Goal: Information Seeking & Learning: Learn about a topic

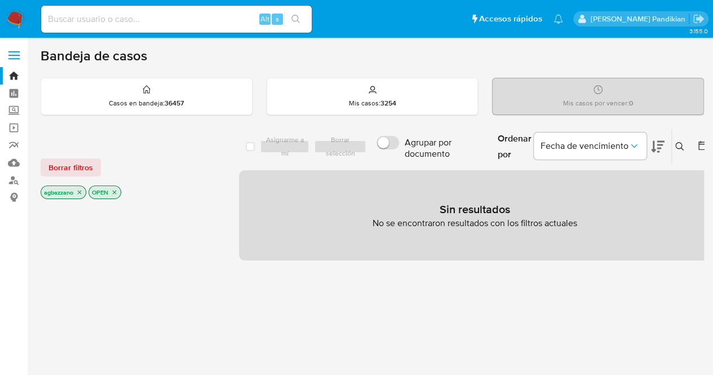
click at [113, 7] on div "Alt s" at bounding box center [176, 19] width 270 height 27
click at [119, 13] on input at bounding box center [176, 19] width 270 height 15
paste input "2540209830"
type input "2540209830"
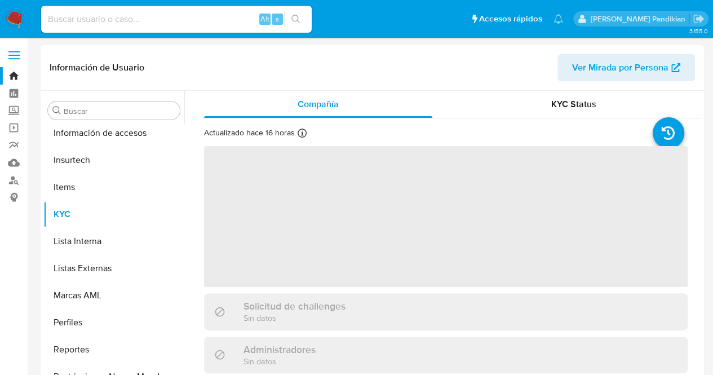
scroll to position [503, 0]
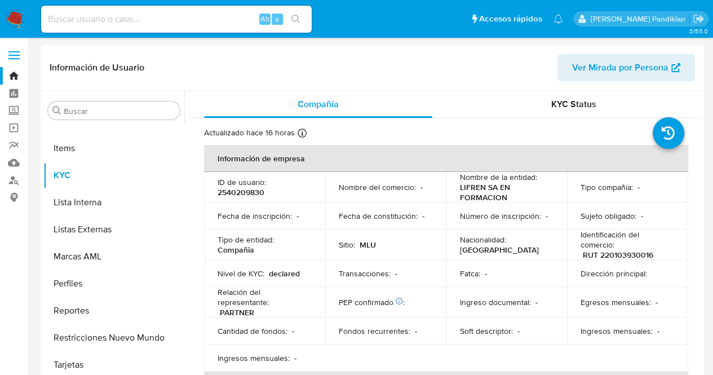
select select "10"
click at [499, 206] on td "Número de inscripción : -" at bounding box center [506, 215] width 121 height 27
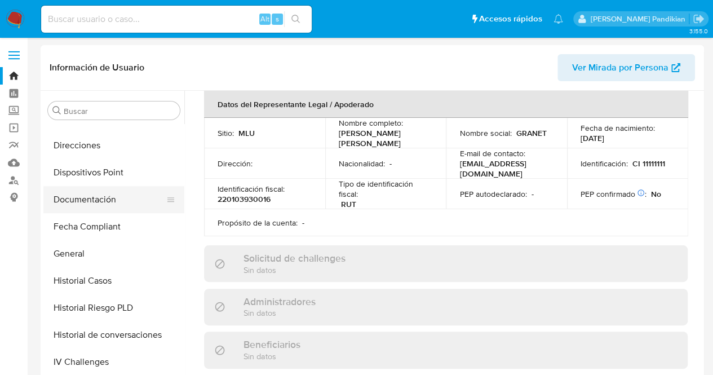
scroll to position [206, 0]
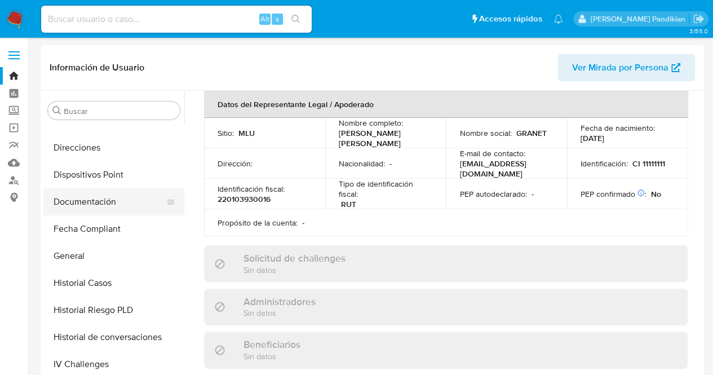
click at [121, 203] on button "Documentación" at bounding box center [109, 201] width 132 height 27
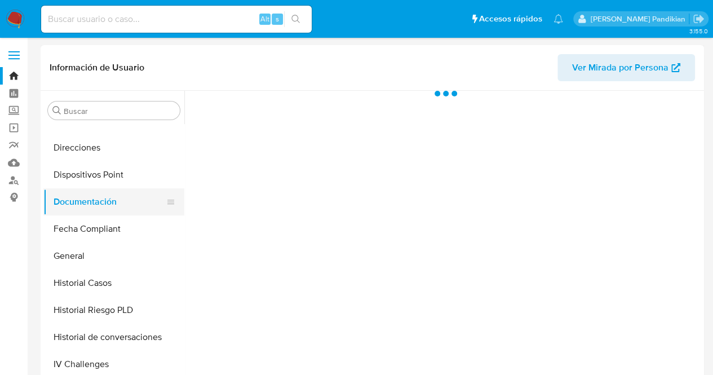
scroll to position [0, 0]
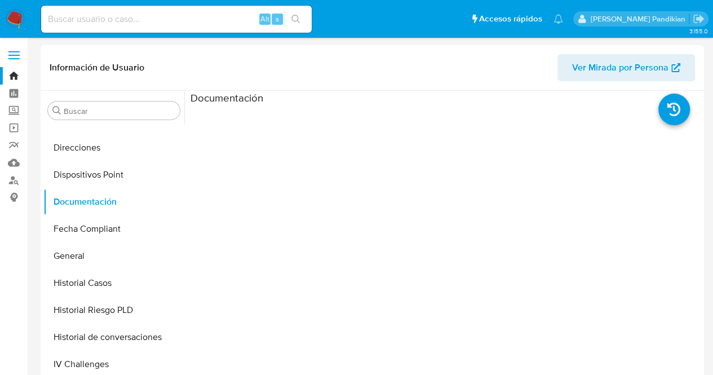
click at [236, 138] on ul at bounding box center [254, 267] width 128 height 325
click at [379, 180] on div at bounding box center [509, 285] width 383 height 361
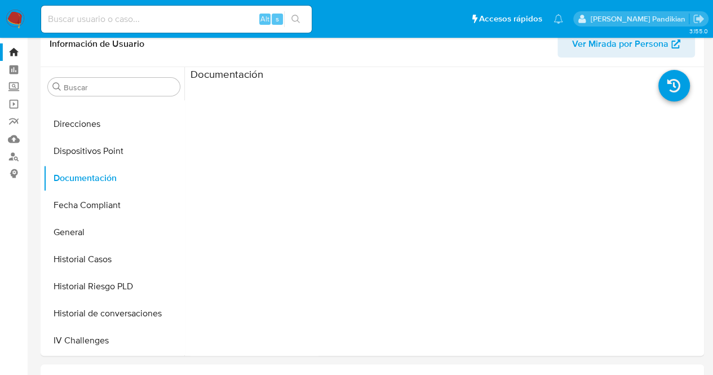
scroll to position [19, 0]
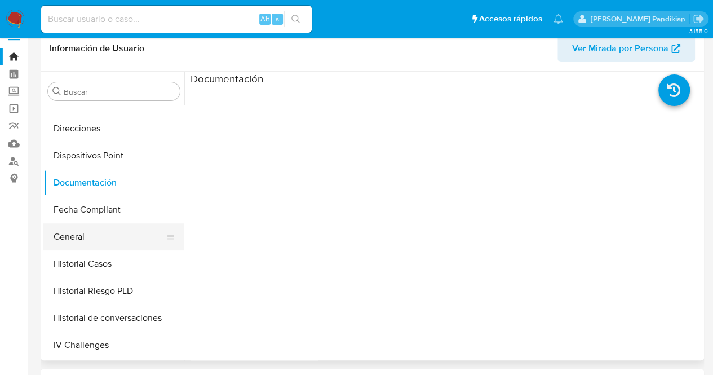
click at [104, 233] on button "General" at bounding box center [109, 236] width 132 height 27
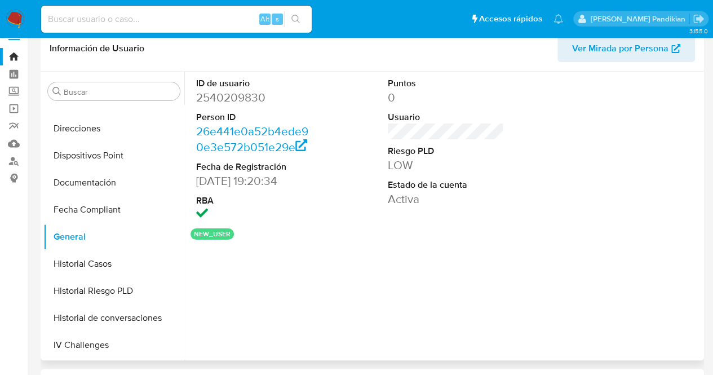
click at [232, 100] on dd "2540209830" at bounding box center [254, 98] width 117 height 16
copy dd "2540209830"
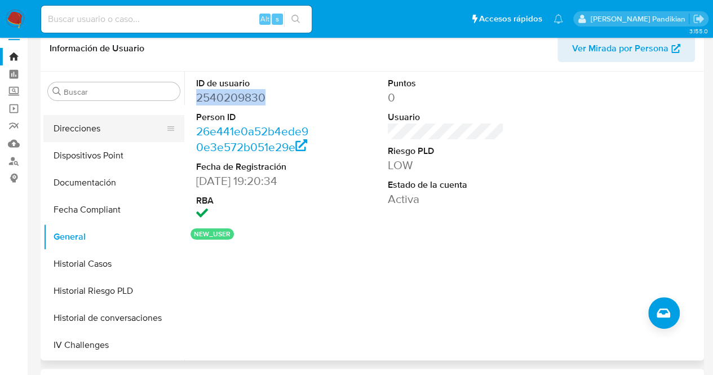
click at [97, 122] on button "Direcciones" at bounding box center [109, 128] width 132 height 27
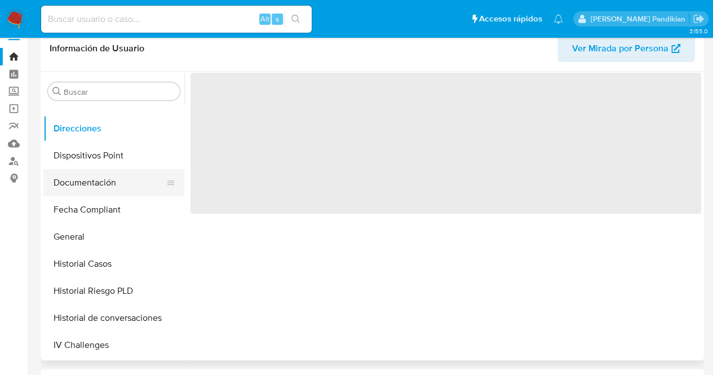
click at [131, 176] on button "Documentación" at bounding box center [109, 182] width 132 height 27
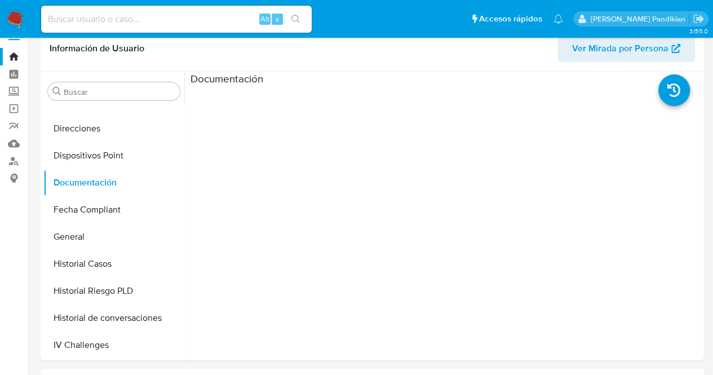
click at [159, 19] on input at bounding box center [176, 19] width 270 height 15
paste input "238467261"
type input "238467261"
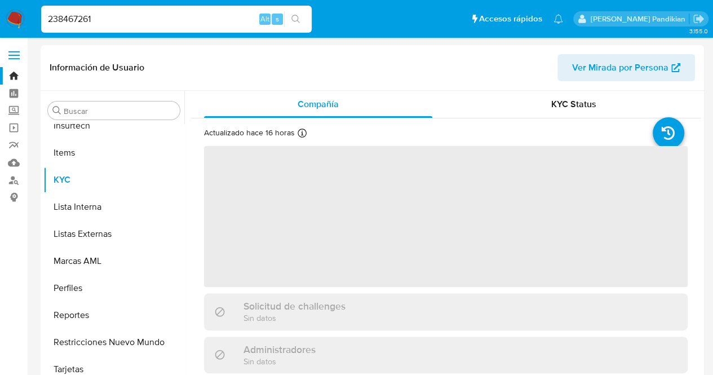
scroll to position [503, 0]
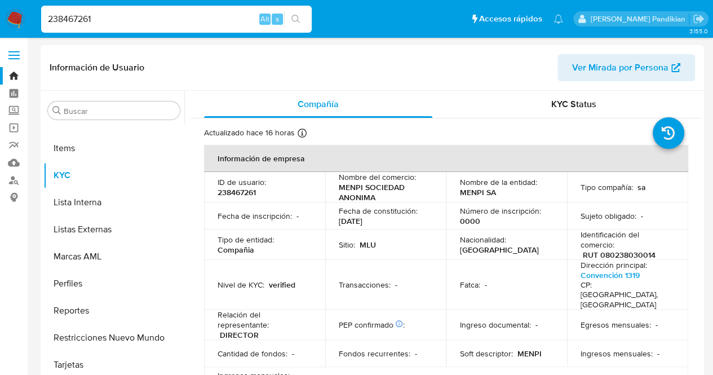
select select "10"
click at [441, 232] on td "Sitio : MLU" at bounding box center [385, 244] width 121 height 30
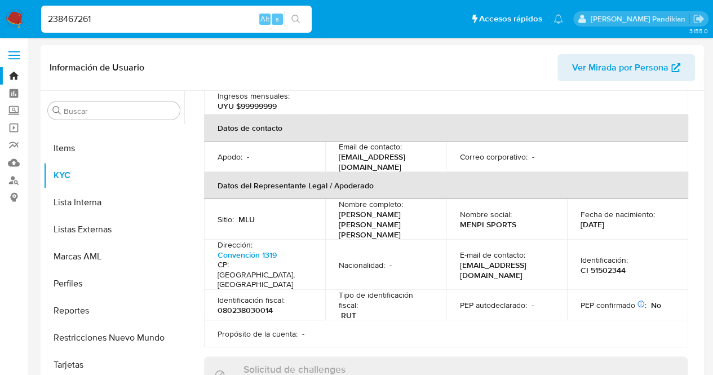
scroll to position [293, 0]
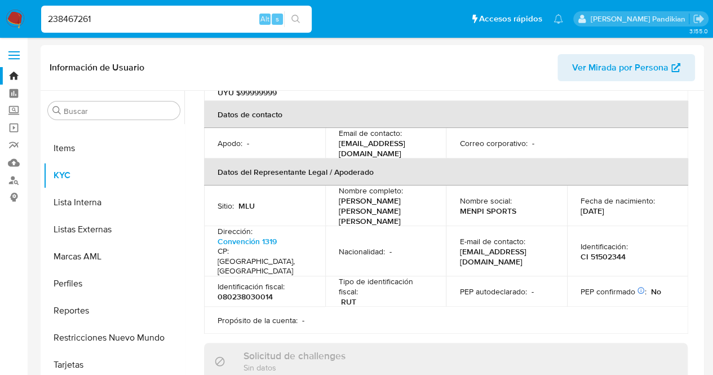
click at [441, 226] on td "Nacionalidad : -" at bounding box center [385, 251] width 121 height 50
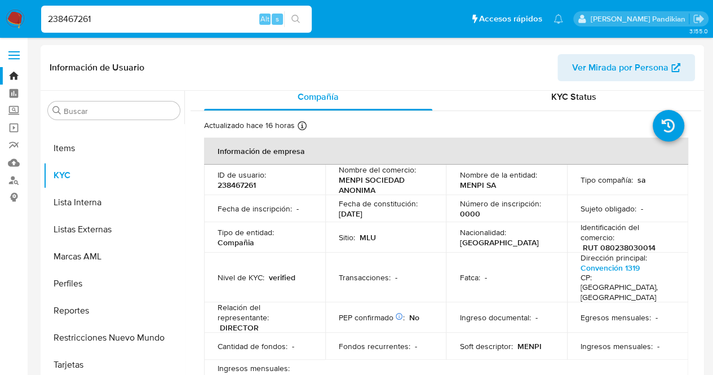
scroll to position [0, 0]
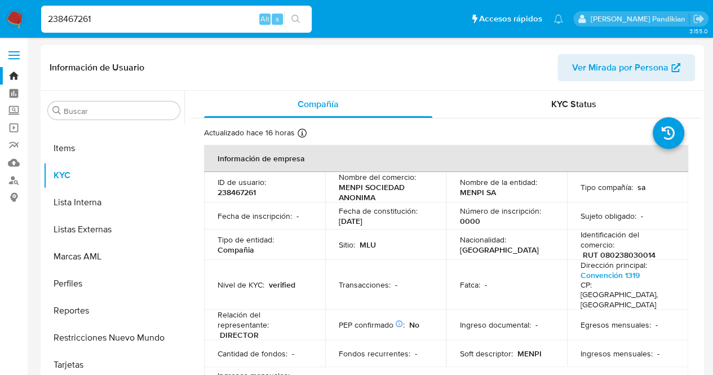
click at [454, 235] on td "Nacionalidad : Uruguay" at bounding box center [506, 244] width 121 height 30
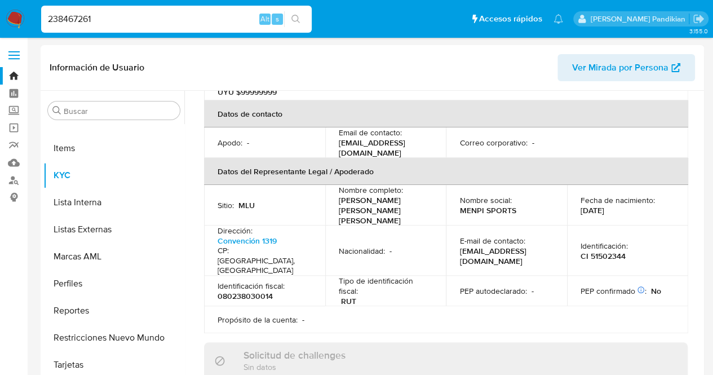
scroll to position [316, 0]
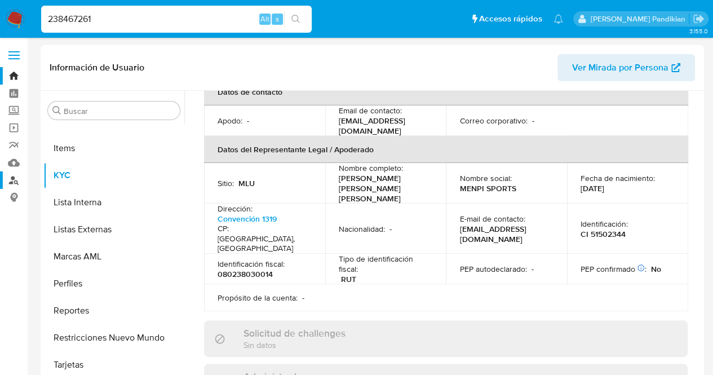
click at [12, 180] on link "Buscador de personas" at bounding box center [67, 179] width 134 height 17
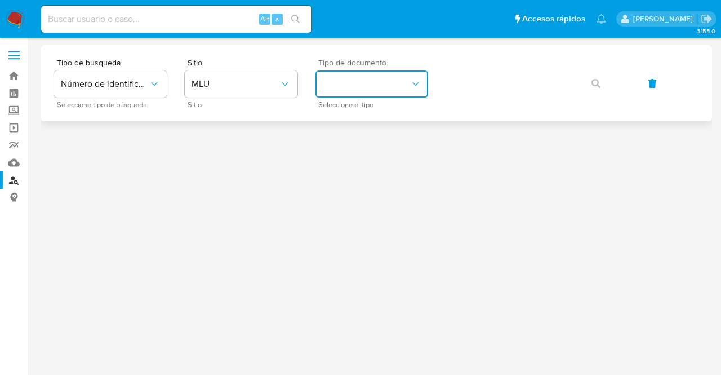
click at [360, 91] on button "identificationType" at bounding box center [372, 83] width 113 height 27
click at [366, 160] on div "RUT RUT" at bounding box center [368, 158] width 92 height 38
click at [591, 84] on button "button" at bounding box center [596, 83] width 38 height 27
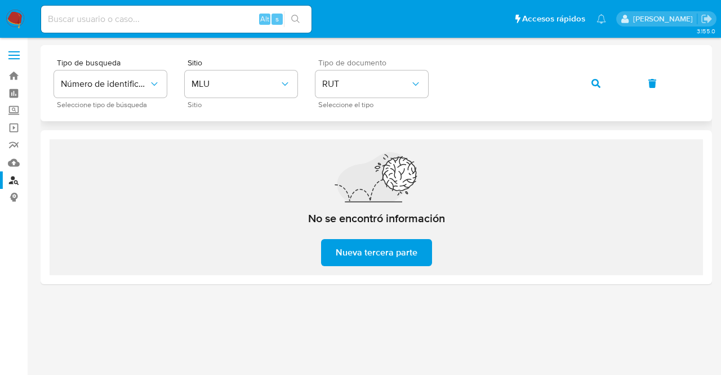
click at [591, 84] on button "button" at bounding box center [596, 83] width 38 height 27
click at [126, 17] on input at bounding box center [176, 19] width 270 height 15
paste input "175850089"
type input "175850089"
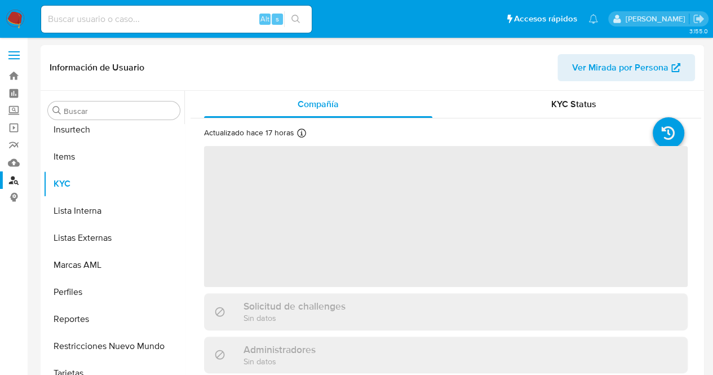
scroll to position [503, 0]
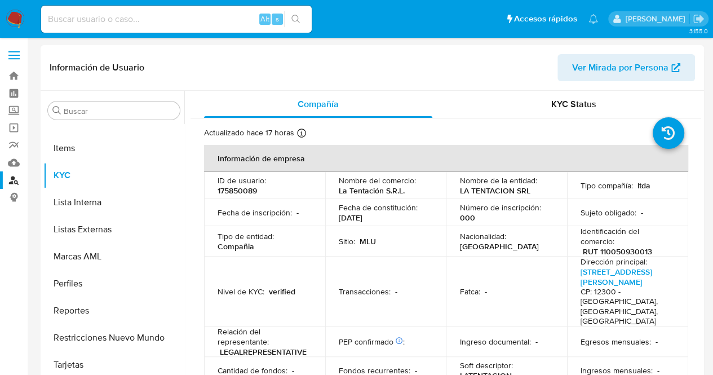
click at [495, 204] on p "Número de inscripción :" at bounding box center [499, 207] width 81 height 10
select select "10"
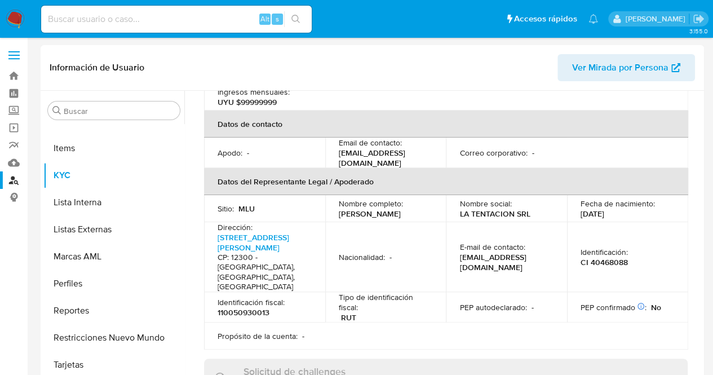
scroll to position [316, 0]
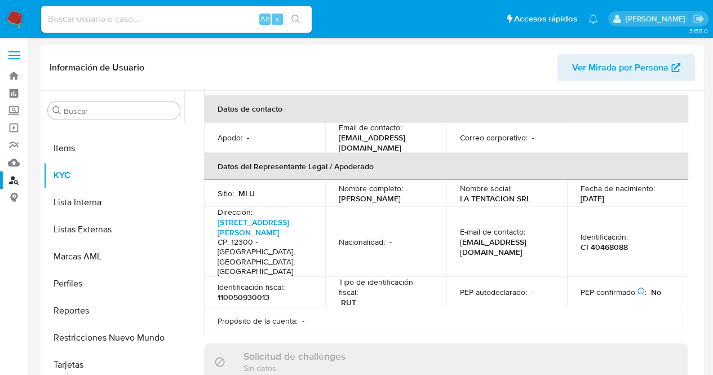
click at [152, 24] on input at bounding box center [176, 19] width 270 height 15
paste input "77926620"
type input "77926620"
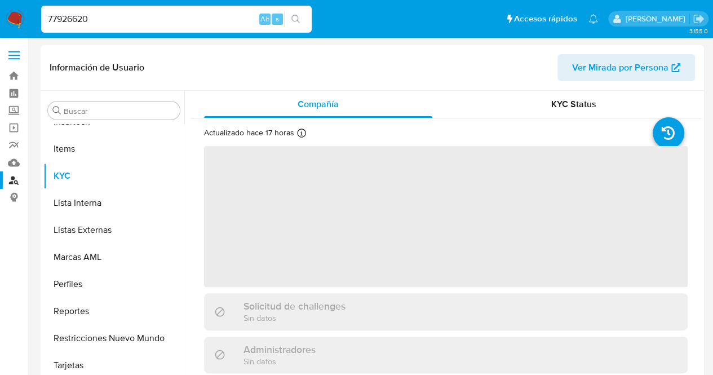
scroll to position [503, 0]
click at [379, 178] on span "‌" at bounding box center [445, 216] width 483 height 141
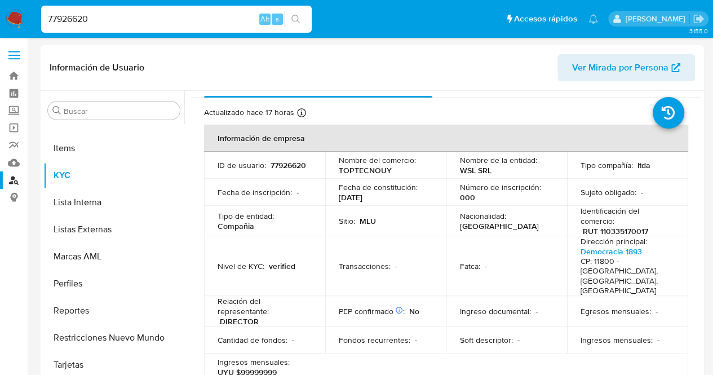
select select "10"
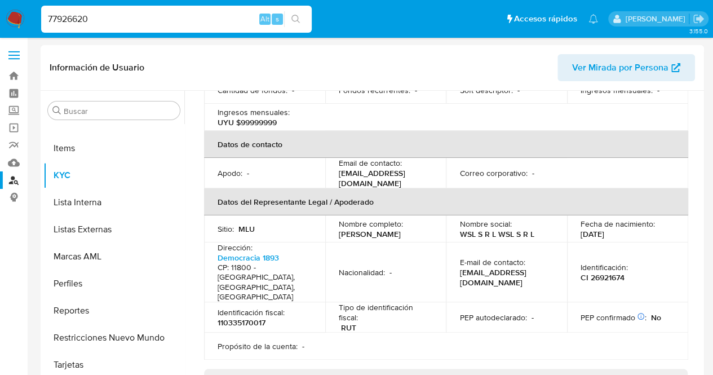
scroll to position [270, 0]
click at [476, 300] on table "Información de empresa ID de usuario : 77926620 Nombre del comercio : TOPTECNOU…" at bounding box center [446, 116] width 484 height 485
click at [438, 256] on td "Nacionalidad : -" at bounding box center [385, 272] width 121 height 60
drag, startPoint x: 157, startPoint y: 20, endPoint x: 0, endPoint y: 20, distance: 156.7
click at [0, 20] on nav "Pausado Ver notificaciones 77926620 Alt s Accesos rápidos Presiona las siguient…" at bounding box center [356, 19] width 713 height 38
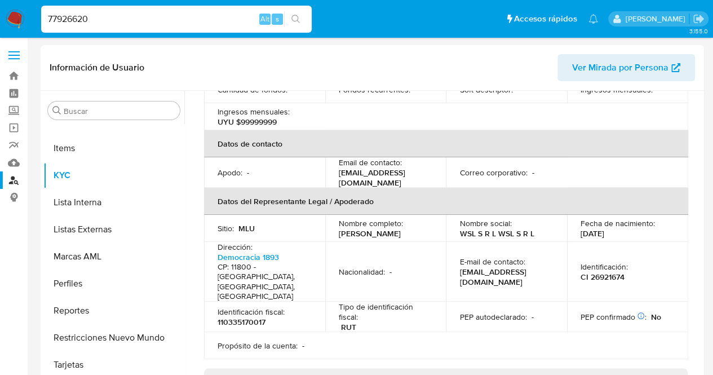
scroll to position [0, 0]
paste input "263255939"
type input "263255939"
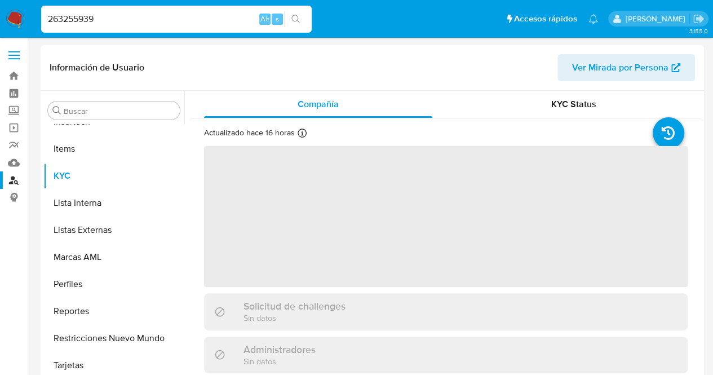
scroll to position [503, 0]
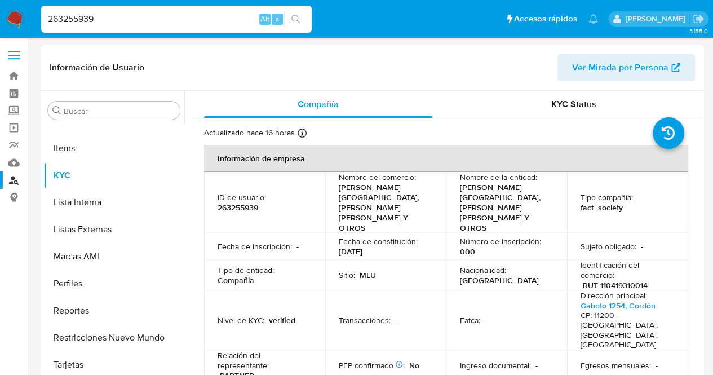
click at [525, 176] on p "Nombre de la entidad :" at bounding box center [497, 177] width 77 height 10
select select "10"
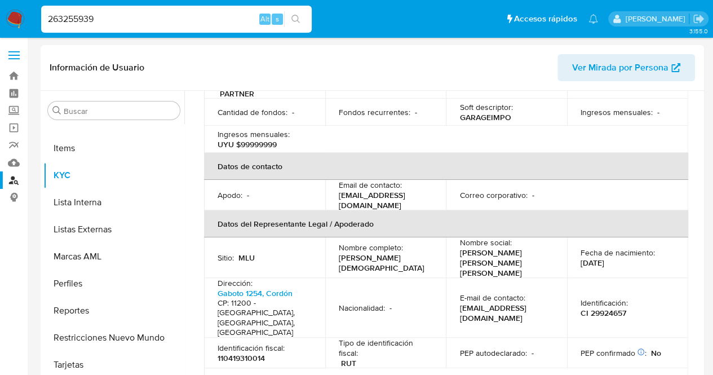
scroll to position [293, 0]
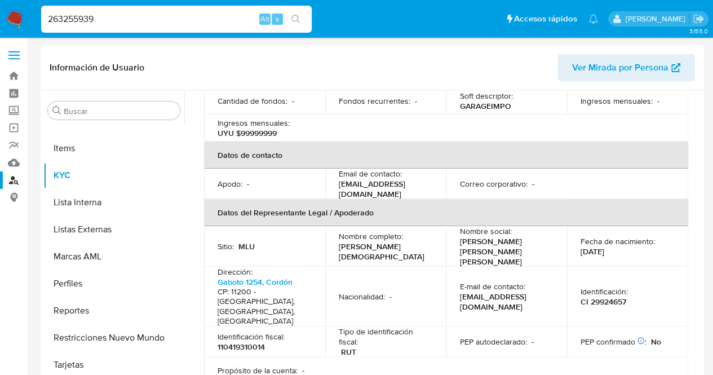
drag, startPoint x: 190, startPoint y: 20, endPoint x: 0, endPoint y: 0, distance: 191.5
click at [0, 0] on nav "Pausado Ver notificaciones 263255939 Alt s Accesos rápidos Presiona las siguien…" at bounding box center [356, 19] width 713 height 38
paste input "677816122"
type input "677816122"
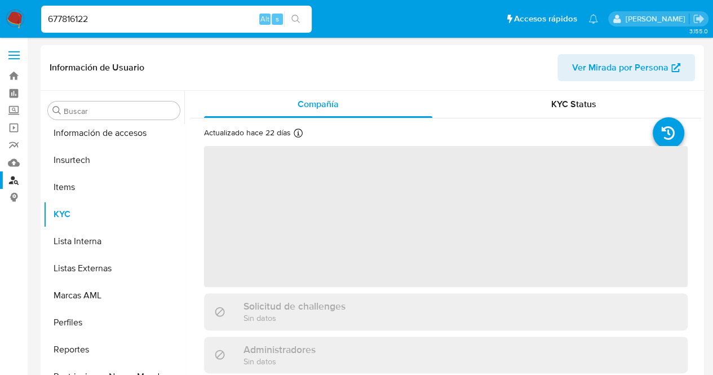
scroll to position [503, 0]
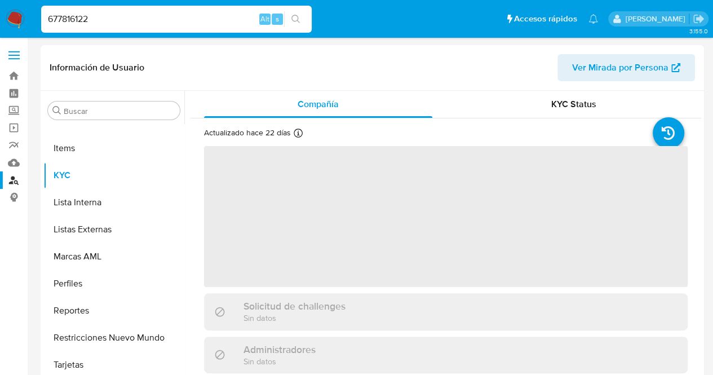
click at [424, 215] on span "‌" at bounding box center [445, 216] width 483 height 141
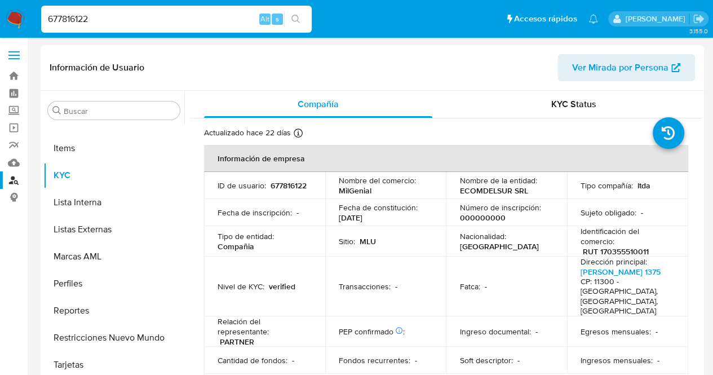
select select "10"
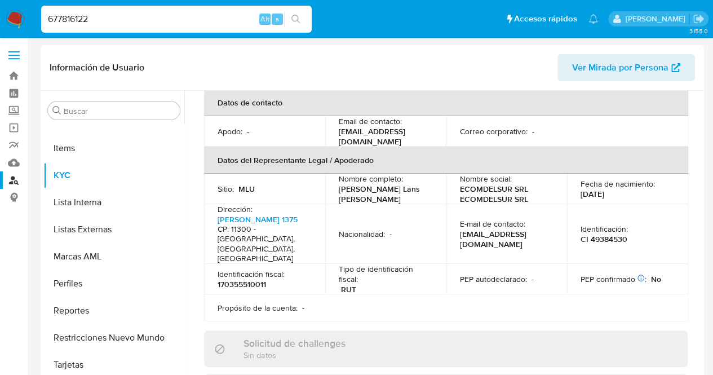
scroll to position [316, 0]
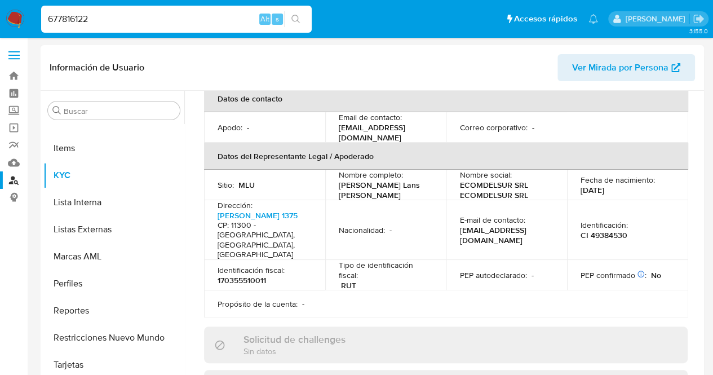
drag, startPoint x: 127, startPoint y: 13, endPoint x: 0, endPoint y: 23, distance: 127.8
click at [0, 23] on nav "Pausado Ver notificaciones 677816122 Alt s Accesos rápidos Presiona las siguien…" at bounding box center [356, 19] width 713 height 38
paste input "347612137"
type input "347612137"
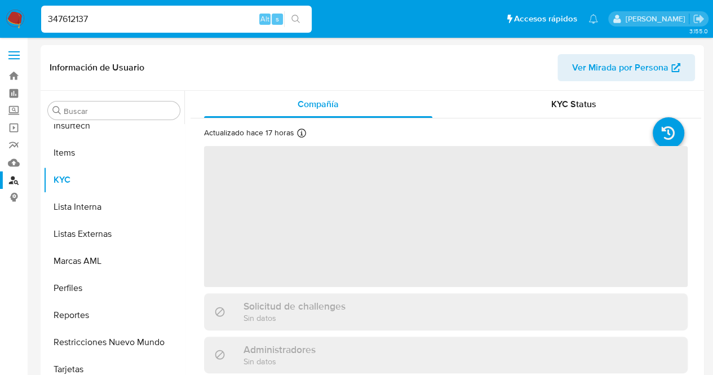
scroll to position [503, 0]
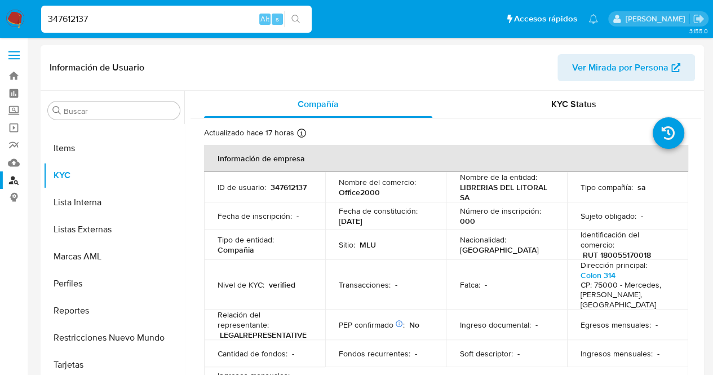
select select "10"
click at [518, 223] on div "Número de inscripción : 000" at bounding box center [506, 216] width 94 height 20
click at [543, 102] on div "KYC Status" at bounding box center [573, 104] width 228 height 27
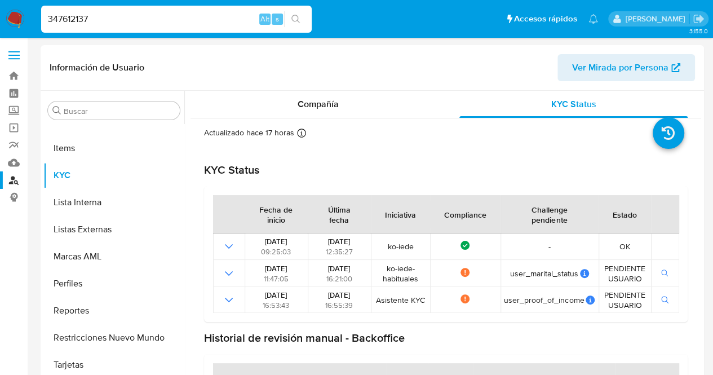
drag, startPoint x: 170, startPoint y: 22, endPoint x: 0, endPoint y: 15, distance: 170.3
click at [0, 15] on nav "Pausado Ver notificaciones 347612137 Alt s Accesos rápidos Presiona las siguien…" at bounding box center [356, 19] width 713 height 38
paste input "155006523"
type input "155006523"
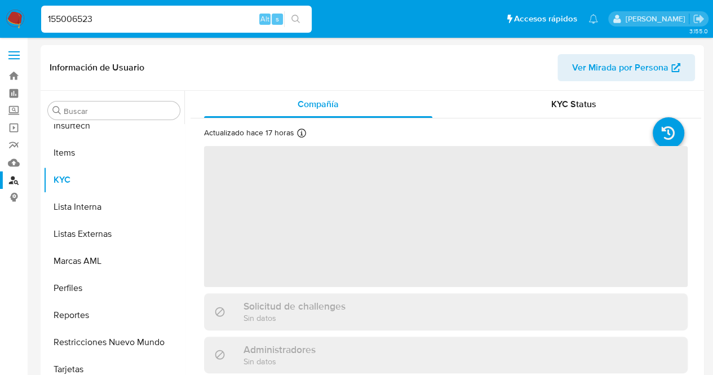
scroll to position [503, 0]
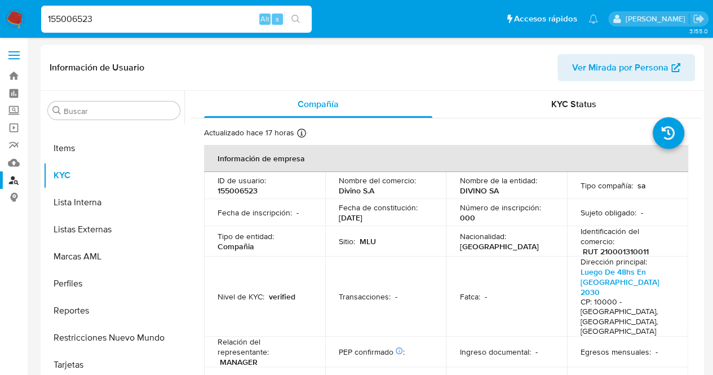
click at [462, 236] on p "Nacionalidad :" at bounding box center [482, 236] width 46 height 10
select select "10"
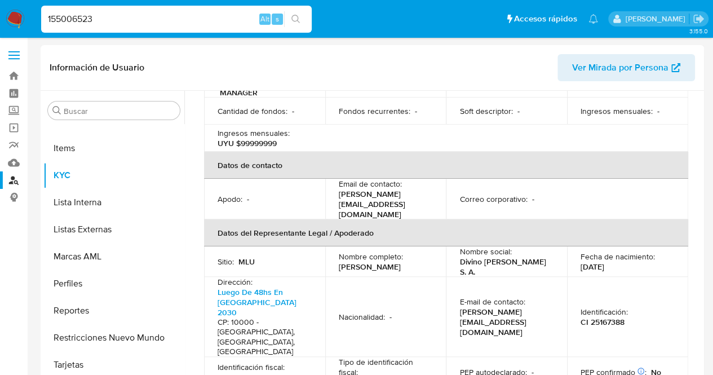
scroll to position [270, 0]
drag, startPoint x: 175, startPoint y: 23, endPoint x: 0, endPoint y: -8, distance: 178.0
paste input "88721848"
type input "188721848"
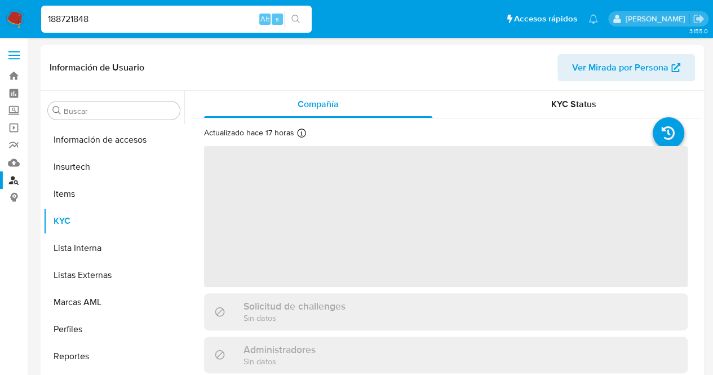
scroll to position [503, 0]
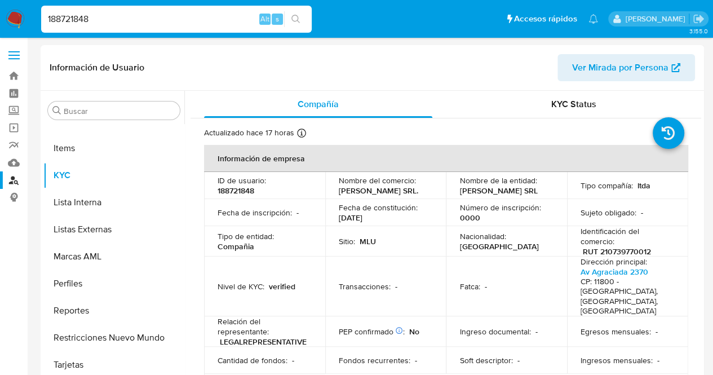
select select "10"
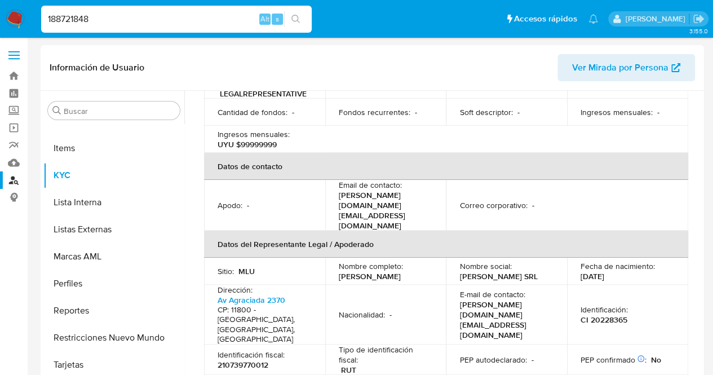
scroll to position [270, 0]
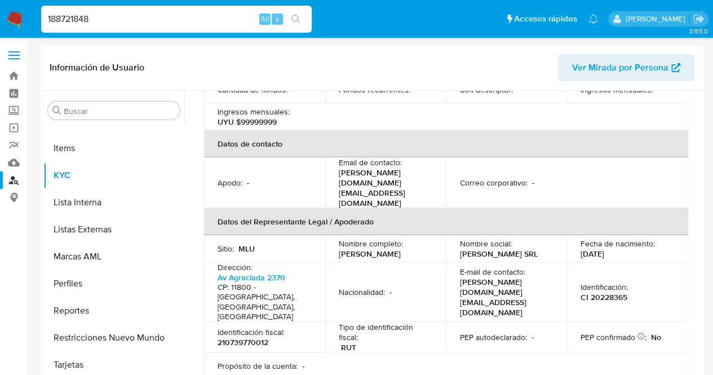
drag, startPoint x: 190, startPoint y: 16, endPoint x: 34, endPoint y: 10, distance: 156.2
click at [34, 10] on nav "Pausado Ver notificaciones 188721848 Alt s Accesos rápidos Presiona las siguien…" at bounding box center [356, 19] width 713 height 38
paste input "27823052"
type input "127823052"
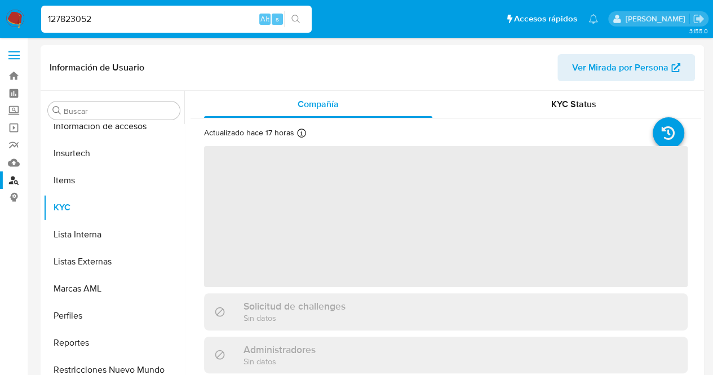
scroll to position [503, 0]
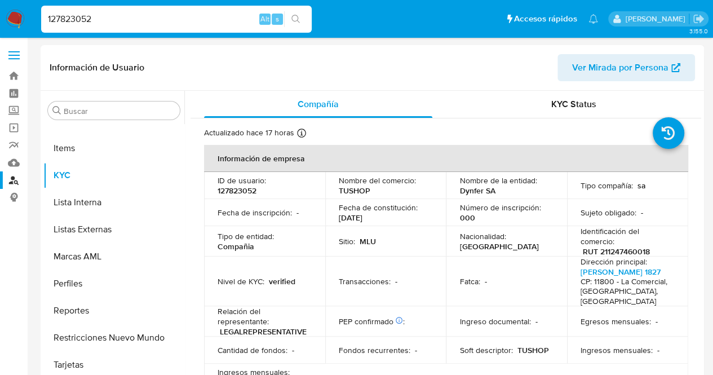
click at [405, 169] on th "Información de empresa" at bounding box center [446, 158] width 484 height 27
select select "10"
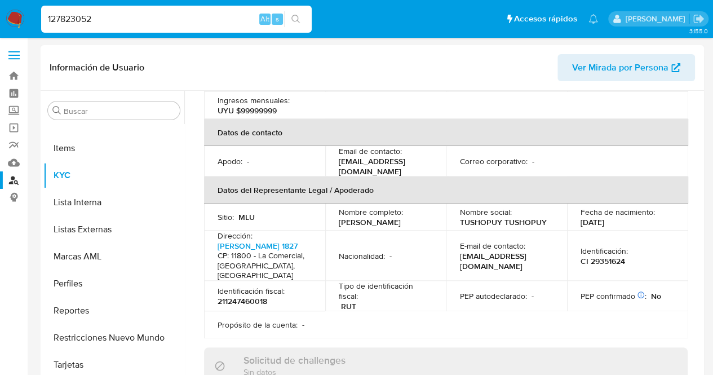
scroll to position [293, 0]
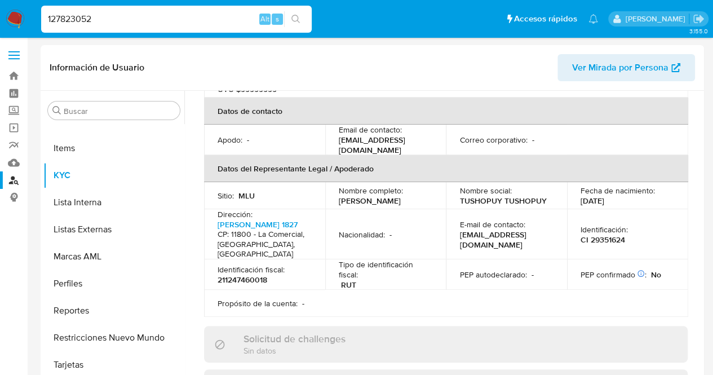
drag, startPoint x: 65, startPoint y: 22, endPoint x: 0, endPoint y: -2, distance: 69.5
paste input "91794545"
type input "91794545"
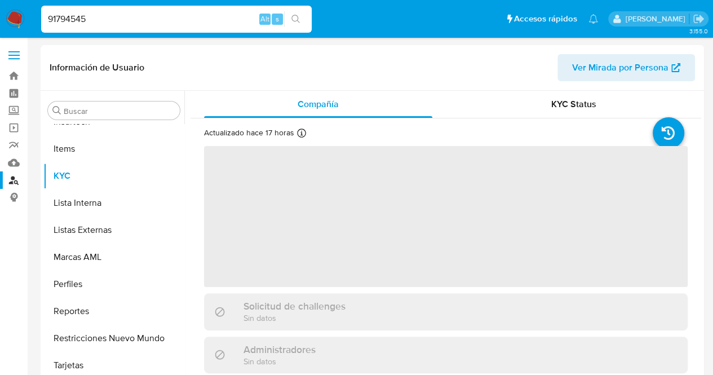
scroll to position [503, 0]
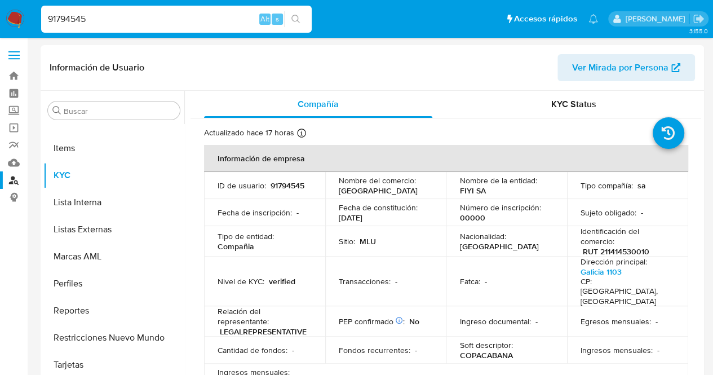
select select "10"
click at [523, 209] on p "Número de inscripción :" at bounding box center [499, 207] width 81 height 10
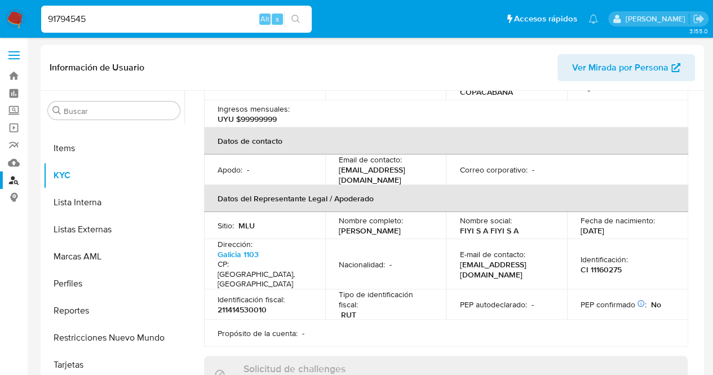
scroll to position [270, 0]
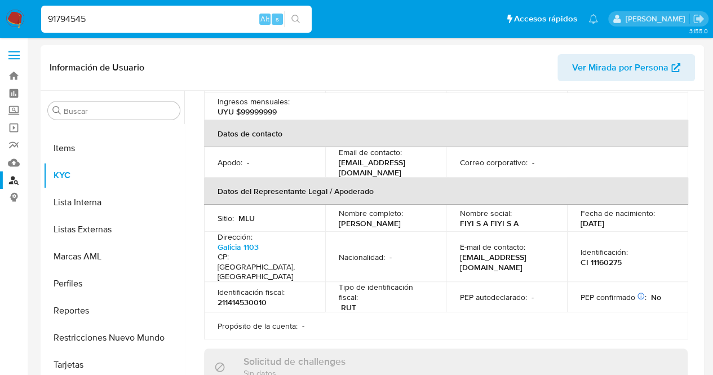
drag, startPoint x: 143, startPoint y: 18, endPoint x: 0, endPoint y: 21, distance: 142.6
click at [0, 21] on nav "Pausado Ver notificaciones 91794545 Alt s Accesos rápidos Presiona las siguient…" at bounding box center [356, 19] width 713 height 38
paste input "145905017"
type input "145905017"
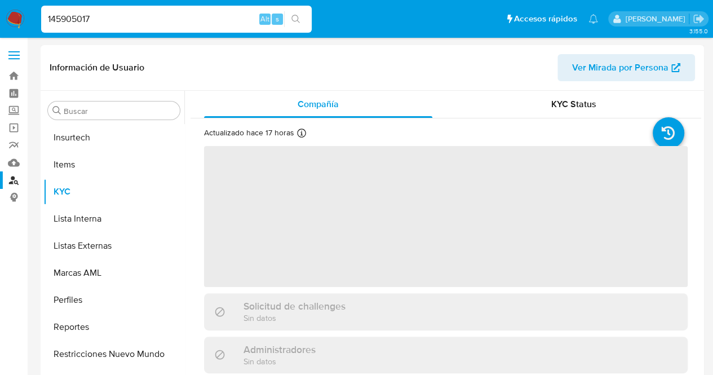
click at [393, 221] on span "‌" at bounding box center [445, 216] width 483 height 141
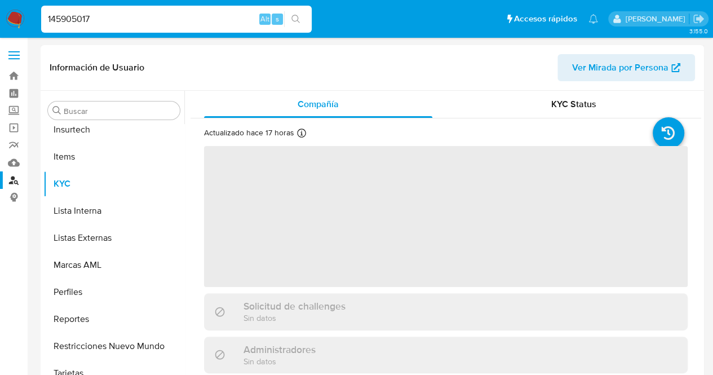
scroll to position [503, 0]
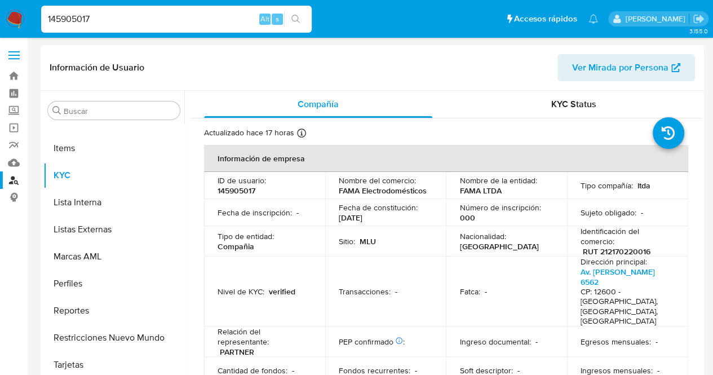
click at [365, 197] on td "Nombre del comercio : FAMA Electrodomésticos" at bounding box center [385, 185] width 121 height 27
select select "10"
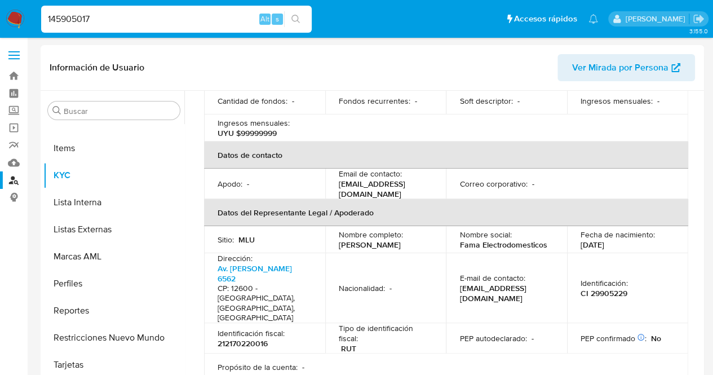
scroll to position [270, 0]
drag, startPoint x: 140, startPoint y: 21, endPoint x: 0, endPoint y: 14, distance: 139.9
click at [0, 14] on nav "Pausado Ver notificaciones 145905017 Alt s Accesos rápidos Presiona las siguien…" at bounding box center [356, 19] width 713 height 38
paste input "67011585"
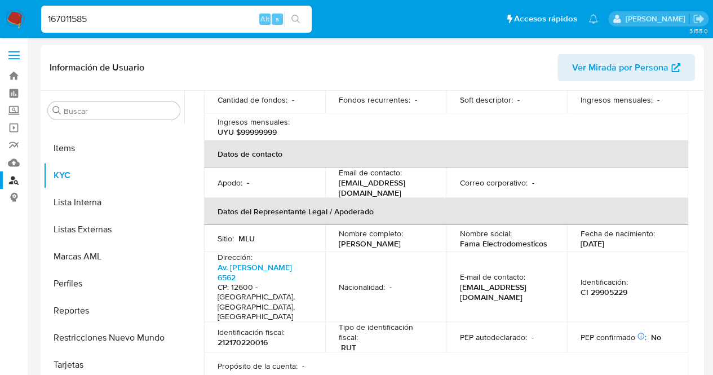
type input "167011585"
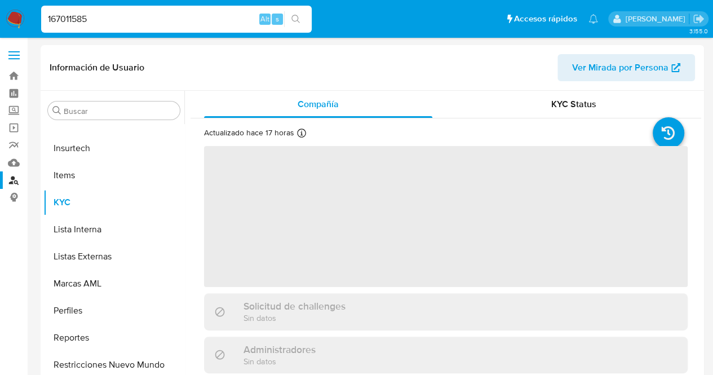
scroll to position [503, 0]
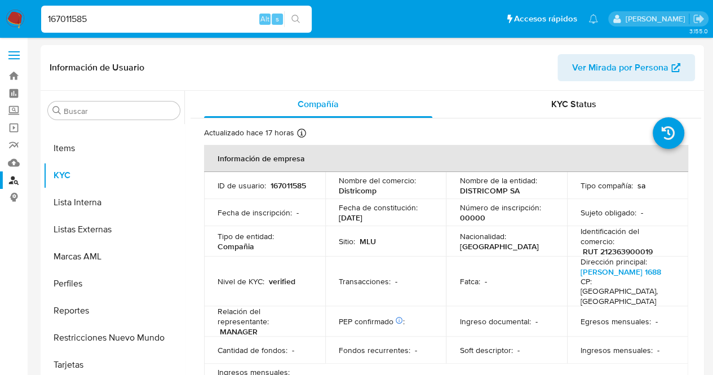
select select "10"
click at [558, 203] on td "Número de inscripción : 00000" at bounding box center [506, 212] width 121 height 27
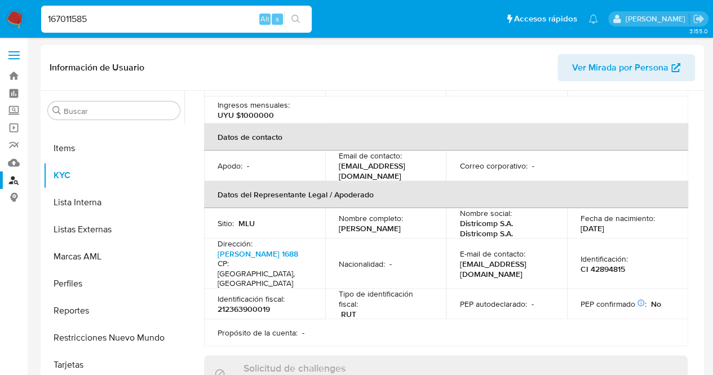
scroll to position [270, 0]
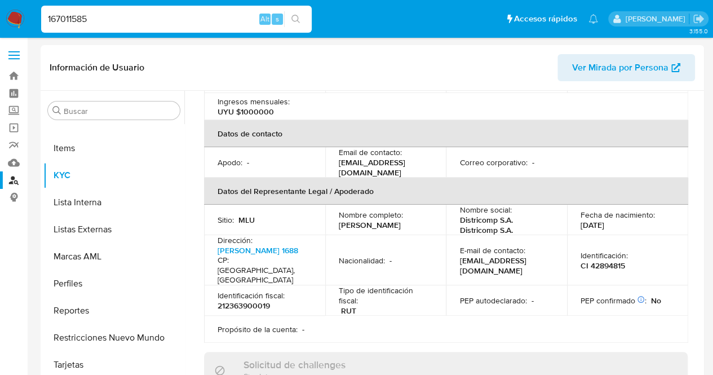
drag, startPoint x: 98, startPoint y: 24, endPoint x: 0, endPoint y: 31, distance: 98.3
click at [0, 31] on nav "Pausado Ver notificaciones 167011585 Alt s Accesos rápidos Presiona las siguien…" at bounding box center [356, 19] width 713 height 38
paste input "51414951"
type input "514149515"
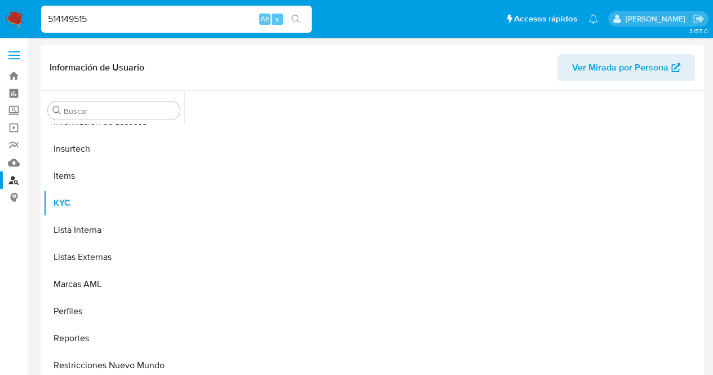
scroll to position [503, 0]
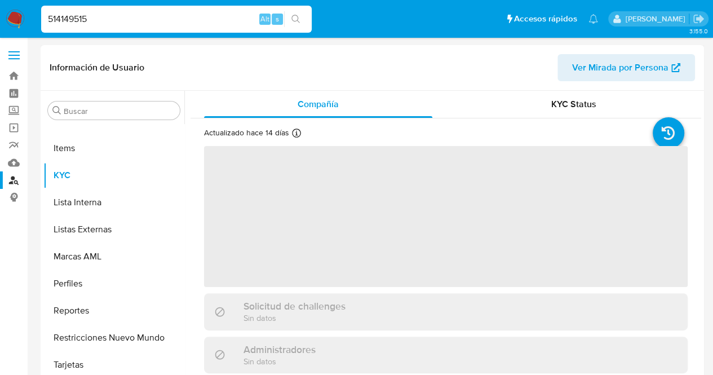
click at [426, 223] on span "‌" at bounding box center [445, 216] width 483 height 141
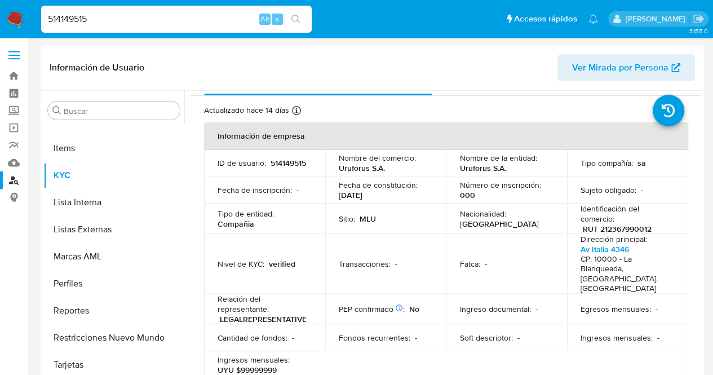
select select "10"
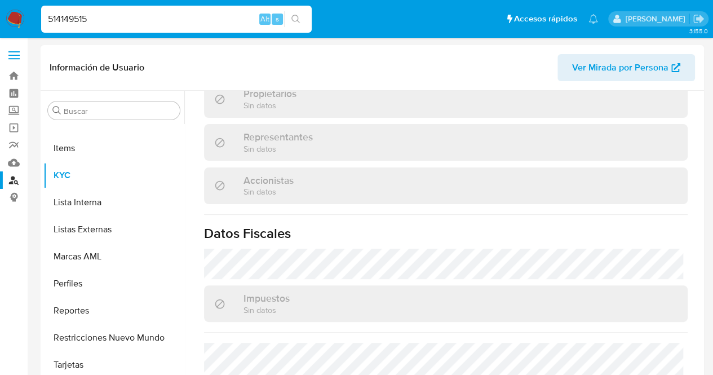
scroll to position [699, 0]
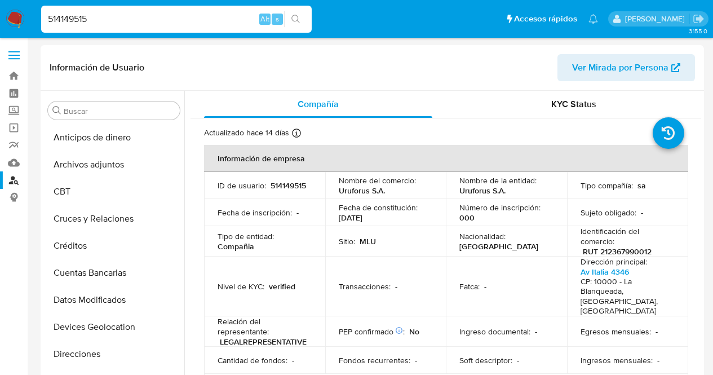
select select "10"
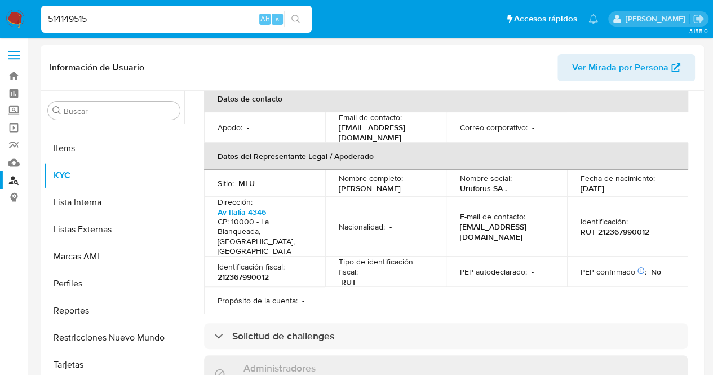
scroll to position [293, 0]
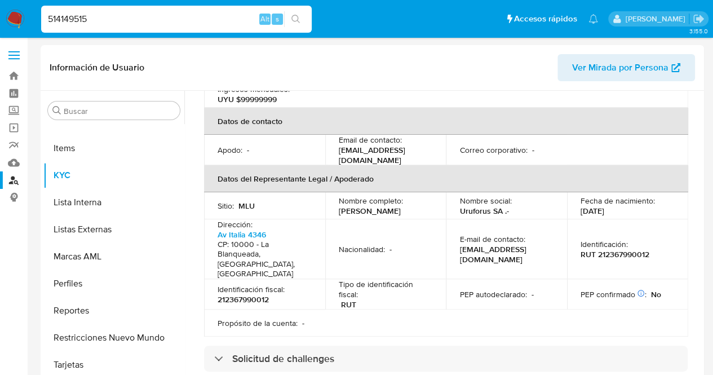
drag, startPoint x: 105, startPoint y: 27, endPoint x: 0, endPoint y: 24, distance: 104.9
click at [0, 24] on nav "Pausado Ver notificaciones 514149515 Alt s Accesos rápidos Presiona las siguien…" at bounding box center [356, 19] width 713 height 38
paste input "213644888"
type input "213644888"
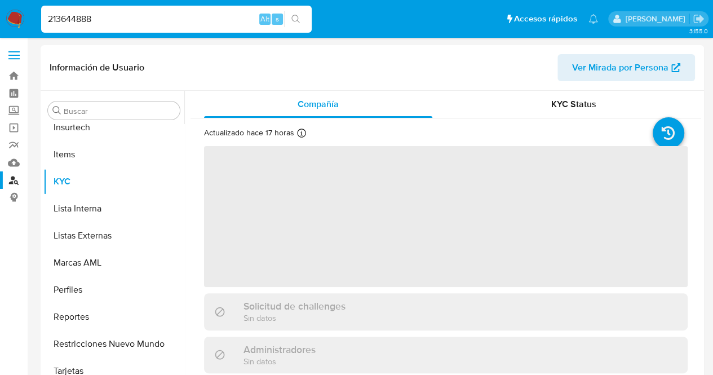
scroll to position [503, 0]
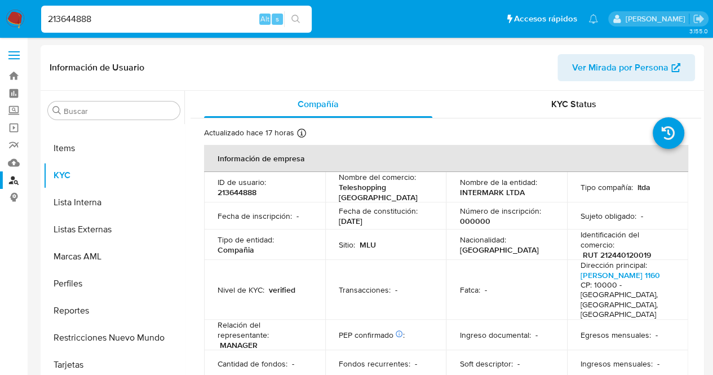
select select "10"
click at [463, 216] on p "000000" at bounding box center [474, 221] width 30 height 10
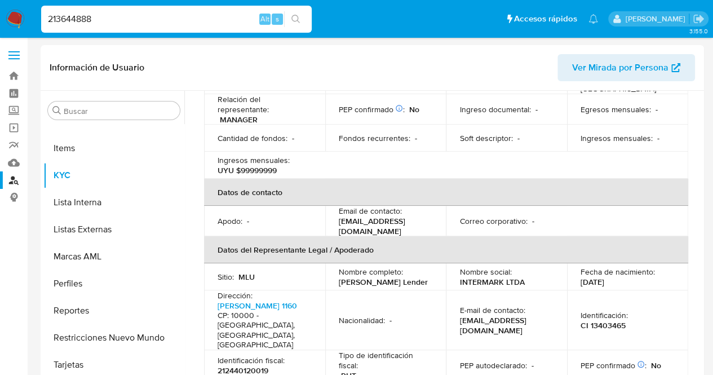
scroll to position [0, 0]
drag, startPoint x: 115, startPoint y: 23, endPoint x: 0, endPoint y: 14, distance: 115.3
click at [0, 14] on nav "Pausado Ver notificaciones 213644888 Alt s Accesos rápidos Presiona las siguien…" at bounding box center [356, 19] width 713 height 38
paste input "435865070"
type input "435865070"
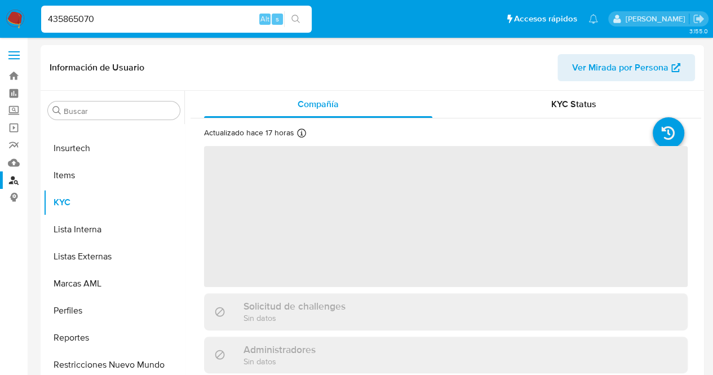
scroll to position [503, 0]
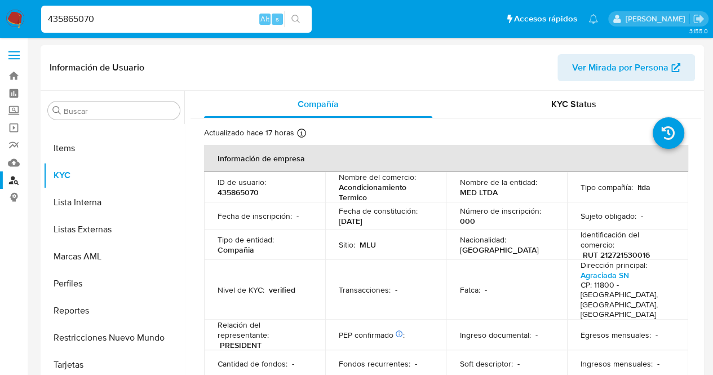
click at [463, 224] on p "000" at bounding box center [466, 221] width 15 height 10
select select "10"
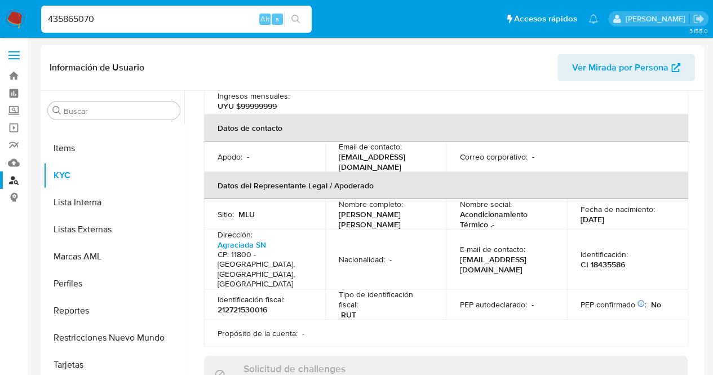
scroll to position [293, 0]
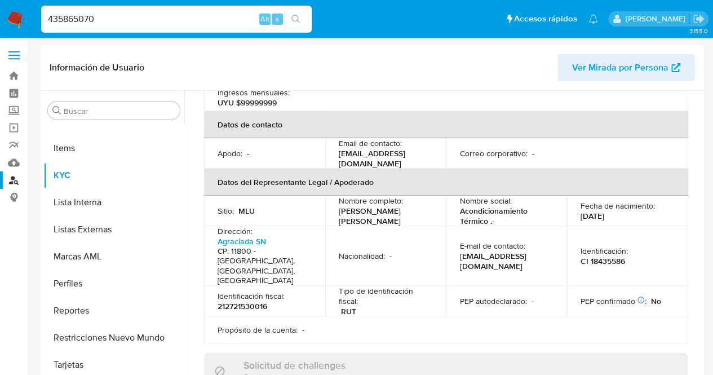
click at [453, 226] on td "E-mail de contacto : greenwindmercadolibre@gmail.com" at bounding box center [506, 256] width 121 height 60
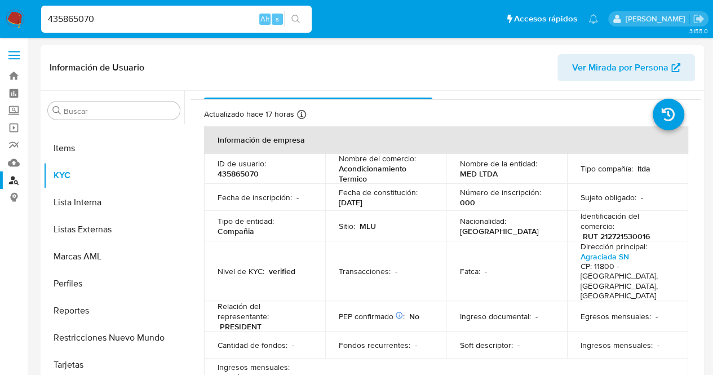
scroll to position [0, 0]
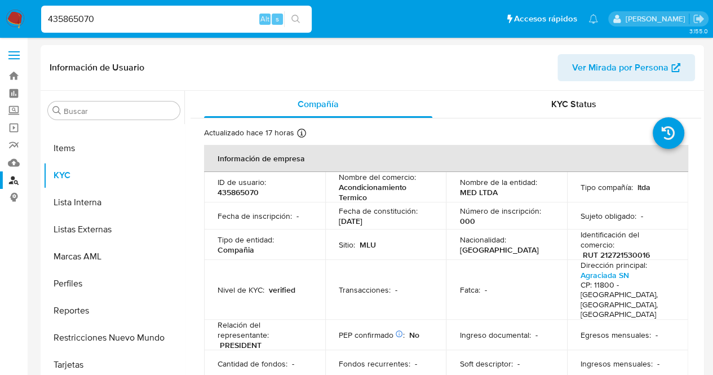
drag, startPoint x: 165, startPoint y: 16, endPoint x: 0, endPoint y: 20, distance: 165.2
click at [0, 20] on nav "Pausado Ver notificaciones 435865070 Alt s Accesos rápidos Presiona las siguien…" at bounding box center [356, 19] width 713 height 38
paste input "36796459"
type input "36796459"
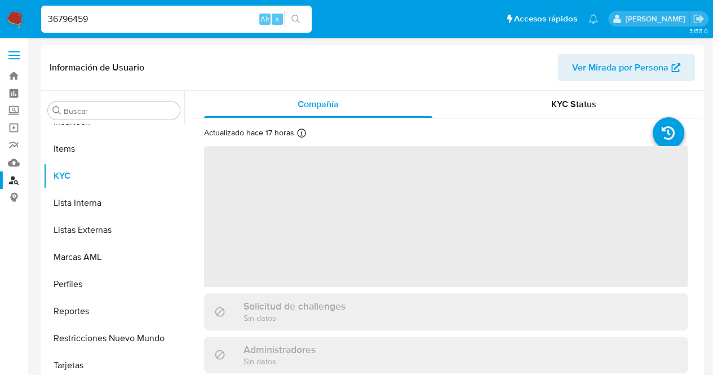
scroll to position [503, 0]
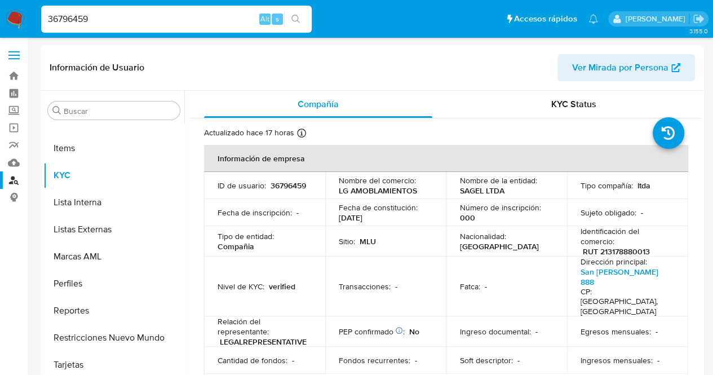
select select "10"
click at [388, 219] on div "Fecha de constitución : 31/08/1994" at bounding box center [386, 212] width 94 height 20
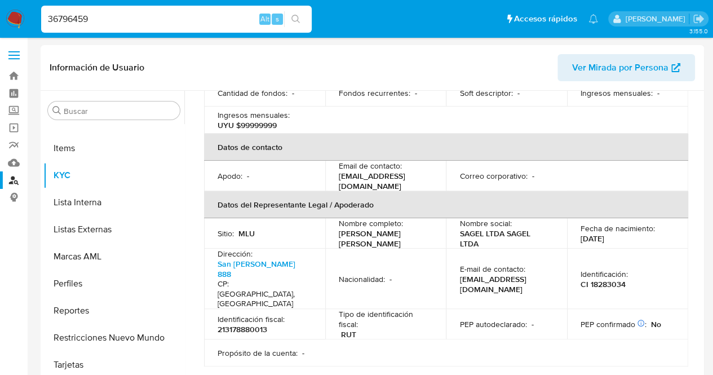
scroll to position [270, 0]
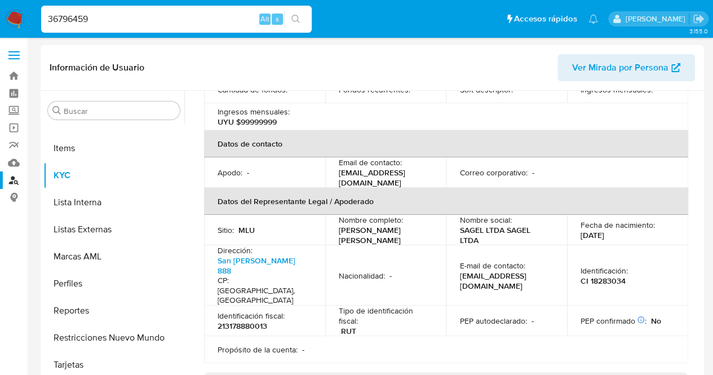
drag, startPoint x: 130, startPoint y: 17, endPoint x: 0, endPoint y: 23, distance: 129.8
click at [0, 23] on nav "Pausado Ver notificaciones 36796459 Alt s Accesos rápidos Presiona las siguient…" at bounding box center [356, 19] width 713 height 38
paste input "81150116"
type input "81150116"
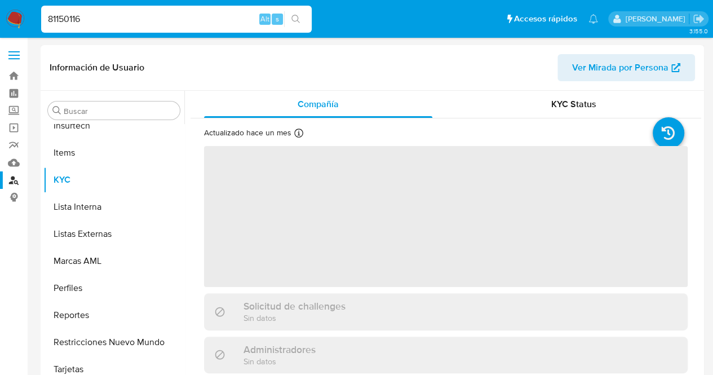
scroll to position [503, 0]
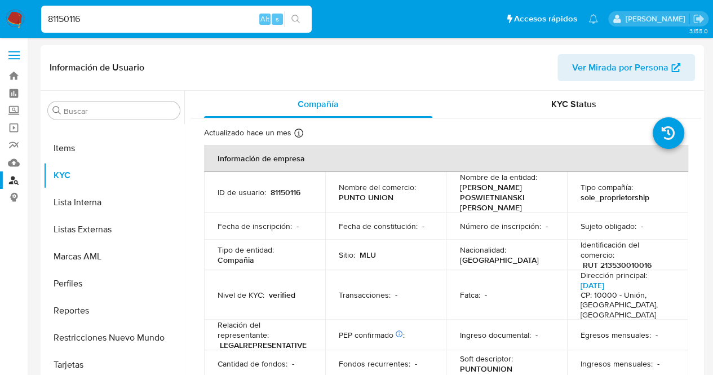
click at [446, 196] on td "Nombre de la entidad : ENTNER POSWIETNIANSKI GABRIEL" at bounding box center [506, 192] width 121 height 41
select select "10"
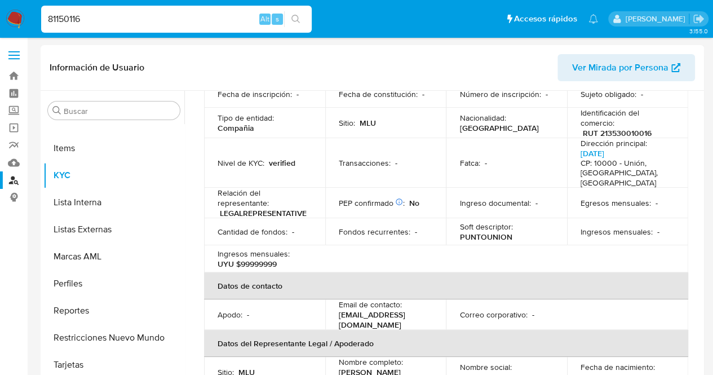
scroll to position [225, 0]
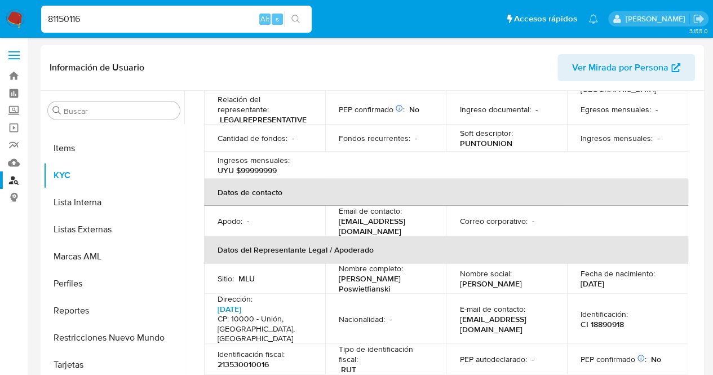
click at [542, 203] on th "Datos de contacto" at bounding box center [446, 192] width 484 height 27
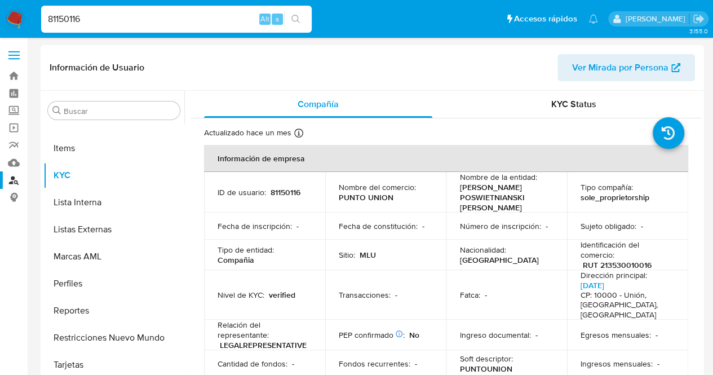
click at [468, 226] on p "Número de inscripción :" at bounding box center [499, 226] width 81 height 10
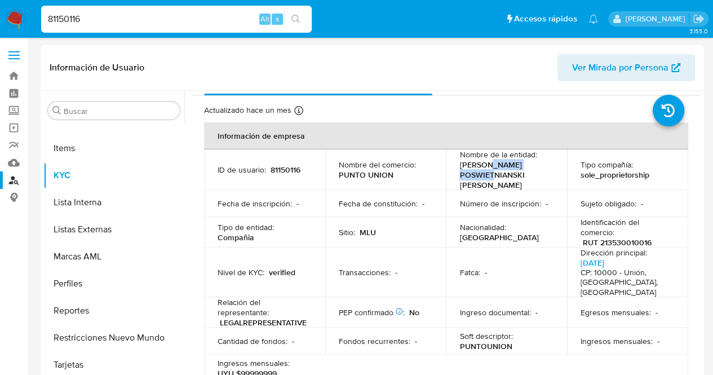
drag, startPoint x: 458, startPoint y: 175, endPoint x: 534, endPoint y: 173, distance: 76.7
click at [534, 173] on p "ENTNER POSWIETNIANSKI GABRIEL" at bounding box center [504, 174] width 90 height 30
copy p "POSWIETNIANSKI"
drag, startPoint x: 176, startPoint y: 16, endPoint x: 0, endPoint y: 8, distance: 176.5
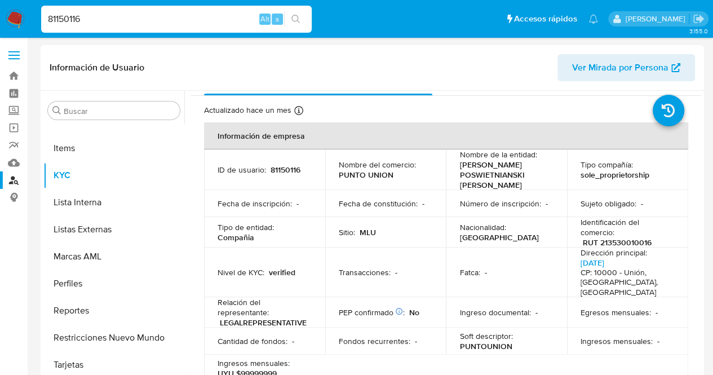
click at [0, 8] on nav "Pausado Ver notificaciones 81150116 Alt s Accesos rápidos Presiona las siguient…" at bounding box center [356, 19] width 713 height 38
paste input "143976810"
type input "143976810"
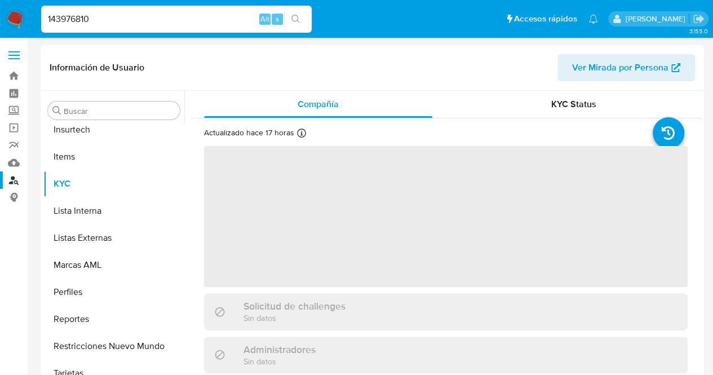
scroll to position [503, 0]
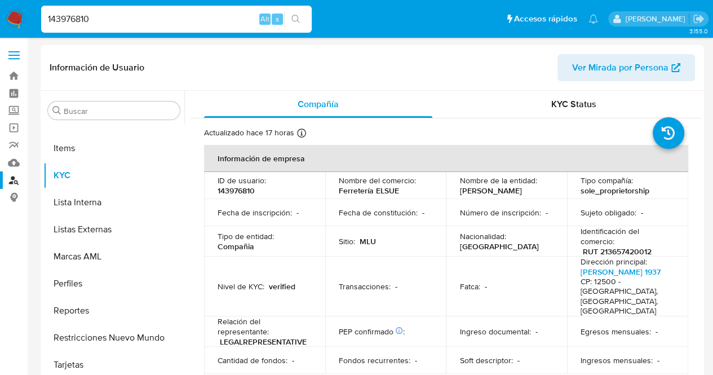
select select "10"
click at [345, 210] on p "Fecha de constitución :" at bounding box center [378, 212] width 79 height 10
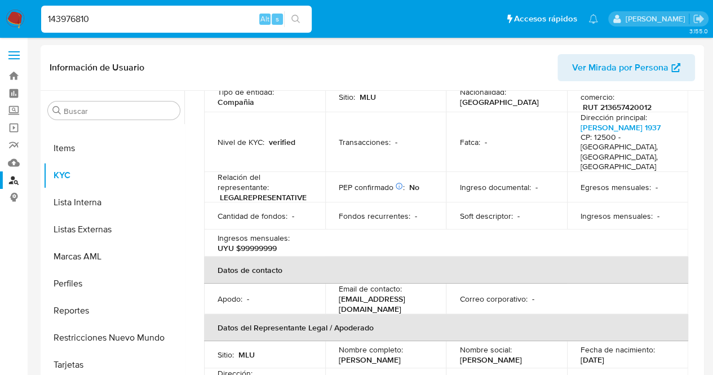
scroll to position [248, 0]
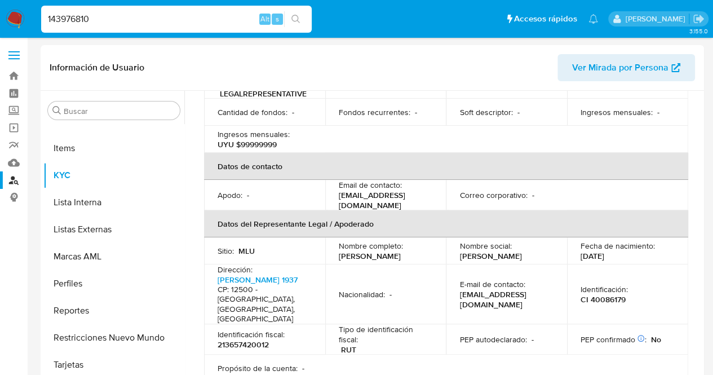
drag, startPoint x: 176, startPoint y: 21, endPoint x: 0, endPoint y: 10, distance: 176.7
click at [0, 10] on nav "Pausado Ver notificaciones 143976810 Alt s Accesos rápidos Presiona las siguien…" at bounding box center [356, 19] width 713 height 38
paste input "247704584"
type input "247704584"
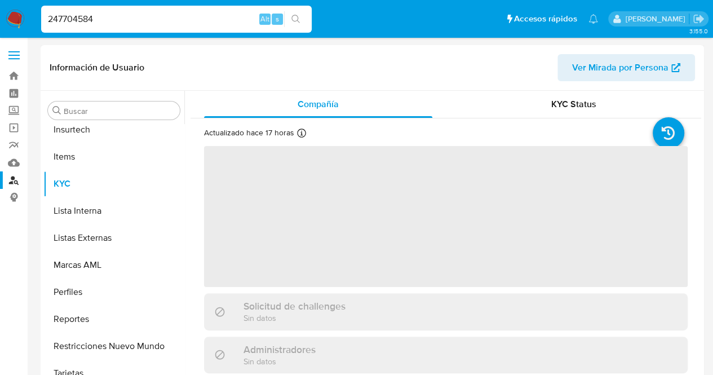
scroll to position [503, 0]
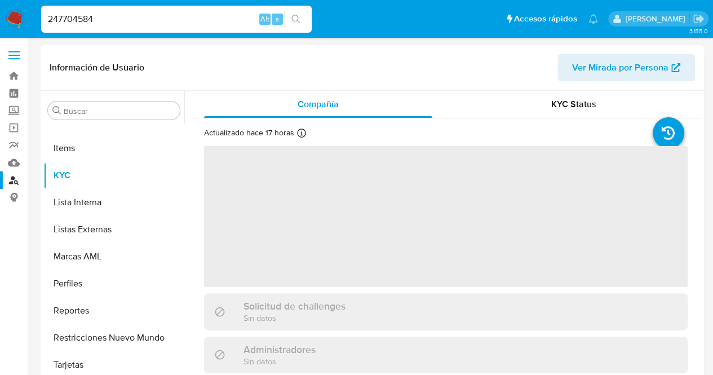
drag, startPoint x: 422, startPoint y: 194, endPoint x: 427, endPoint y: 200, distance: 7.6
click at [427, 200] on span "‌" at bounding box center [445, 216] width 483 height 141
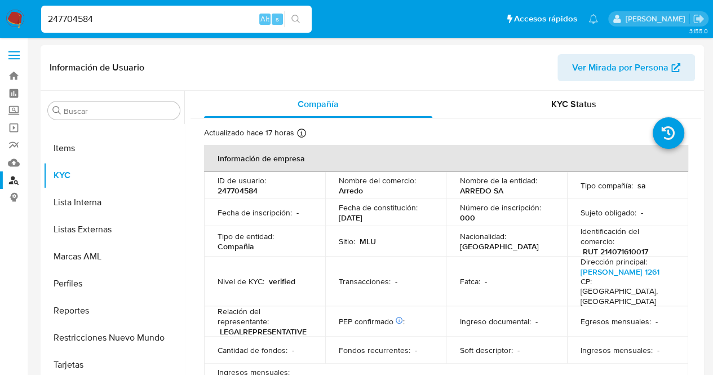
select select "10"
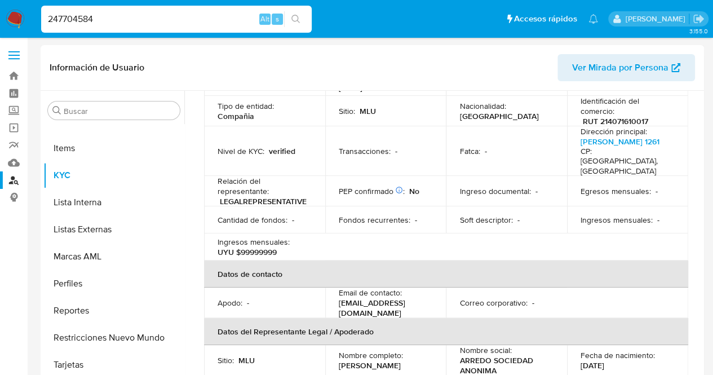
scroll to position [225, 0]
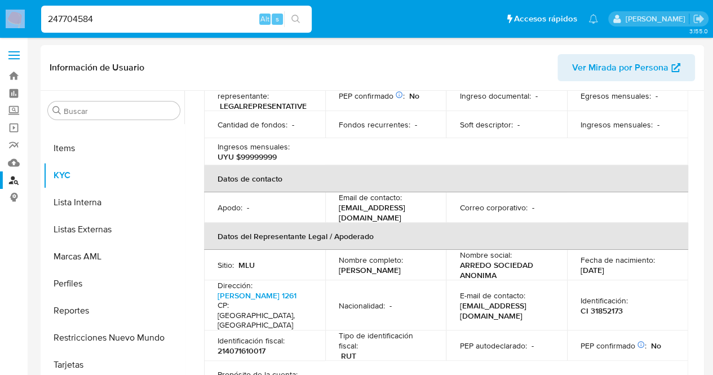
drag, startPoint x: 150, startPoint y: 26, endPoint x: 56, endPoint y: 20, distance: 94.3
click at [24, 19] on nav "Pausado Ver notificaciones 247704584 Alt s Accesos rápidos Presiona las siguien…" at bounding box center [356, 19] width 713 height 38
drag, startPoint x: 106, startPoint y: 21, endPoint x: 0, endPoint y: 14, distance: 106.2
click at [0, 14] on nav "Pausado Ver notificaciones 247704584 Alt s Accesos rápidos Presiona las siguien…" at bounding box center [356, 19] width 713 height 38
paste input "15737759"
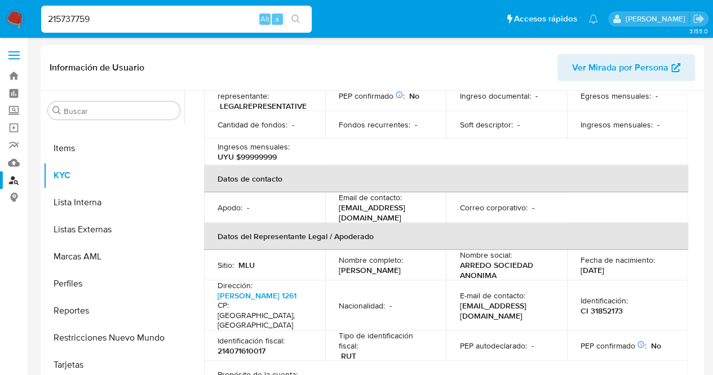
type input "215737759"
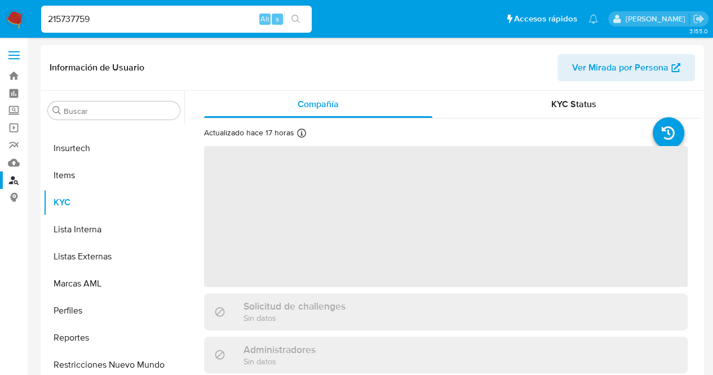
scroll to position [503, 0]
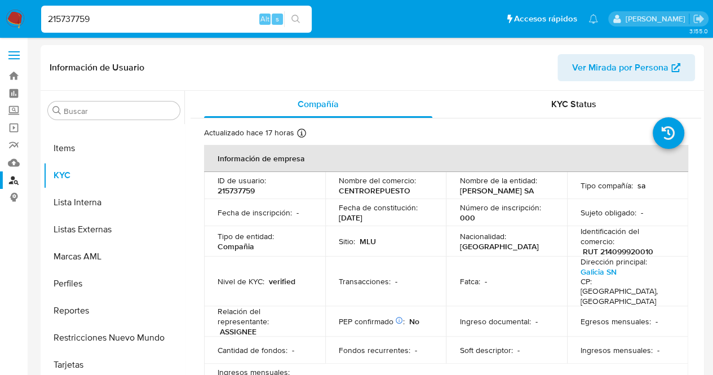
select select "10"
click at [385, 221] on div "Fecha de constitución : 15/09/2014" at bounding box center [386, 212] width 94 height 20
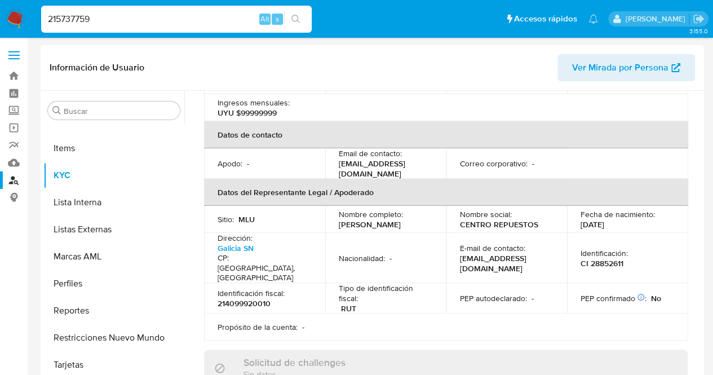
scroll to position [270, 0]
drag, startPoint x: 150, startPoint y: 17, endPoint x: 0, endPoint y: 21, distance: 150.5
click at [0, 21] on nav "Pausado Ver notificaciones 215737759 Alt s Accesos rápidos Presiona las siguien…" at bounding box center [356, 19] width 713 height 38
paste input "93113396"
type input "293113396"
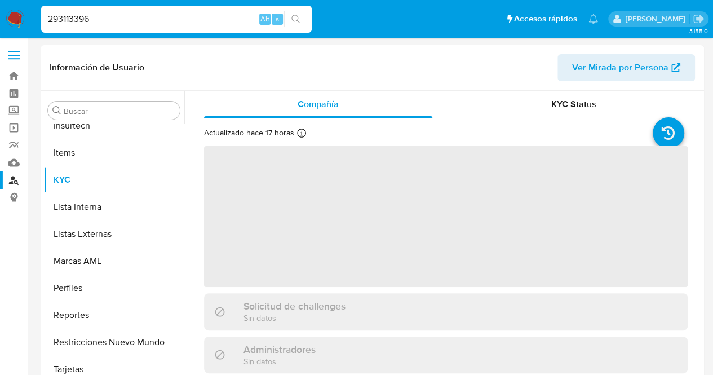
scroll to position [503, 0]
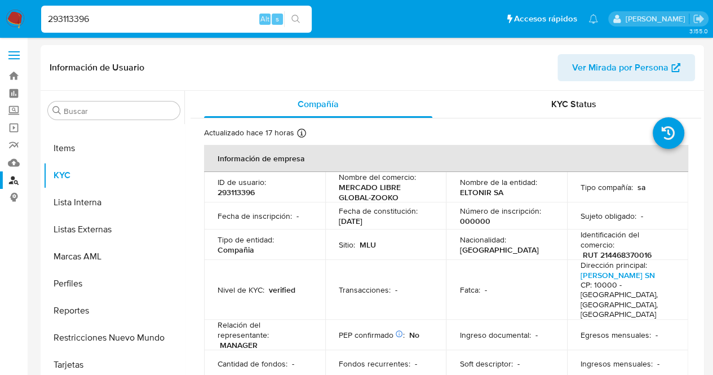
click at [374, 227] on td "Fecha de constitución : 23/02/2001" at bounding box center [385, 215] width 121 height 27
select select "10"
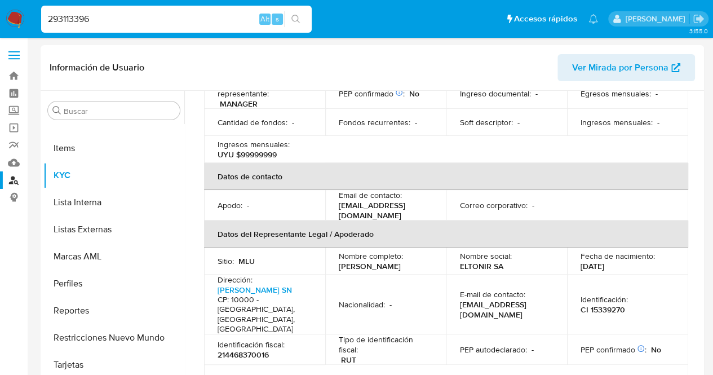
scroll to position [270, 0]
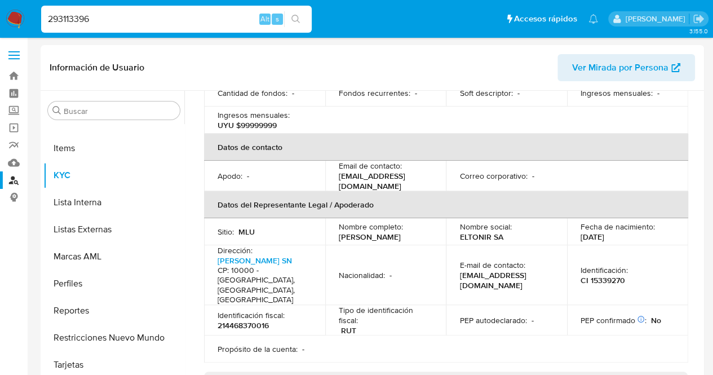
drag, startPoint x: 153, startPoint y: 20, endPoint x: 0, endPoint y: 31, distance: 153.7
click at [0, 31] on nav "Pausado Ver notificaciones 293113396 Alt s Accesos rápidos Presiona las siguien…" at bounding box center [356, 19] width 713 height 38
paste input "77386555"
type input "77386555"
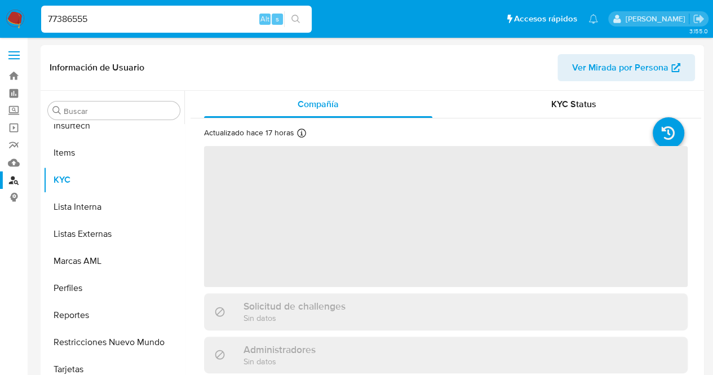
scroll to position [503, 0]
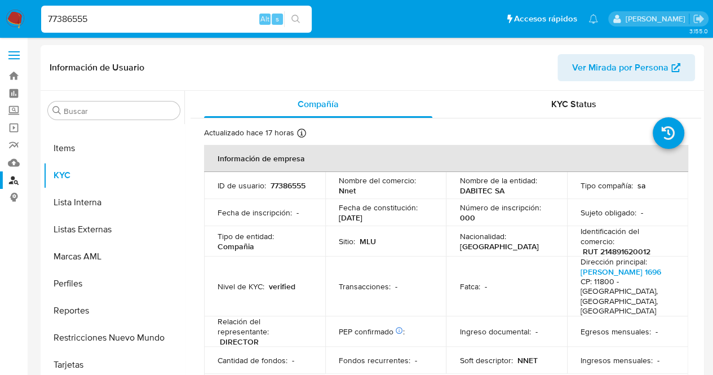
select select "10"
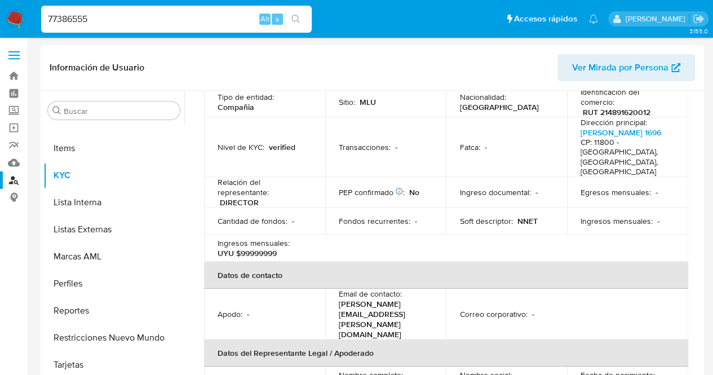
scroll to position [248, 0]
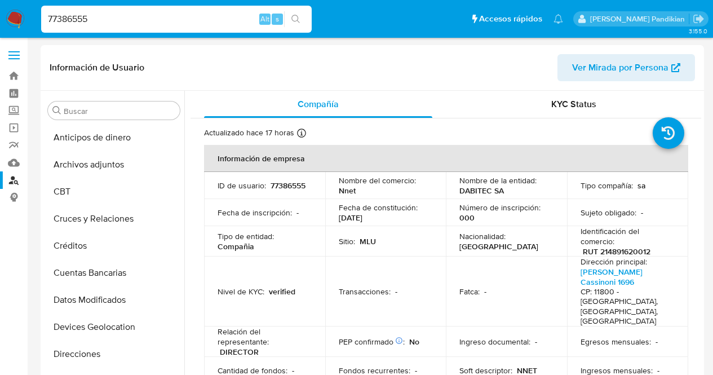
select select "10"
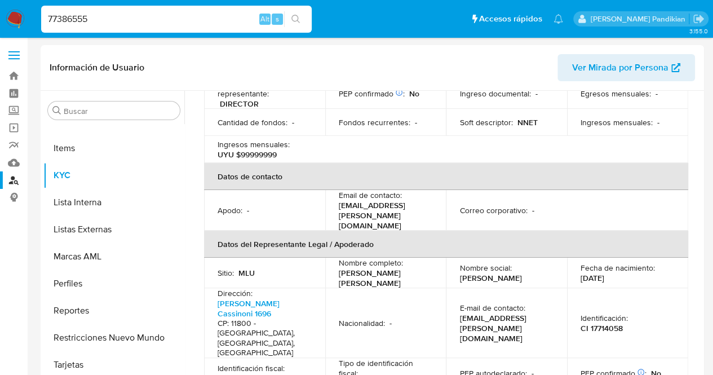
drag, startPoint x: 37, startPoint y: 26, endPoint x: 0, endPoint y: 30, distance: 36.8
click at [0, 30] on nav "Pausado Ver notificaciones 77386555 Alt s Accesos rápidos Presiona las siguient…" at bounding box center [356, 19] width 713 height 38
paste input "97669372"
type input "97669372"
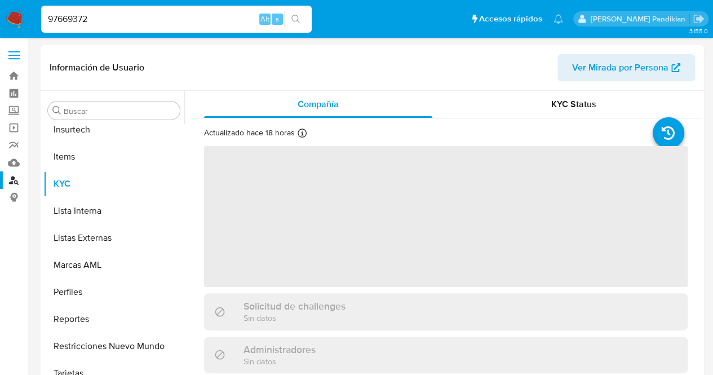
scroll to position [503, 0]
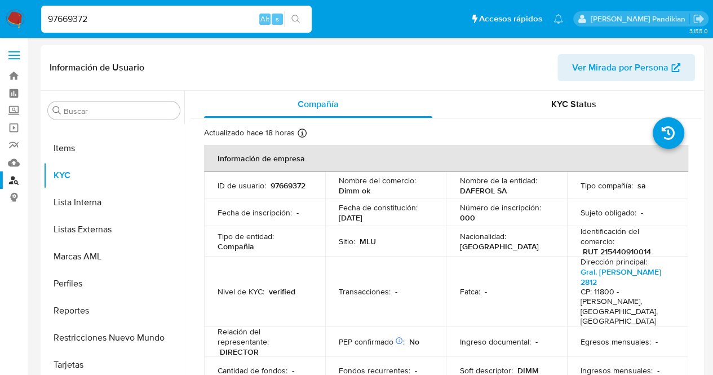
click at [366, 211] on p "Fecha de constitución :" at bounding box center [378, 207] width 79 height 10
select select "10"
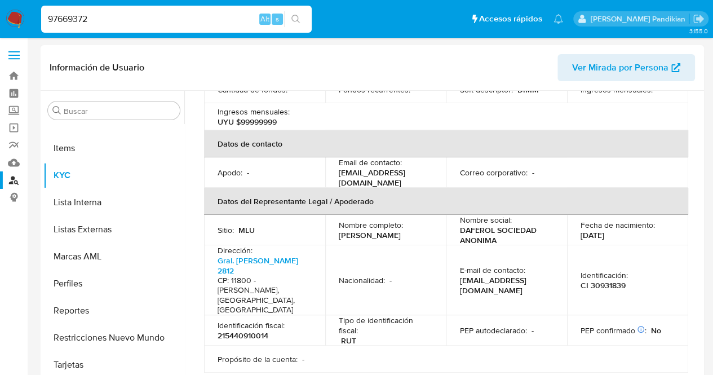
scroll to position [293, 0]
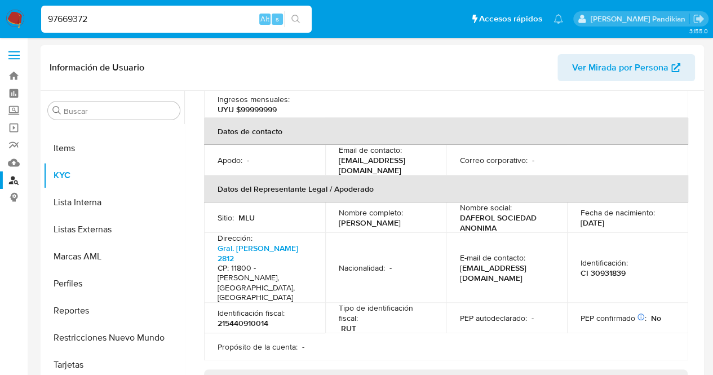
drag, startPoint x: 129, startPoint y: 20, endPoint x: 0, endPoint y: 19, distance: 129.0
click at [0, 19] on nav "Pausado Ver notificaciones 97669372 Alt s Accesos rápidos Presiona las siguient…" at bounding box center [356, 19] width 713 height 38
paste input "12079158"
type input "12079158"
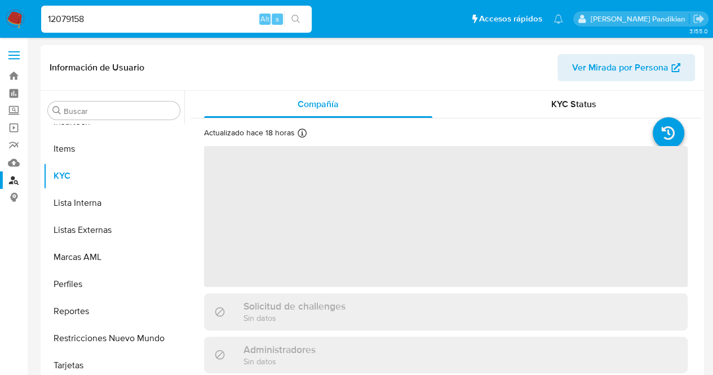
scroll to position [503, 0]
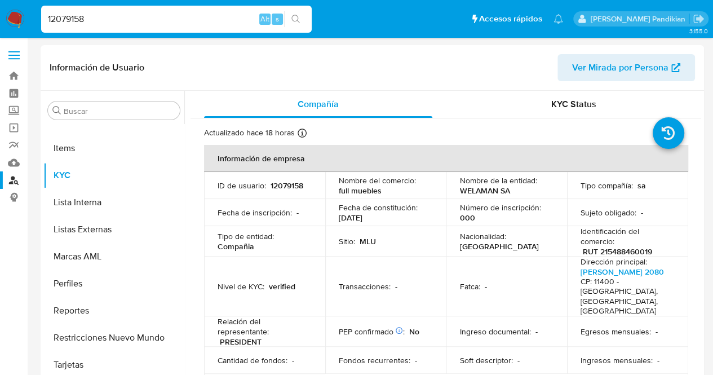
select select "10"
click at [375, 179] on p "Nombre del comercio :" at bounding box center [377, 180] width 77 height 10
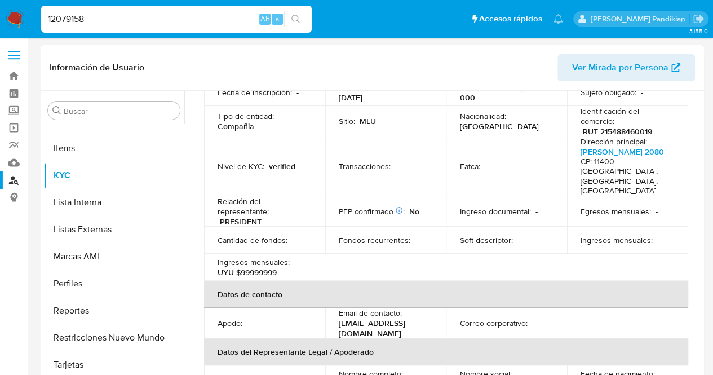
scroll to position [248, 0]
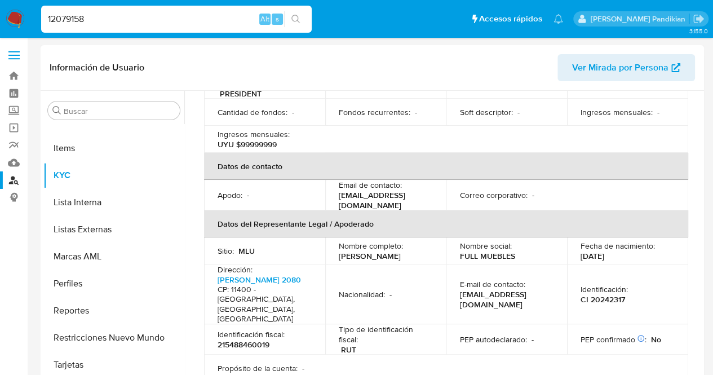
click at [446, 210] on th "Datos del Representante Legal / Apoderado" at bounding box center [446, 223] width 484 height 27
drag, startPoint x: 153, startPoint y: 12, endPoint x: 7, endPoint y: 14, distance: 145.9
click at [7, 14] on nav "Pausado Ver notificaciones 12079158 Alt s Accesos rápidos Presiona las siguient…" at bounding box center [356, 19] width 713 height 38
paste input "222685551"
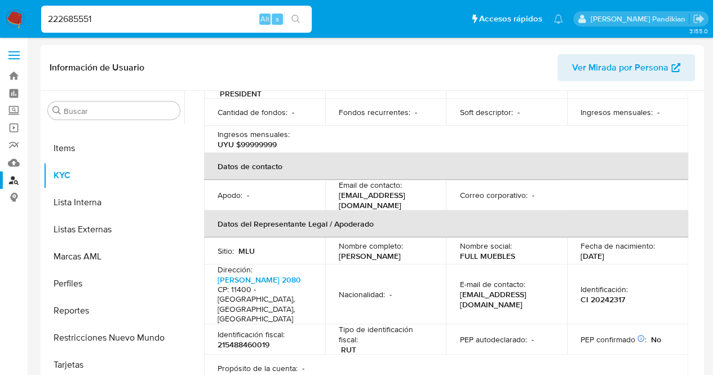
type input "222685551"
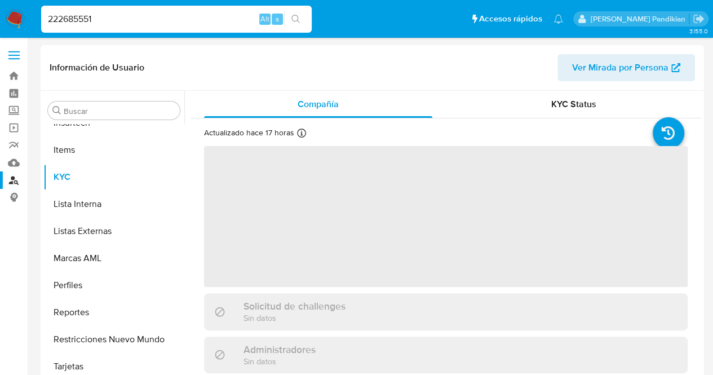
scroll to position [503, 0]
click at [436, 228] on span "‌" at bounding box center [445, 216] width 483 height 141
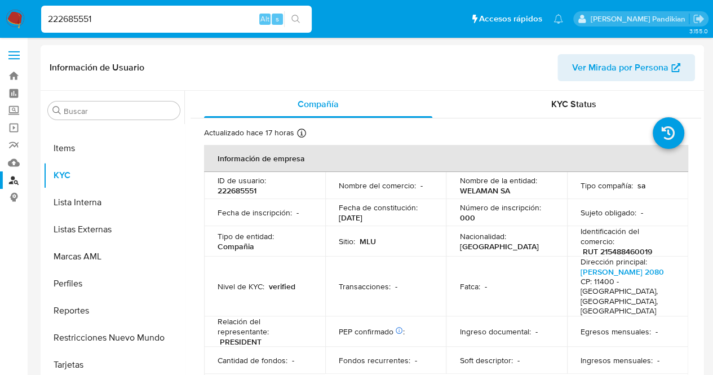
select select "10"
click at [425, 281] on div "Transacciones : -" at bounding box center [386, 286] width 94 height 10
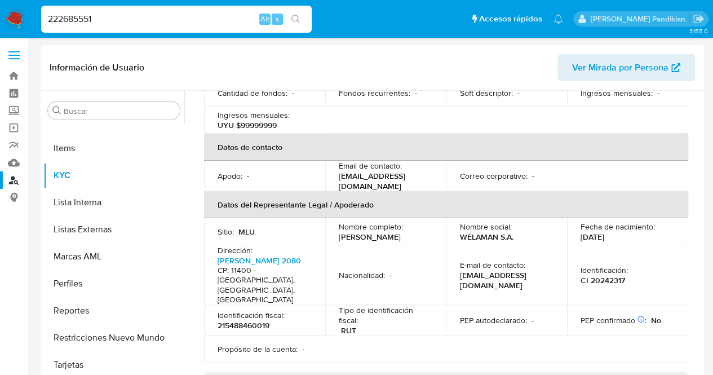
scroll to position [270, 0]
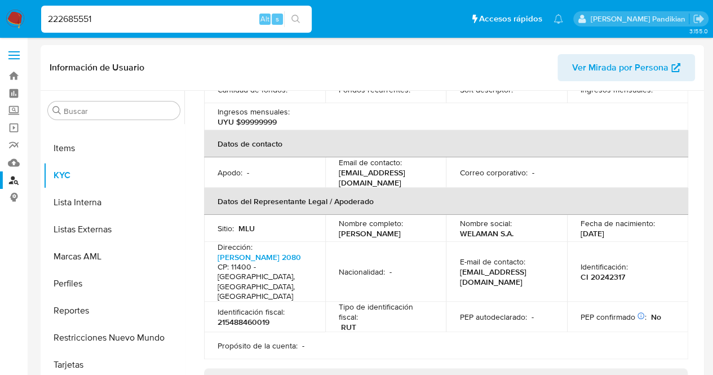
drag, startPoint x: 135, startPoint y: 25, endPoint x: 51, endPoint y: 18, distance: 84.8
click at [51, 18] on input "222685551" at bounding box center [176, 19] width 270 height 15
type input "2"
paste input "46133789"
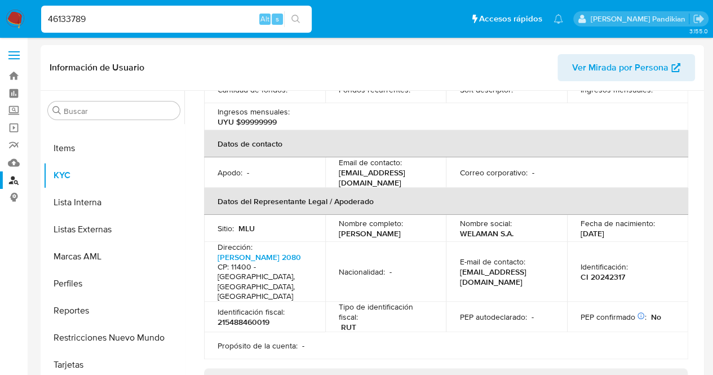
type input "46133789"
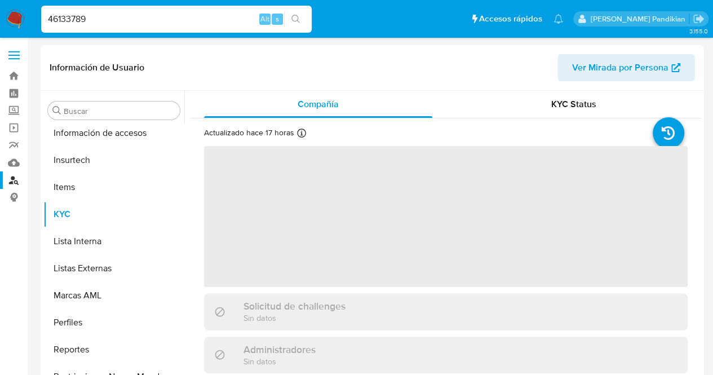
scroll to position [503, 0]
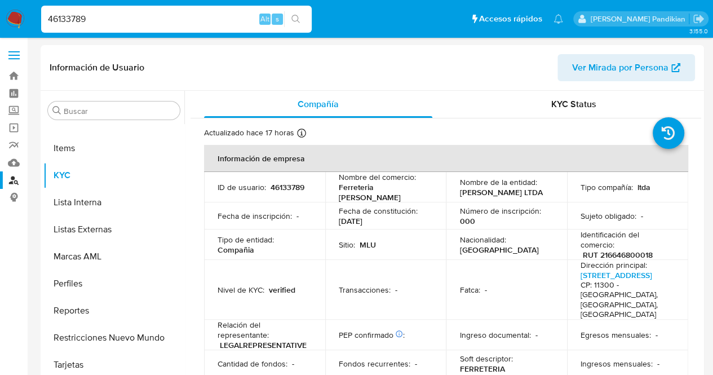
select select "10"
click at [378, 251] on td "Sitio : MLU" at bounding box center [385, 244] width 121 height 30
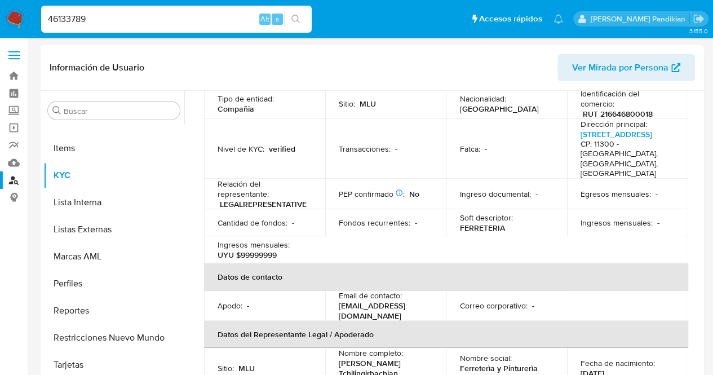
scroll to position [180, 0]
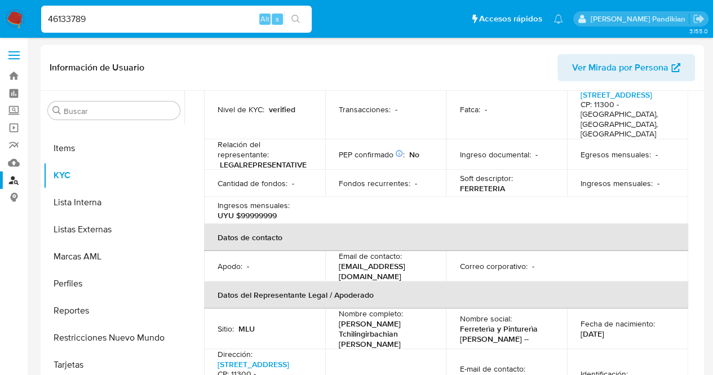
click at [421, 251] on div "Email de contacto : ferreteriakirkor@hotmail.com" at bounding box center [386, 266] width 94 height 30
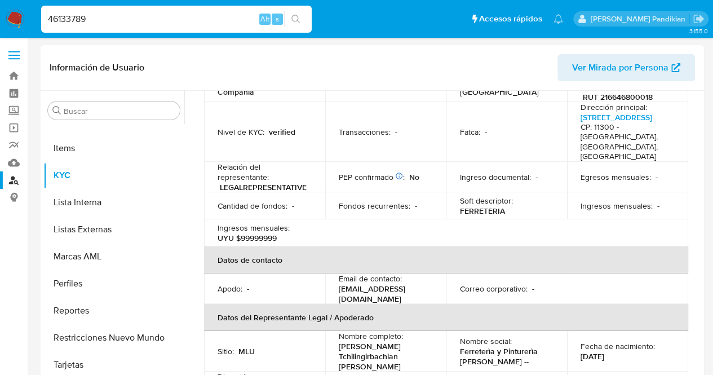
drag, startPoint x: 113, startPoint y: 21, endPoint x: 0, endPoint y: 21, distance: 113.3
click at [0, 21] on nav "Pausado Ver notificaciones 46133789 Alt s Accesos rápidos Presiona las siguient…" at bounding box center [356, 19] width 713 height 38
paste input "1017491"
type input "10174919"
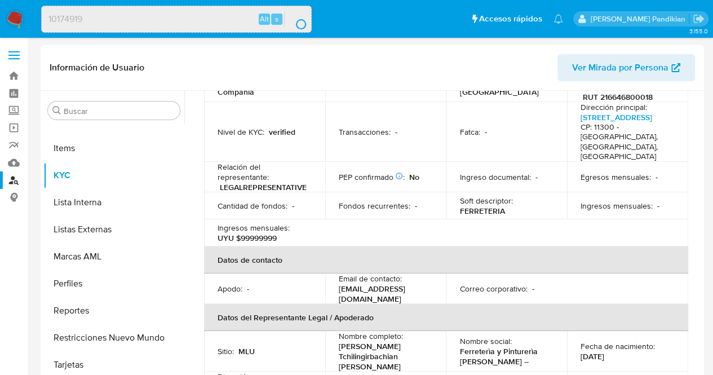
scroll to position [0, 0]
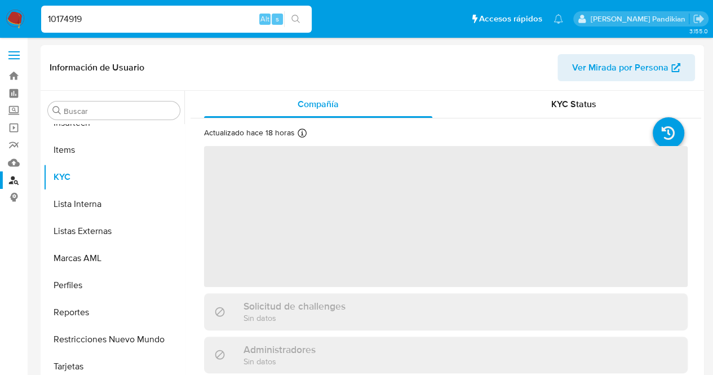
scroll to position [503, 0]
click at [411, 172] on span "‌" at bounding box center [445, 216] width 483 height 141
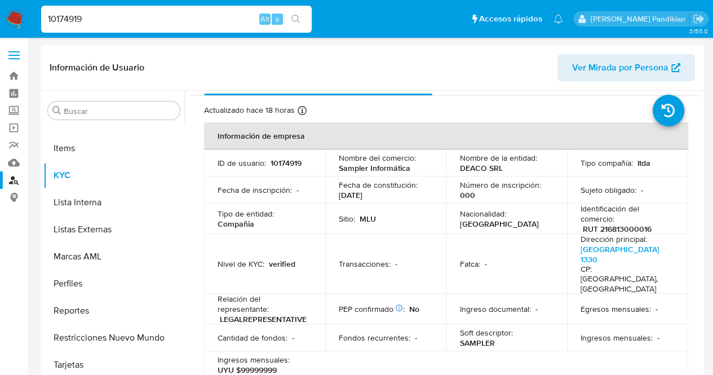
select select "10"
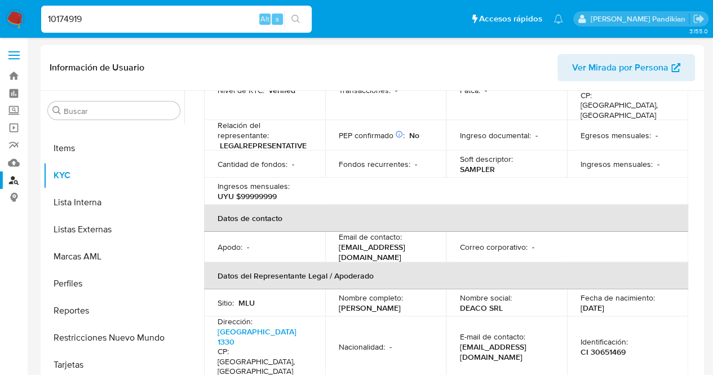
scroll to position [203, 0]
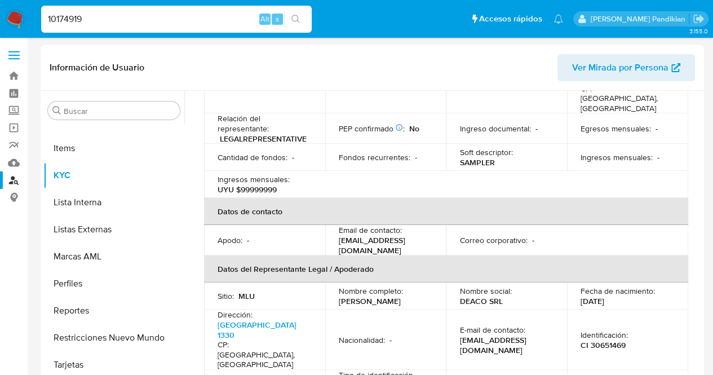
drag, startPoint x: 107, startPoint y: 17, endPoint x: 0, endPoint y: 12, distance: 107.2
click at [0, 12] on nav "Pausado Ver notificaciones 10174919 Alt s Accesos rápidos Presiona las siguient…" at bounding box center [356, 19] width 713 height 38
paste input "27292708"
type input "127292708"
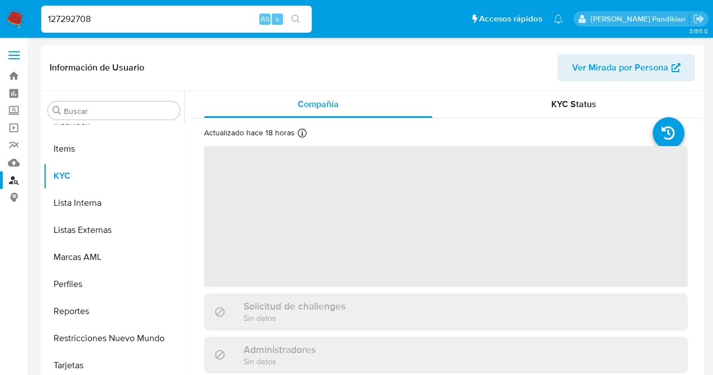
scroll to position [503, 0]
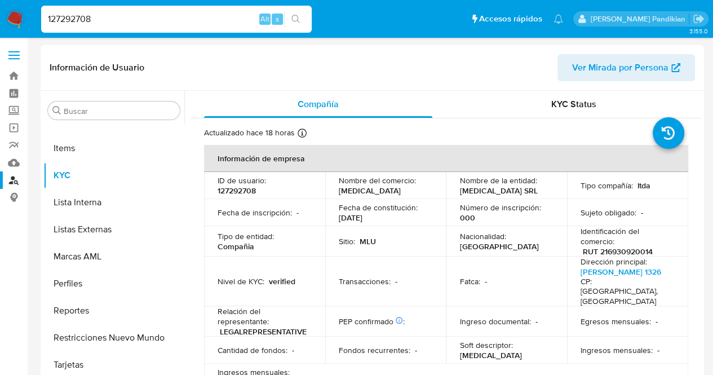
click at [329, 202] on td "Fecha de constitución : 28/02/2012" at bounding box center [385, 212] width 121 height 27
select select "10"
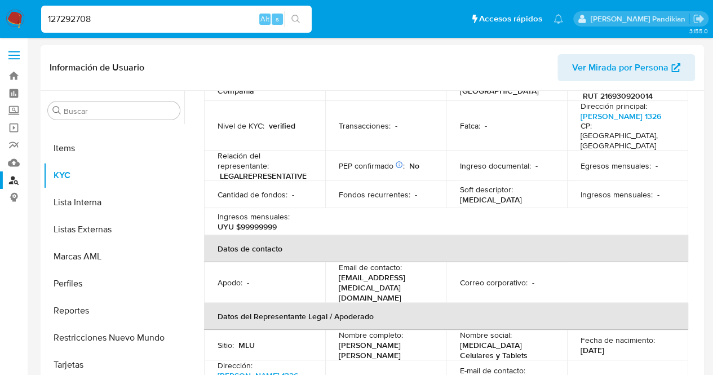
scroll to position [248, 0]
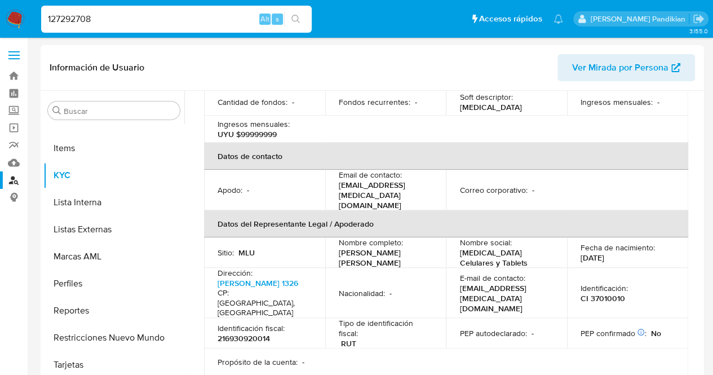
drag, startPoint x: 148, startPoint y: 23, endPoint x: 0, endPoint y: 1, distance: 149.2
click at [0, 1] on nav "Pausado Ver notificaciones 127292708 Alt s Accesos rápidos Presiona las siguien…" at bounding box center [356, 19] width 713 height 38
paste input "73397312"
type input "173397312"
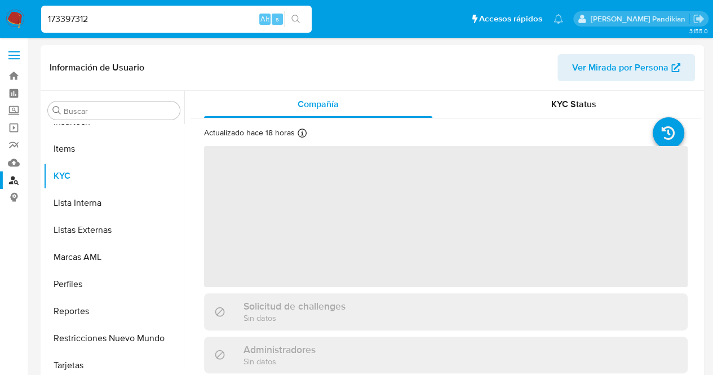
scroll to position [503, 0]
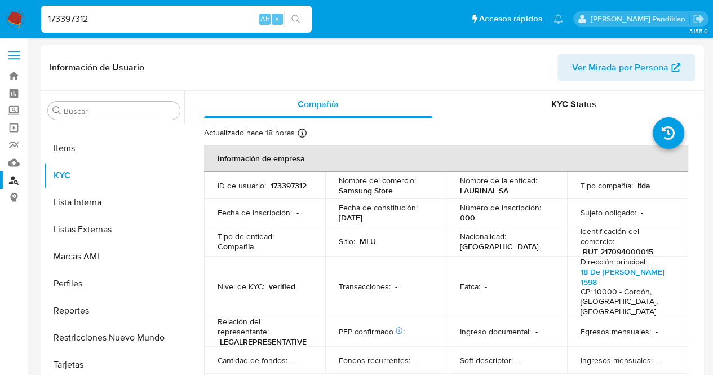
click at [408, 209] on p "Fecha de constitución :" at bounding box center [378, 207] width 79 height 10
select select "10"
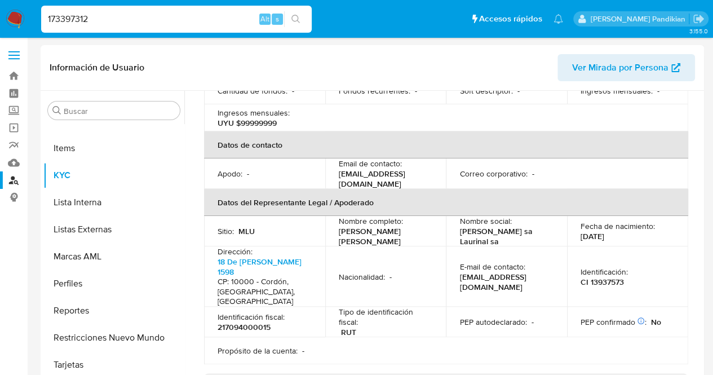
scroll to position [270, 0]
drag, startPoint x: 118, startPoint y: 21, endPoint x: 0, endPoint y: 14, distance: 118.6
click at [0, 14] on nav "Pausado Ver notificaciones 173397312 Alt s Accesos rápidos Presiona las siguien…" at bounding box center [356, 19] width 713 height 38
paste input "33173051"
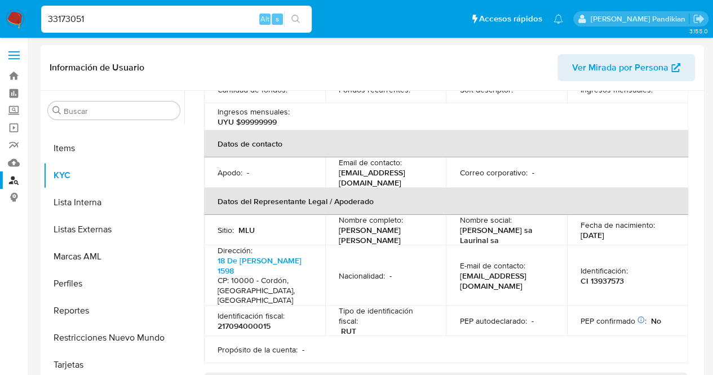
type input "33173051"
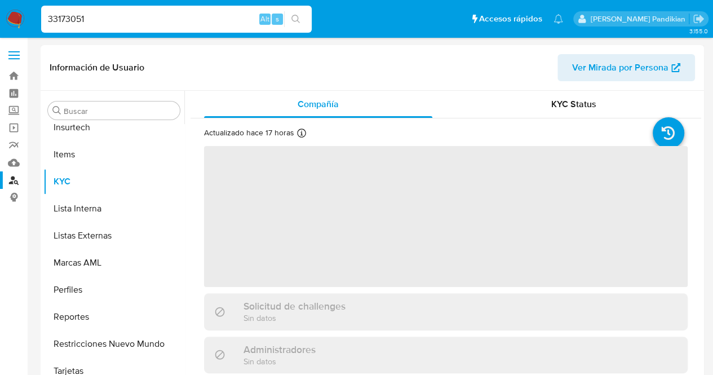
scroll to position [503, 0]
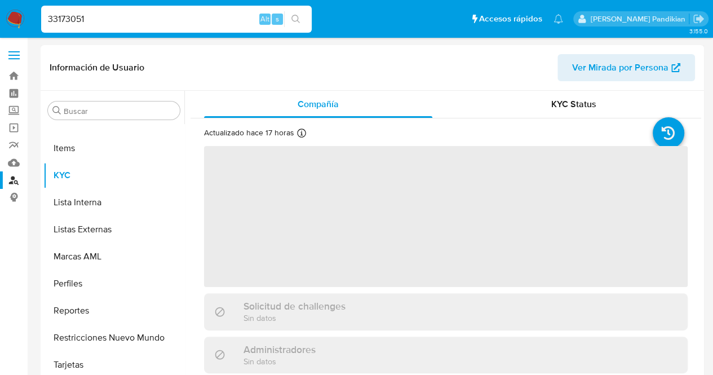
click at [401, 197] on span "‌" at bounding box center [445, 216] width 483 height 141
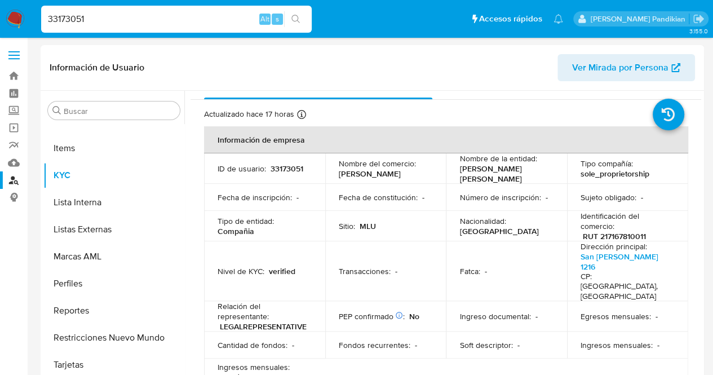
select select "10"
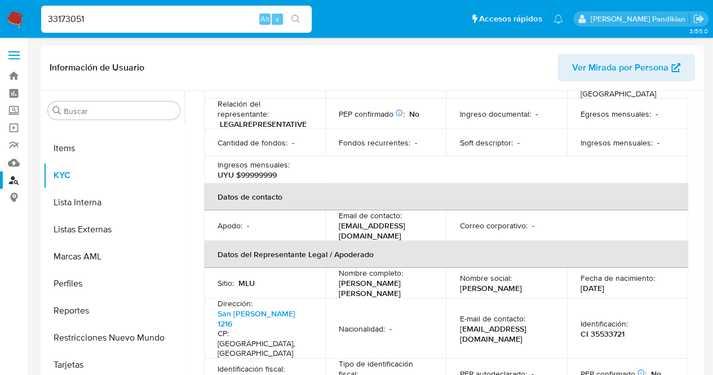
scroll to position [248, 0]
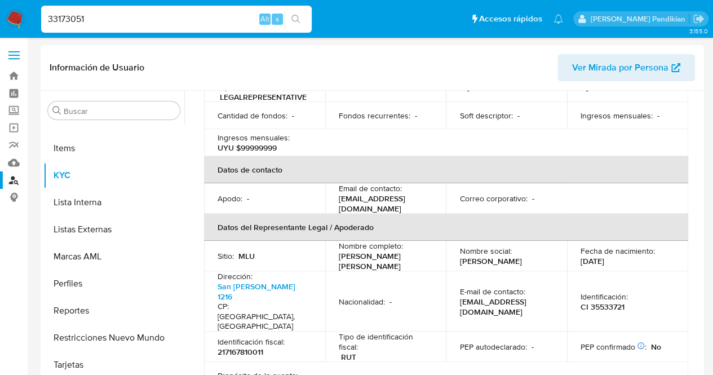
drag, startPoint x: 227, startPoint y: 14, endPoint x: 0, endPoint y: -16, distance: 229.0
paste input "204336644"
type input "204336644"
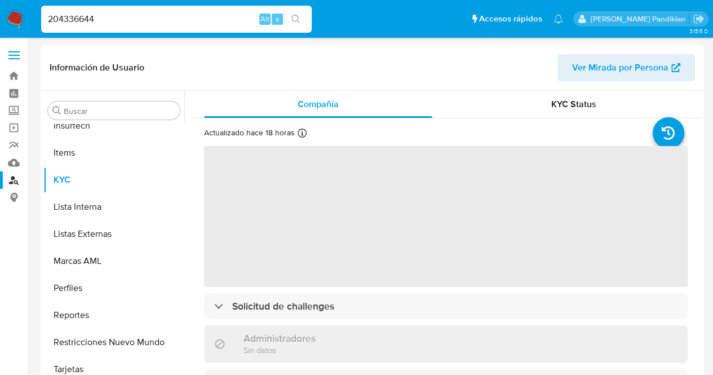
scroll to position [503, 0]
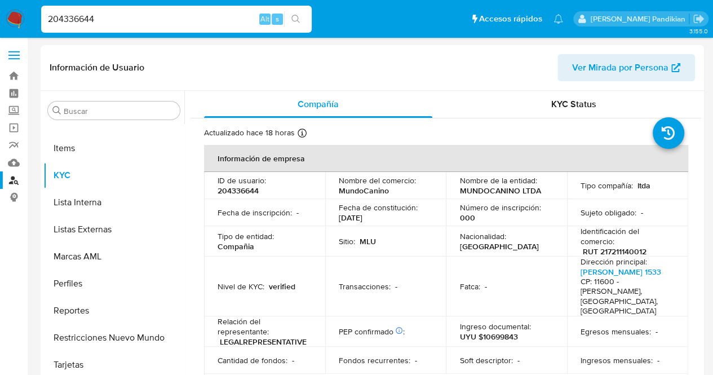
select select "10"
click at [405, 239] on div "Sitio : MLU" at bounding box center [386, 241] width 94 height 10
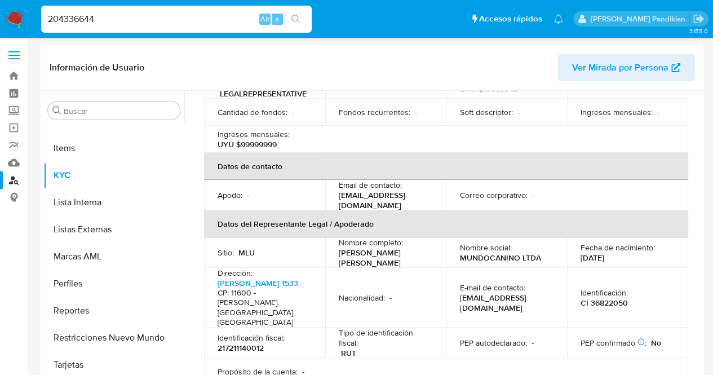
scroll to position [270, 0]
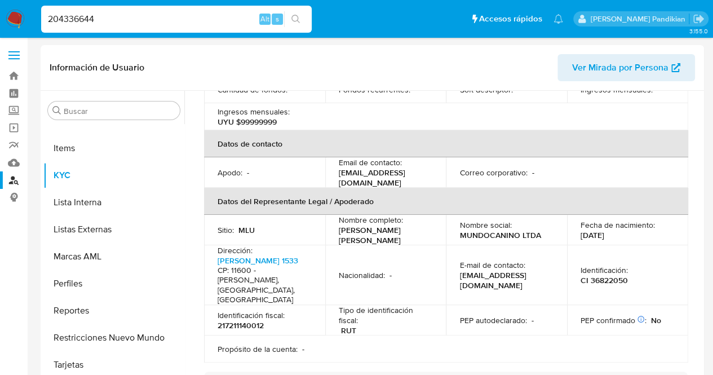
drag, startPoint x: 122, startPoint y: 16, endPoint x: 0, endPoint y: 24, distance: 121.9
click at [0, 24] on nav "Pausado Ver notificaciones 204336644 Alt s Accesos rápidos Presiona las siguien…" at bounding box center [356, 19] width 713 height 38
paste input "195246695"
type input "195246695"
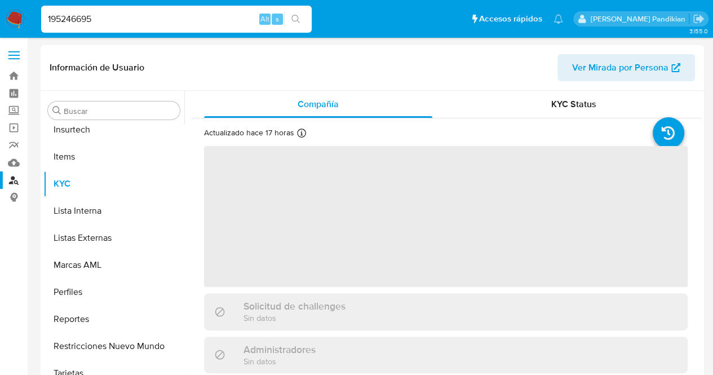
scroll to position [503, 0]
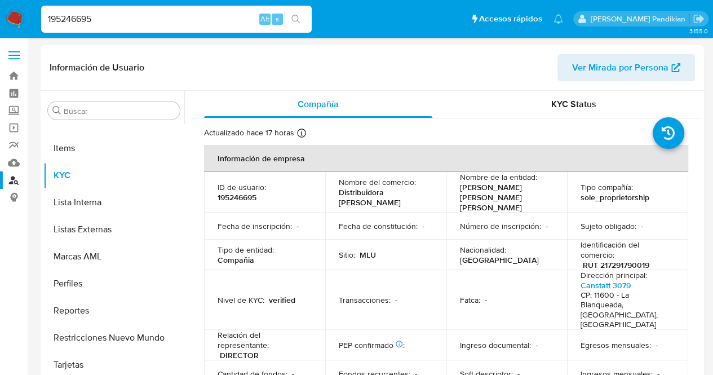
click at [428, 212] on td "Fecha de constitución : -" at bounding box center [385, 225] width 121 height 27
select select "10"
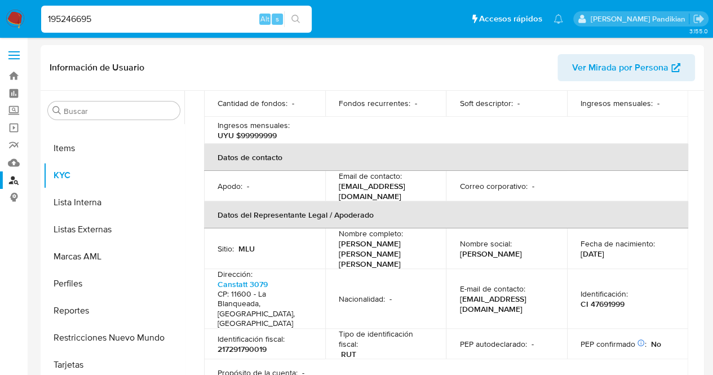
scroll to position [0, 0]
drag, startPoint x: 117, startPoint y: 22, endPoint x: 0, endPoint y: 18, distance: 116.7
click at [0, 18] on nav "Pausado Ver notificaciones 195246695 Alt s Accesos rápidos Presiona las siguien…" at bounding box center [356, 19] width 713 height 38
paste input "5517756"
type input "5517756"
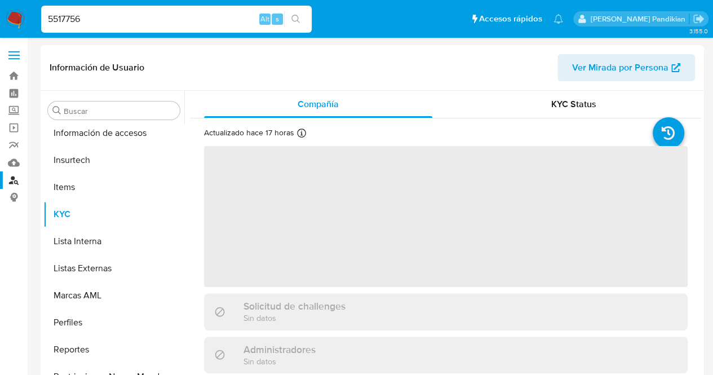
scroll to position [503, 0]
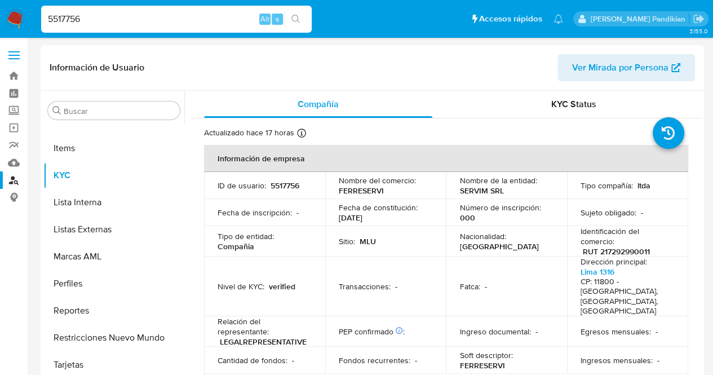
click at [447, 183] on td "Nombre de la entidad : SERVIM SRL" at bounding box center [506, 185] width 121 height 27
select select "10"
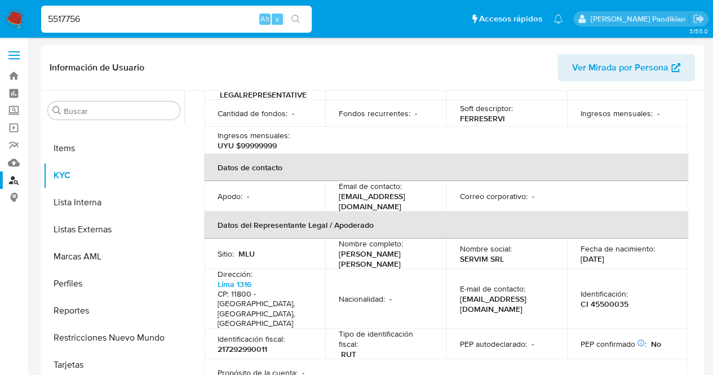
scroll to position [248, 0]
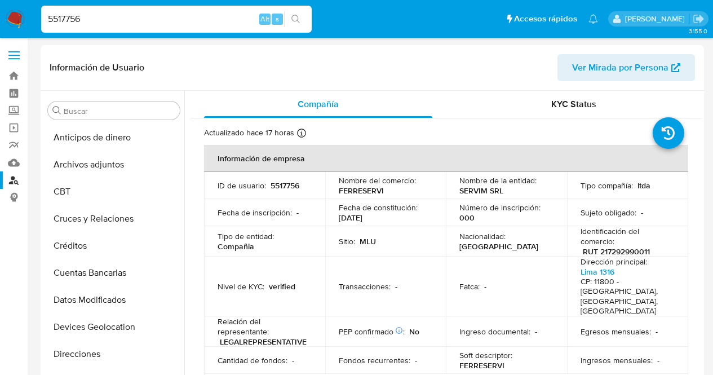
select select "10"
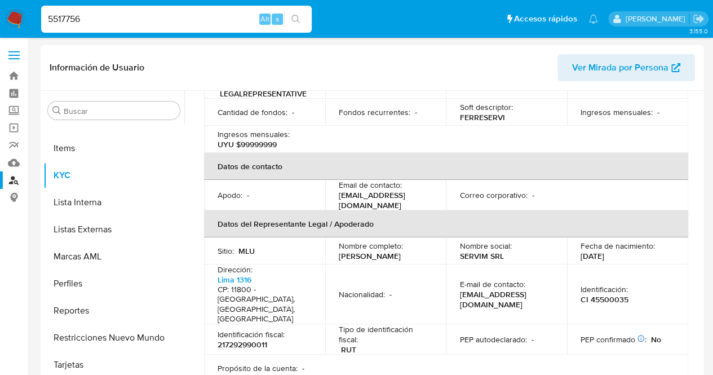
drag, startPoint x: 148, startPoint y: 21, endPoint x: 0, endPoint y: 13, distance: 147.8
click at [0, 13] on nav "Pausado Ver notificaciones 5517756 Alt s Accesos rápidos Presiona las siguiente…" at bounding box center [356, 19] width 713 height 38
paste input "63297047"
type input "63297047"
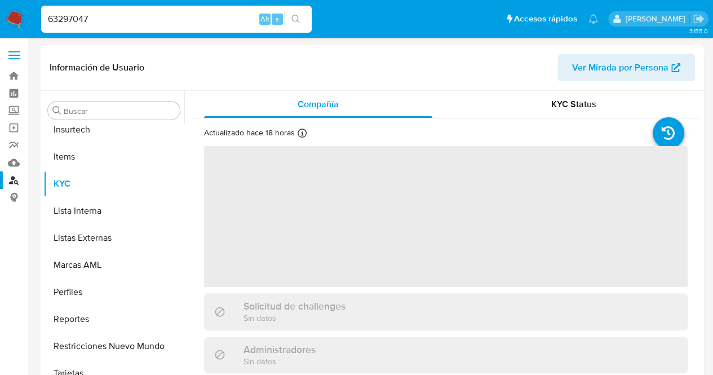
scroll to position [503, 0]
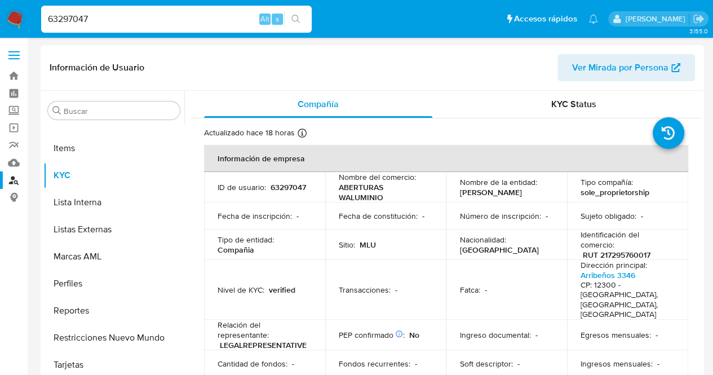
click at [492, 187] on p "[PERSON_NAME]" at bounding box center [490, 192] width 62 height 10
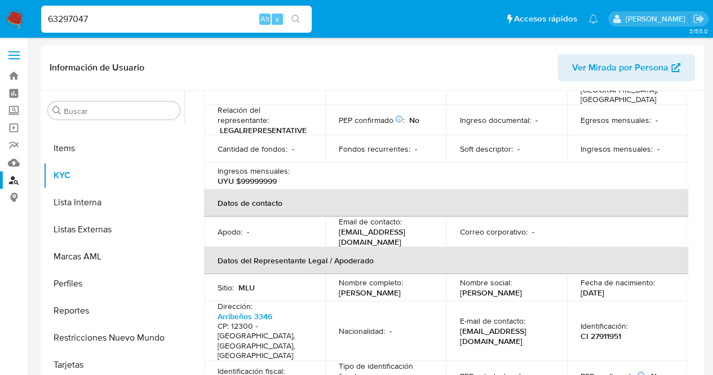
scroll to position [248, 0]
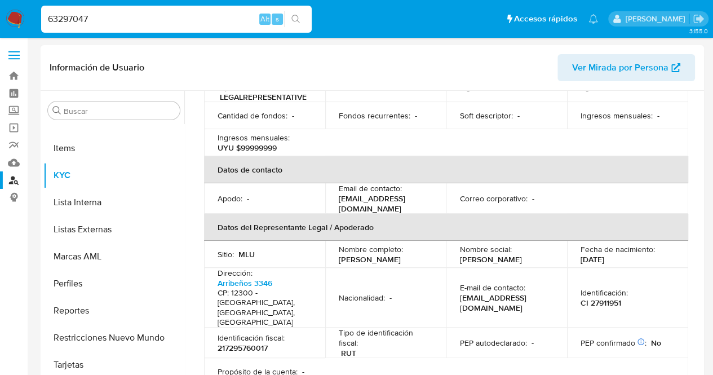
select select "10"
drag, startPoint x: 147, startPoint y: 19, endPoint x: 0, endPoint y: 7, distance: 147.0
click at [0, 7] on nav "Pausado Ver notificaciones 63297047 Alt s Accesos rápidos Presiona las siguient…" at bounding box center [356, 19] width 713 height 38
paste input "164945049"
type input "164945049"
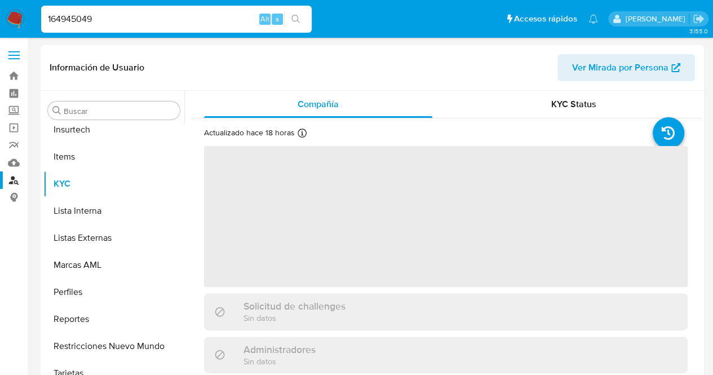
scroll to position [503, 0]
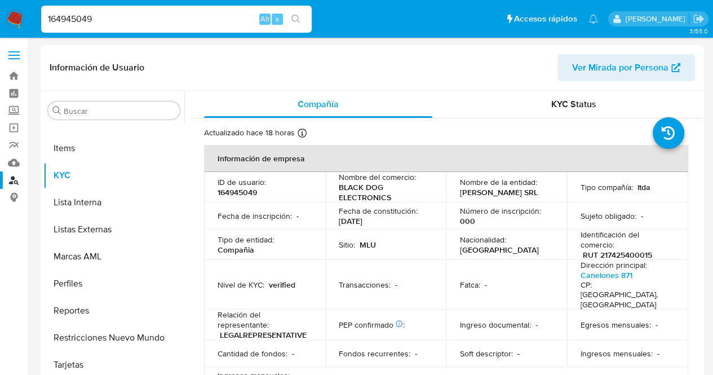
click at [419, 190] on p "BLACK DOG ELECTRONICS" at bounding box center [384, 192] width 90 height 20
select select "10"
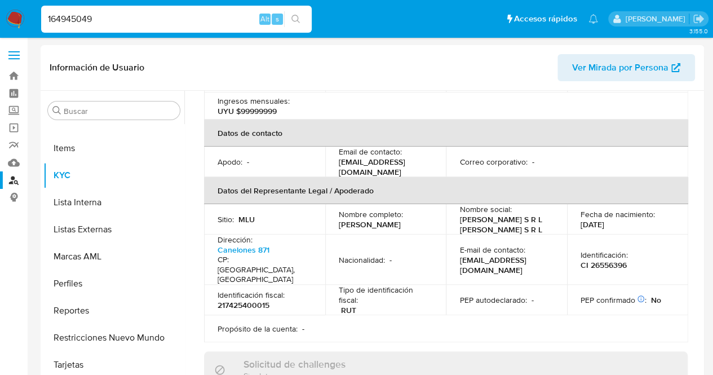
scroll to position [338, 0]
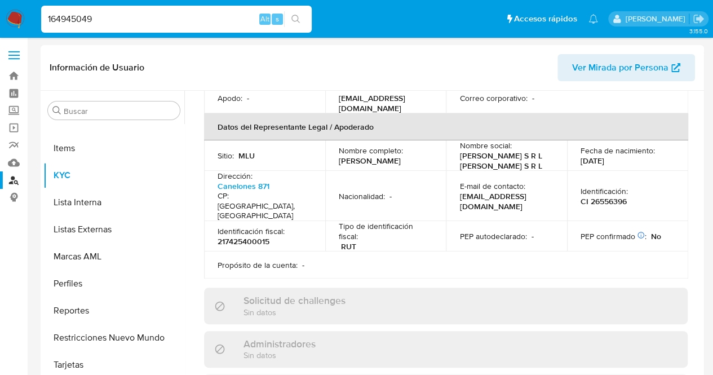
drag, startPoint x: 185, startPoint y: 20, endPoint x: 0, endPoint y: 12, distance: 185.6
click at [0, 12] on nav "Pausado Ver notificaciones 164945049 Alt s Accesos rápidos Presiona las siguien…" at bounding box center [356, 19] width 713 height 38
paste input "54535881"
type input "154535881"
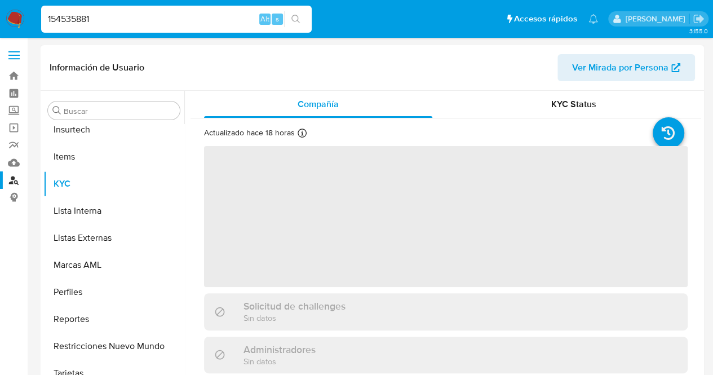
scroll to position [503, 0]
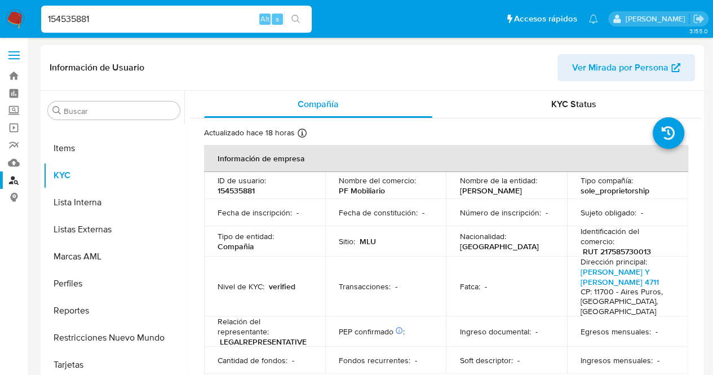
click at [433, 176] on td "Nombre del comercio : PF Mobiliario" at bounding box center [385, 185] width 121 height 27
select select "10"
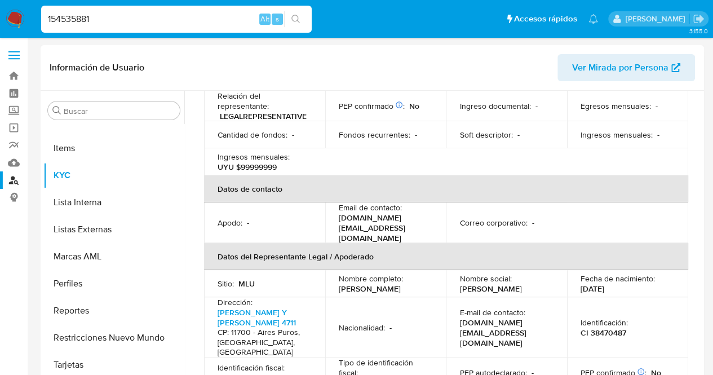
scroll to position [248, 0]
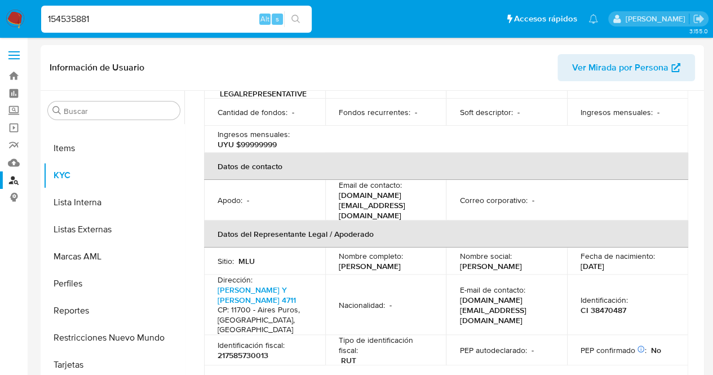
drag, startPoint x: 131, startPoint y: 25, endPoint x: 124, endPoint y: 22, distance: 7.3
click at [124, 22] on input "154535881" at bounding box center [176, 19] width 270 height 15
drag, startPoint x: 124, startPoint y: 22, endPoint x: 0, endPoint y: 17, distance: 124.1
click at [0, 17] on nav "Pausado Ver notificaciones 154535881 Alt s Accesos rápidos Presiona las siguien…" at bounding box center [356, 19] width 713 height 38
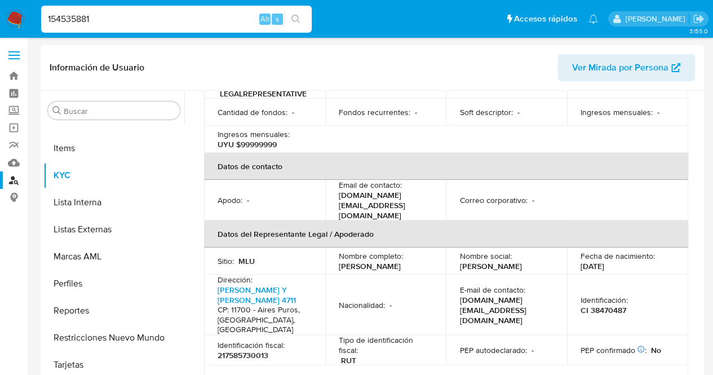
paste input "205388704"
type input "205388704"
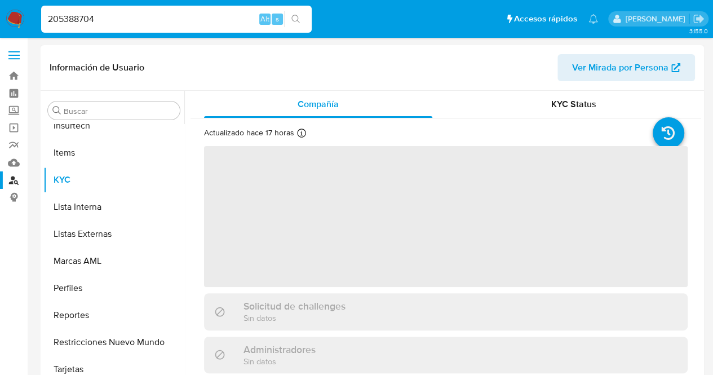
scroll to position [503, 0]
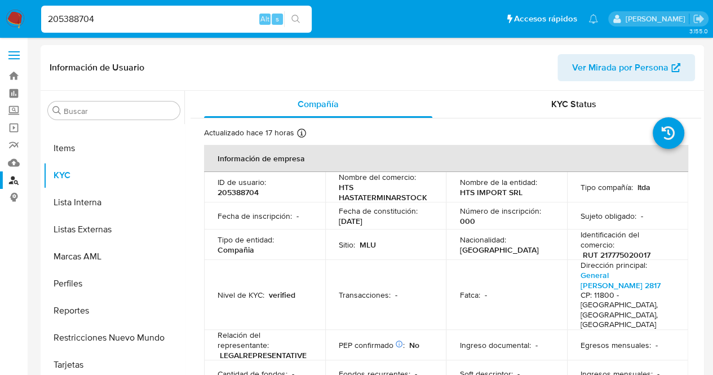
select select "10"
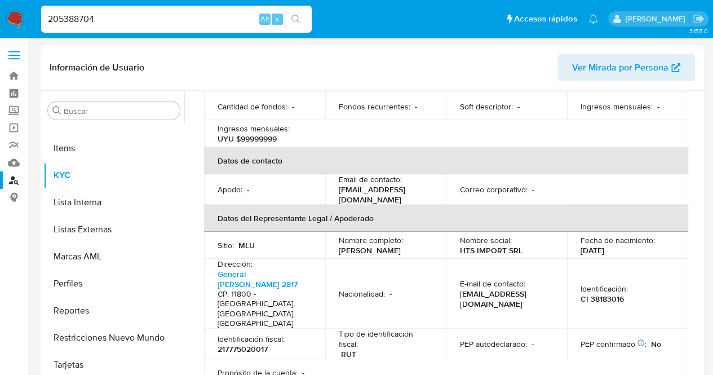
scroll to position [270, 0]
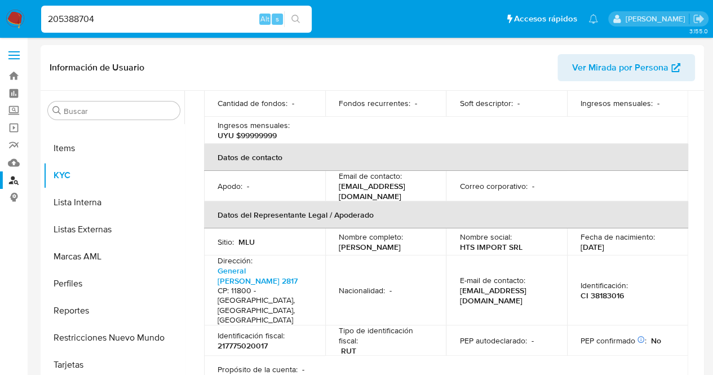
click at [276, 201] on th "Datos del Representante Legal / Apoderado" at bounding box center [446, 214] width 484 height 27
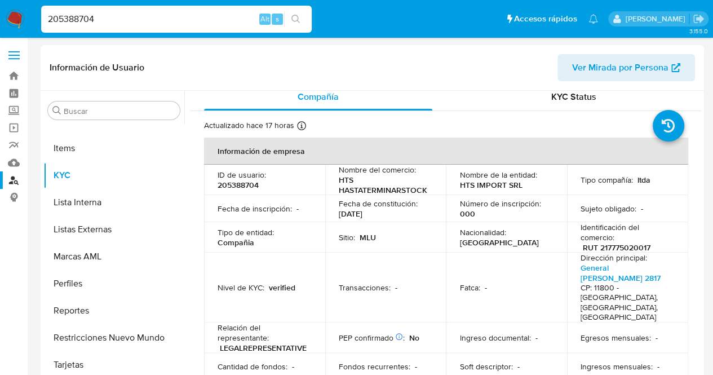
scroll to position [0, 0]
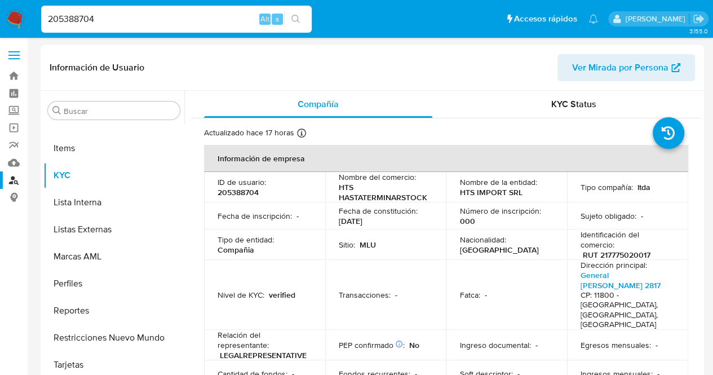
click at [246, 192] on p "205388704" at bounding box center [238, 192] width 41 height 10
copy p "205388704"
drag, startPoint x: 17, startPoint y: 25, endPoint x: 0, endPoint y: 20, distance: 17.6
click at [0, 20] on nav "Pausado Ver notificaciones 205388704 Alt s Accesos rápidos Presiona las siguien…" at bounding box center [356, 19] width 713 height 38
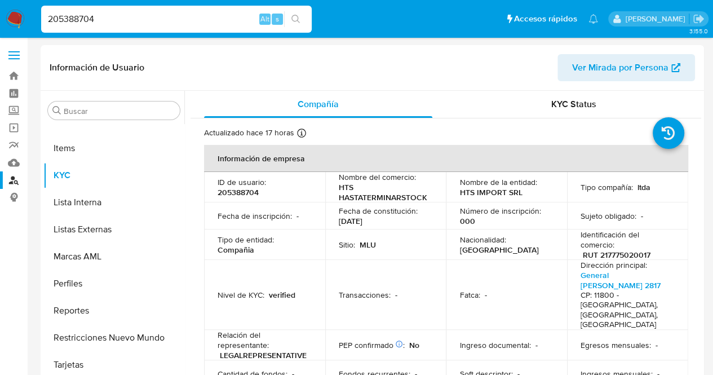
paste input "196309208"
type input "196309208"
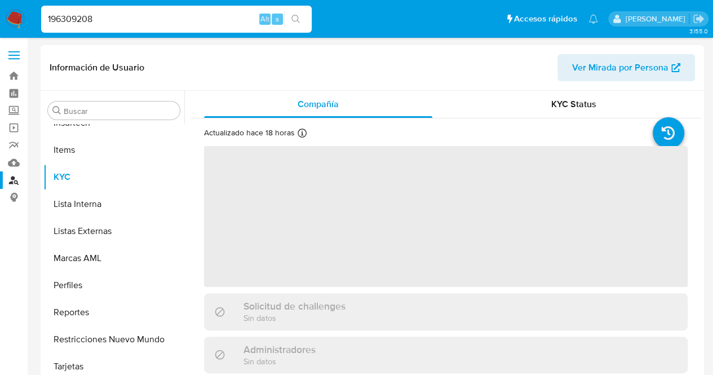
scroll to position [503, 0]
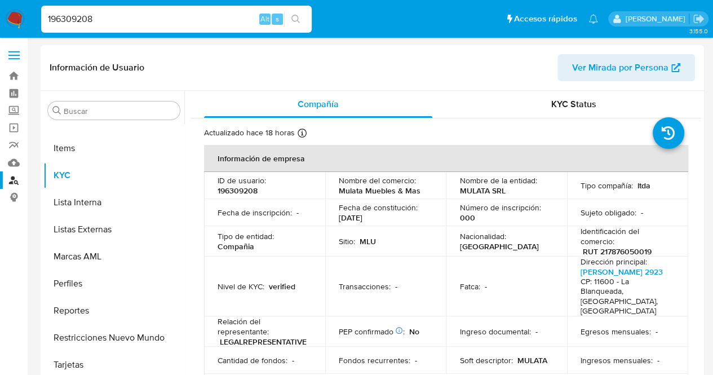
click at [398, 189] on p "Mulata Muebles & Mas" at bounding box center [380, 190] width 82 height 10
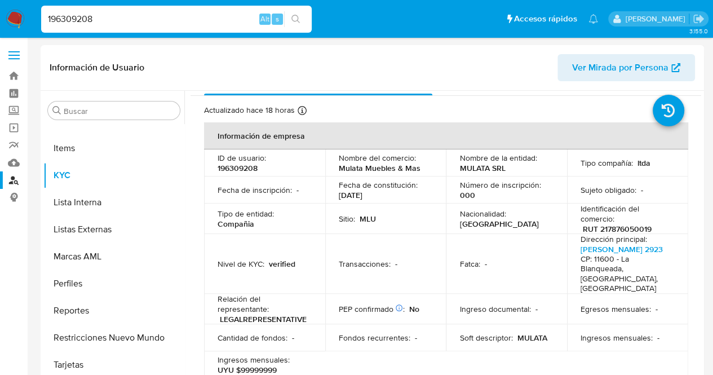
select select "10"
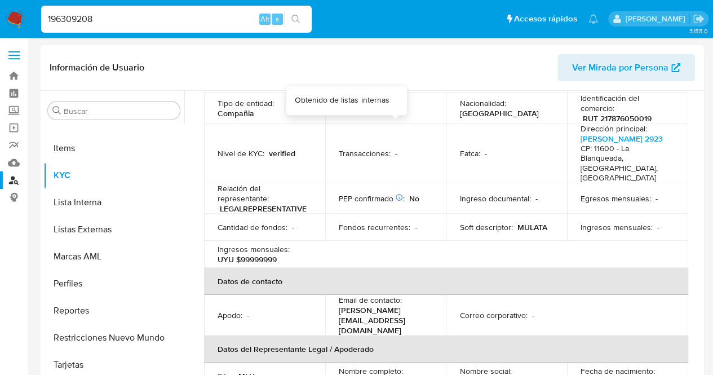
scroll to position [293, 0]
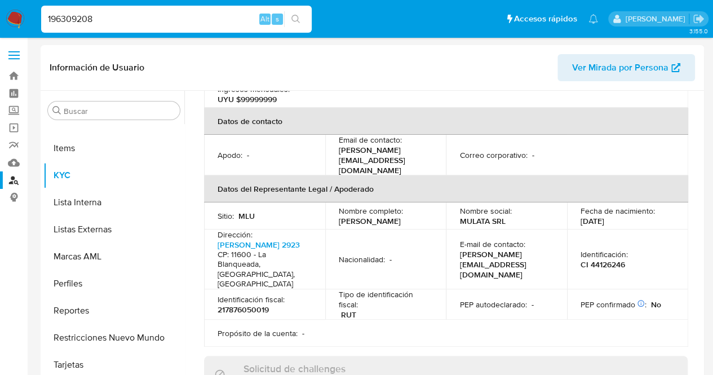
click at [478, 202] on td "Nombre social : MULATA SRL" at bounding box center [506, 215] width 121 height 27
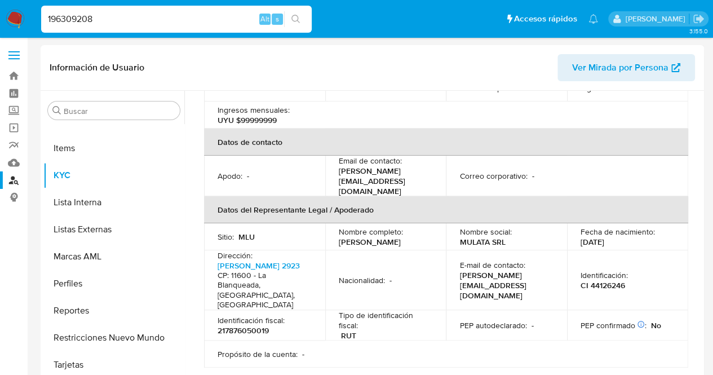
scroll to position [270, 0]
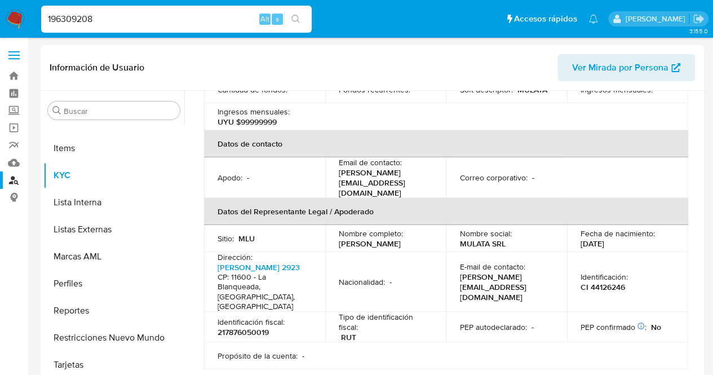
drag, startPoint x: 192, startPoint y: 16, endPoint x: 0, endPoint y: -14, distance: 194.5
paste input "66225215"
type input "66225215"
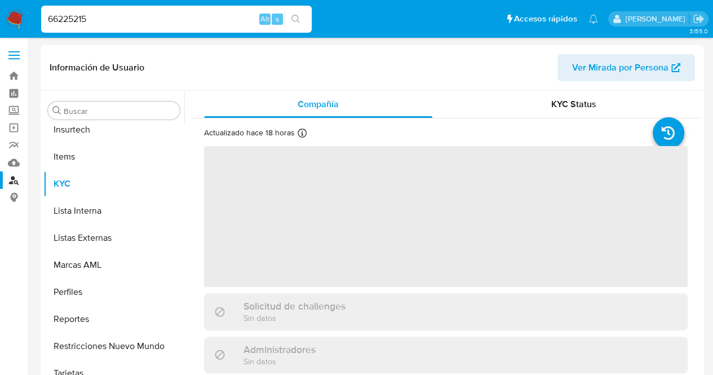
scroll to position [503, 0]
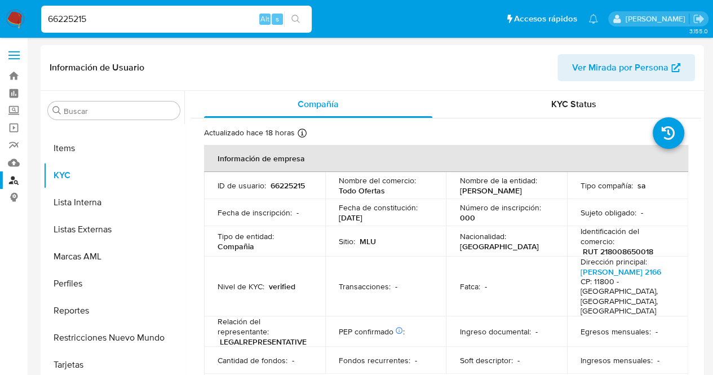
click at [384, 211] on p "Fecha de constitución :" at bounding box center [378, 207] width 79 height 10
select select "10"
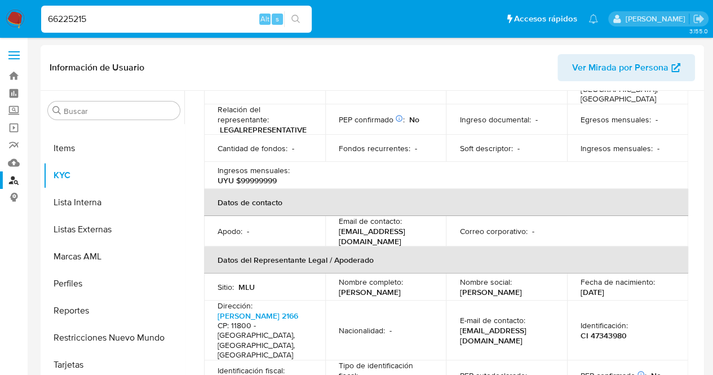
scroll to position [225, 0]
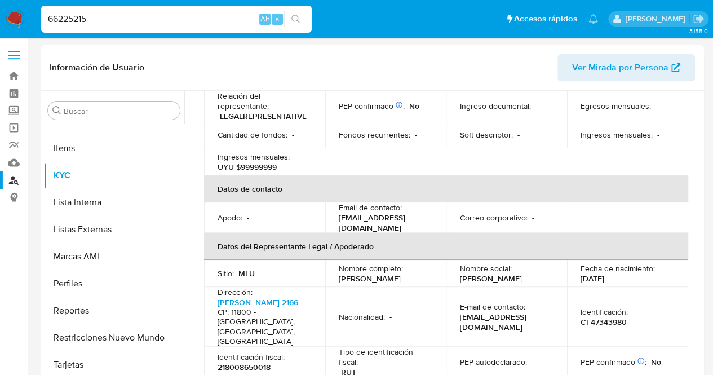
drag, startPoint x: 151, startPoint y: 17, endPoint x: 0, endPoint y: 26, distance: 151.3
click at [0, 26] on nav "Pausado Ver notificaciones 66225215 Alt s Accesos rápidos Presiona las siguient…" at bounding box center [356, 19] width 713 height 38
paste input "1865372"
type input "1865372"
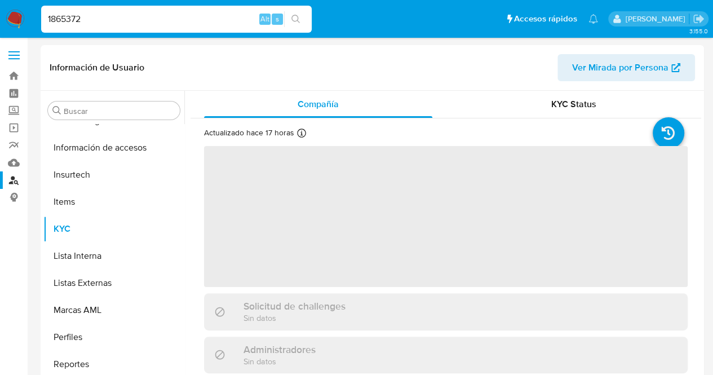
scroll to position [489, 0]
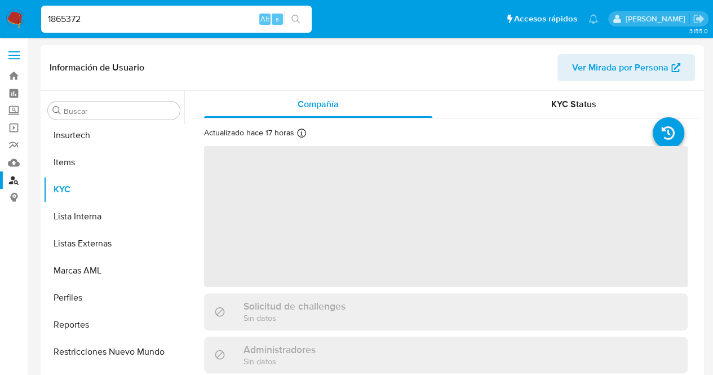
select select "10"
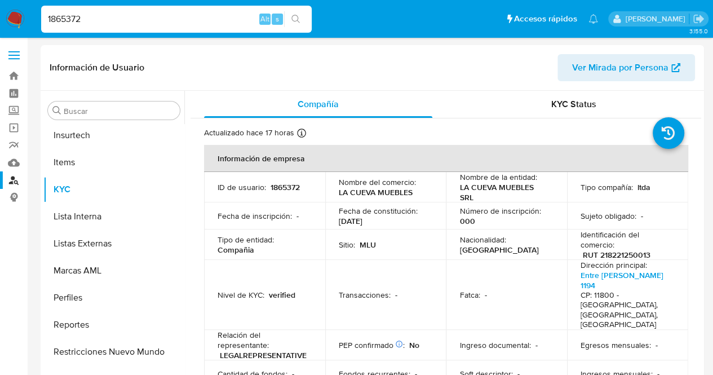
scroll to position [503, 0]
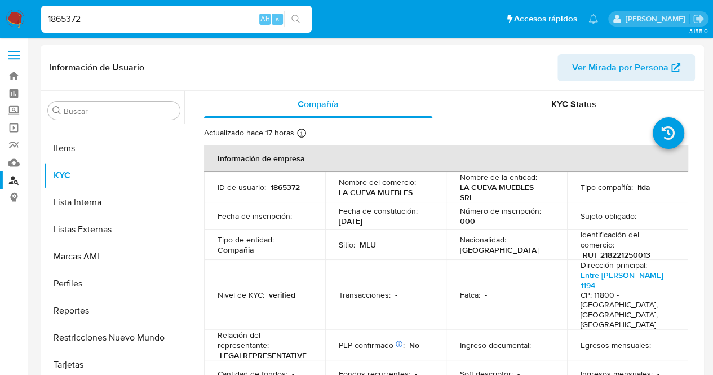
click at [373, 238] on td "Sitio : MLU" at bounding box center [385, 244] width 121 height 30
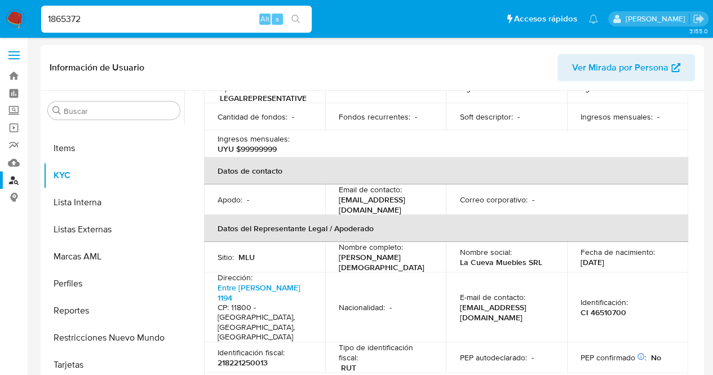
scroll to position [270, 0]
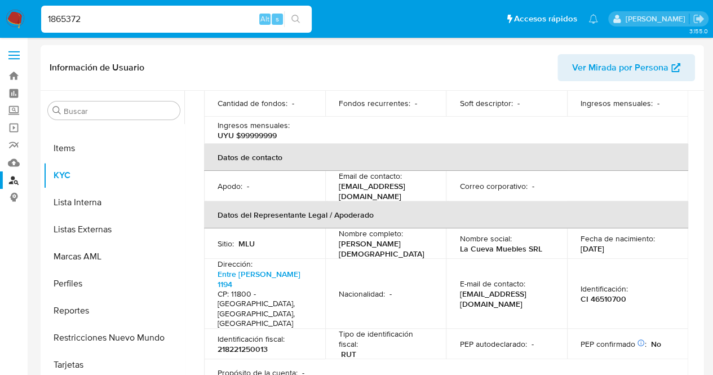
drag, startPoint x: 172, startPoint y: 16, endPoint x: 0, endPoint y: 57, distance: 176.9
paste input "486111191"
type input "486111191"
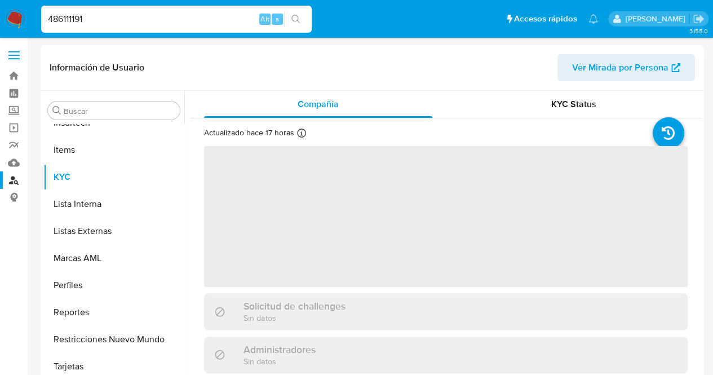
scroll to position [503, 0]
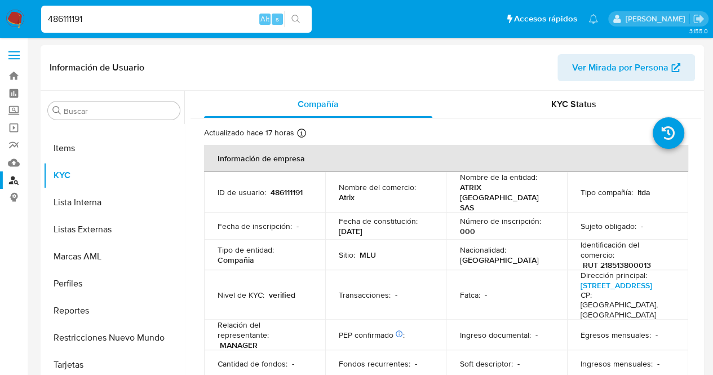
click at [378, 239] on td "Sitio : MLU" at bounding box center [385, 254] width 121 height 30
select select "10"
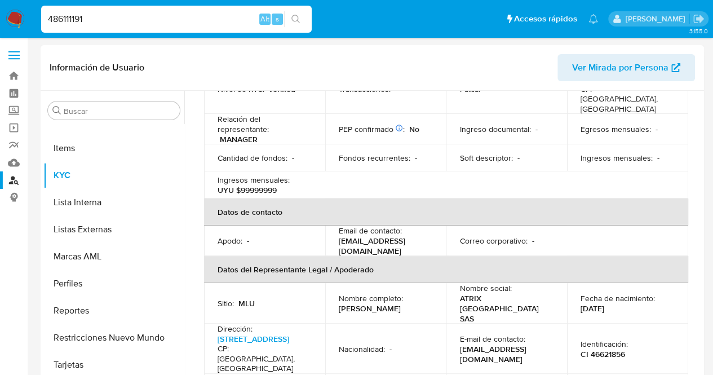
scroll to position [225, 0]
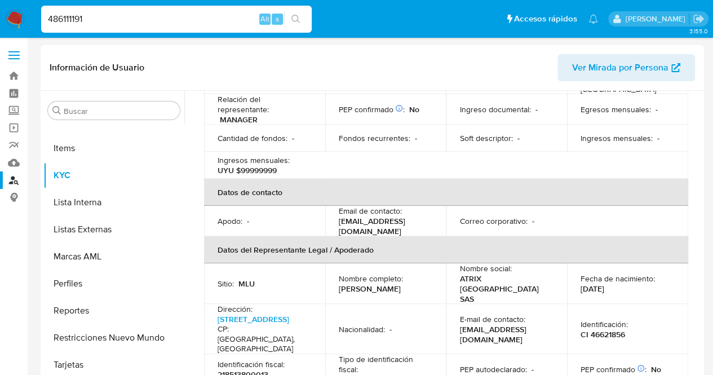
drag, startPoint x: 142, startPoint y: 19, endPoint x: 0, endPoint y: 18, distance: 142.0
click at [0, 18] on nav "Pausado Ver notificaciones 486111191 Alt s Accesos rápidos Presiona las siguien…" at bounding box center [356, 19] width 713 height 38
paste input "33666692"
type input "33666692"
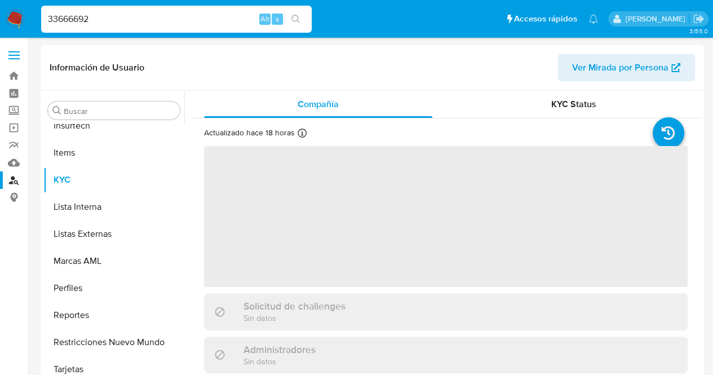
scroll to position [503, 0]
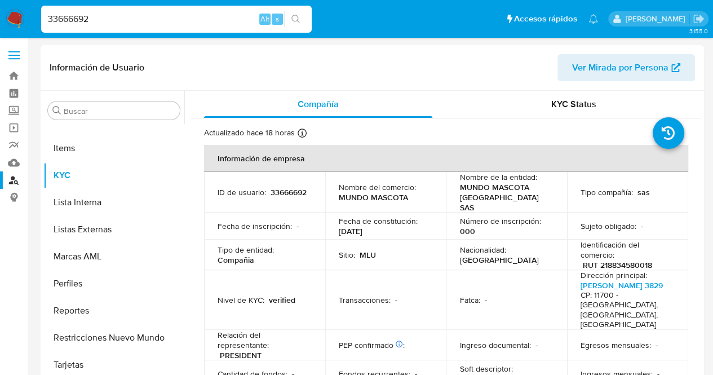
click at [432, 212] on td "Fecha de constitución : 20/08/2020" at bounding box center [385, 225] width 121 height 27
select select "10"
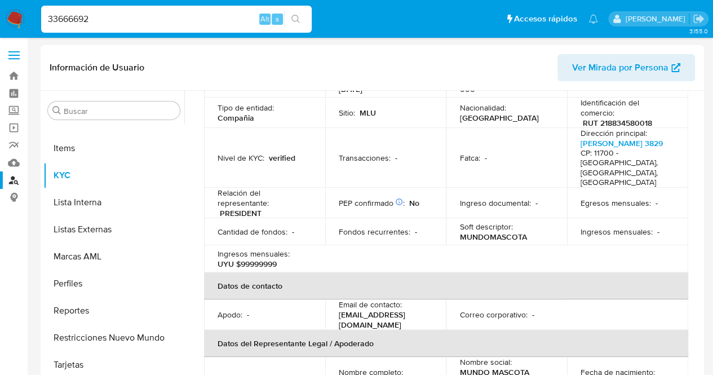
scroll to position [270, 0]
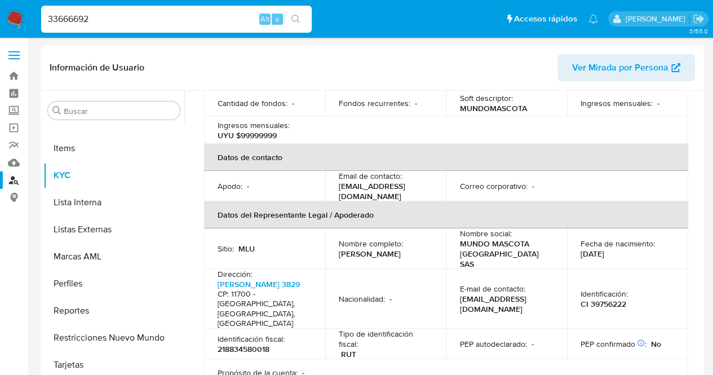
drag, startPoint x: 152, startPoint y: 19, endPoint x: 0, endPoint y: 15, distance: 151.6
click at [0, 15] on nav "Pausado Ver notificaciones 33666692 Alt s Accesos rápidos Presiona las siguient…" at bounding box center [356, 19] width 713 height 38
paste input "83198226"
type input "83198226"
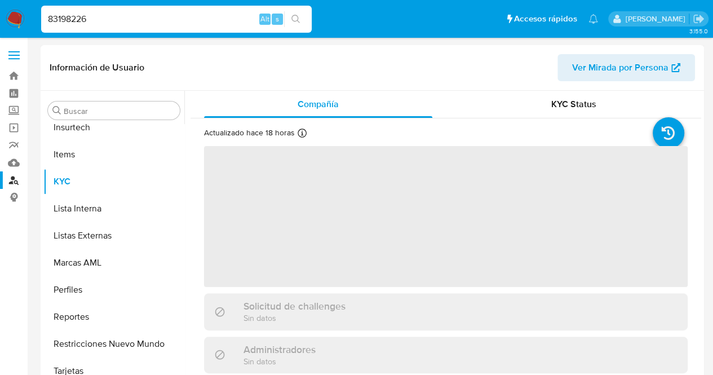
scroll to position [503, 0]
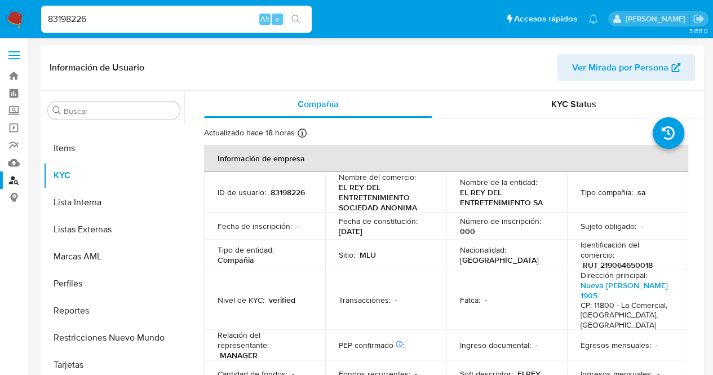
click at [349, 195] on p "EL REY DEL ENTRETENIMIENTO SOCIEDAD ANONIMA" at bounding box center [384, 197] width 90 height 30
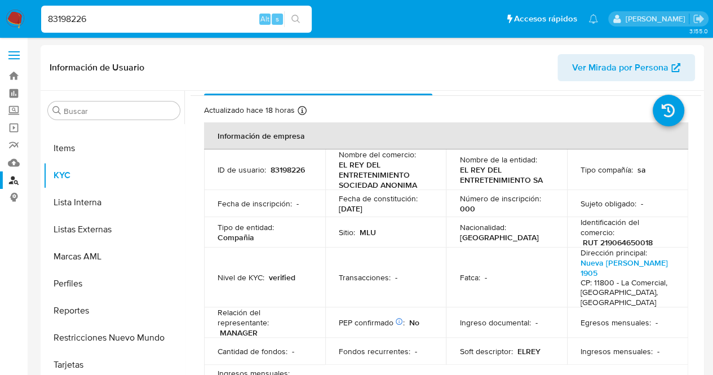
select select "10"
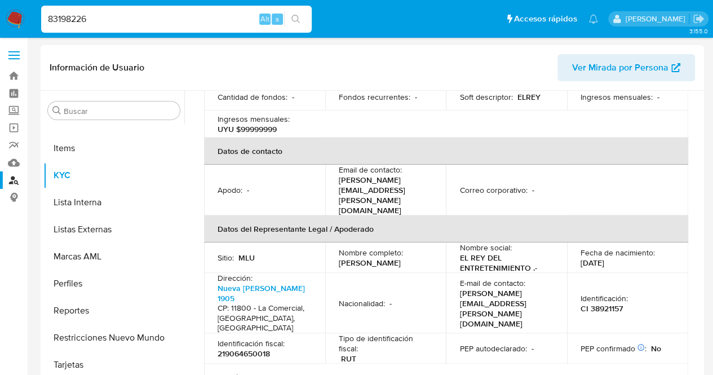
scroll to position [293, 0]
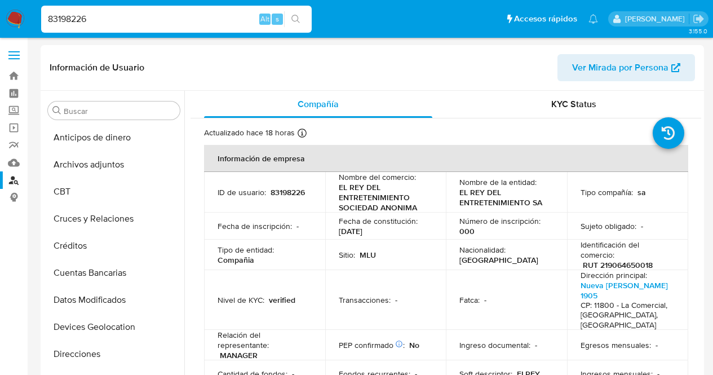
select select "10"
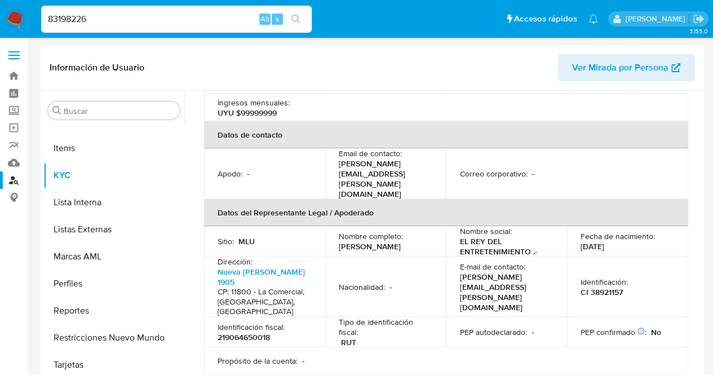
drag, startPoint x: 91, startPoint y: 15, endPoint x: 0, endPoint y: 20, distance: 91.4
click at [0, 20] on nav "Pausado Ver notificaciones 83198226 Alt s Accesos rápidos Presiona las siguient…" at bounding box center [356, 19] width 713 height 38
paste input "2600012292"
type input "2600012292"
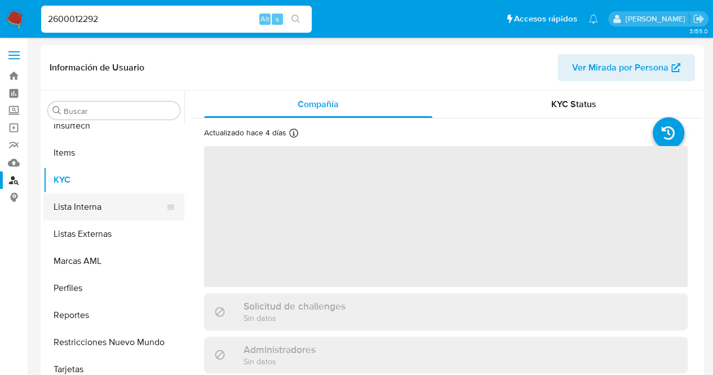
scroll to position [503, 0]
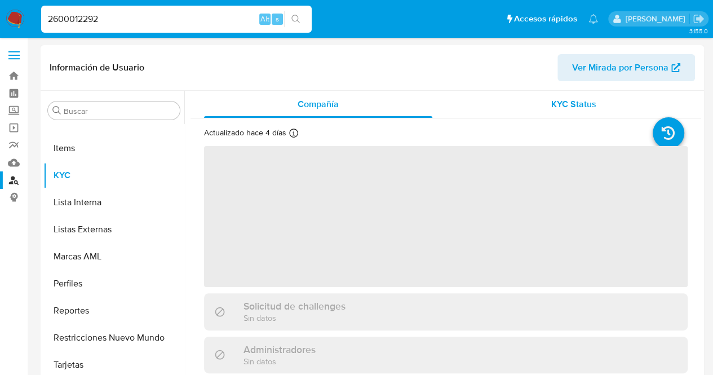
click at [551, 104] on span "KYC Status" at bounding box center [573, 103] width 45 height 13
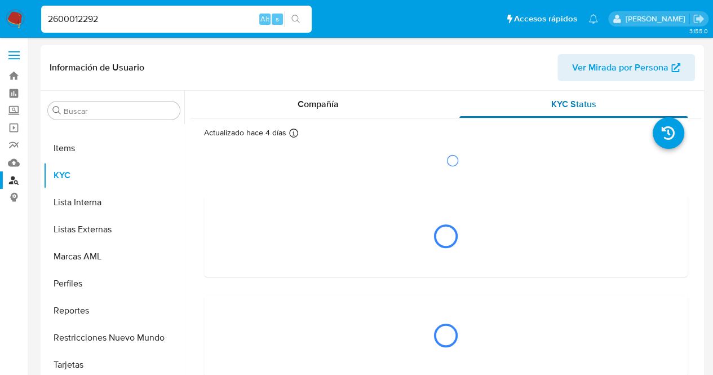
select select "10"
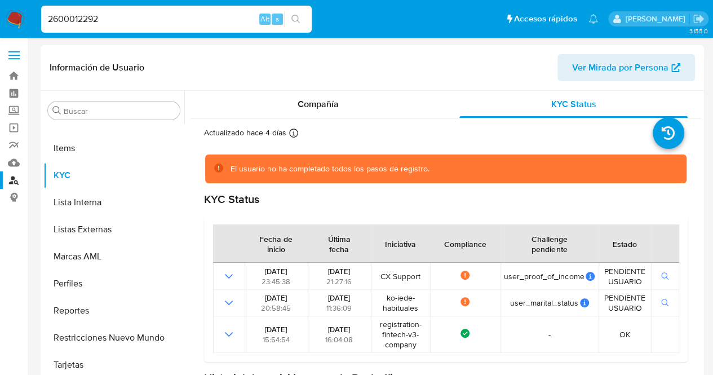
click at [492, 224] on th "Compliance" at bounding box center [465, 243] width 70 height 38
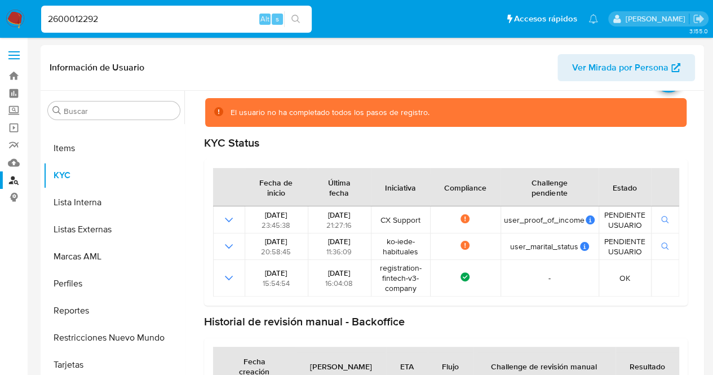
scroll to position [55, 0]
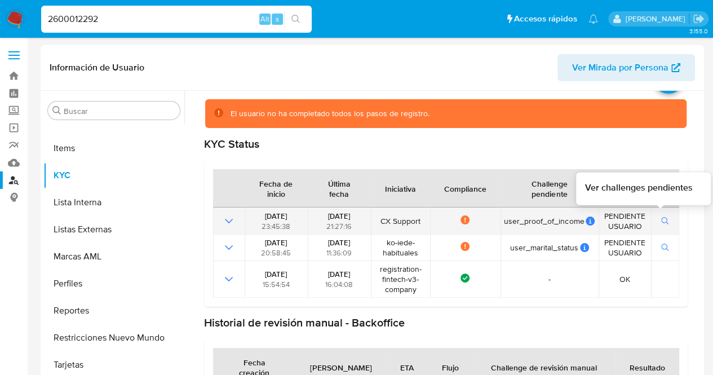
click at [666, 214] on button "button" at bounding box center [664, 221] width 19 height 14
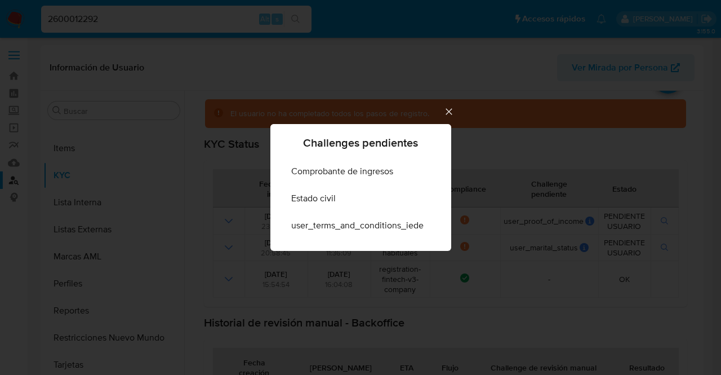
click at [446, 113] on icon "Cerrar" at bounding box center [448, 111] width 11 height 11
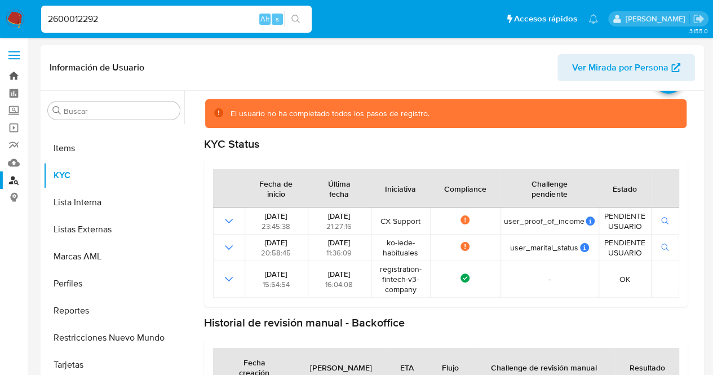
click at [11, 78] on link "Bandeja" at bounding box center [67, 75] width 134 height 17
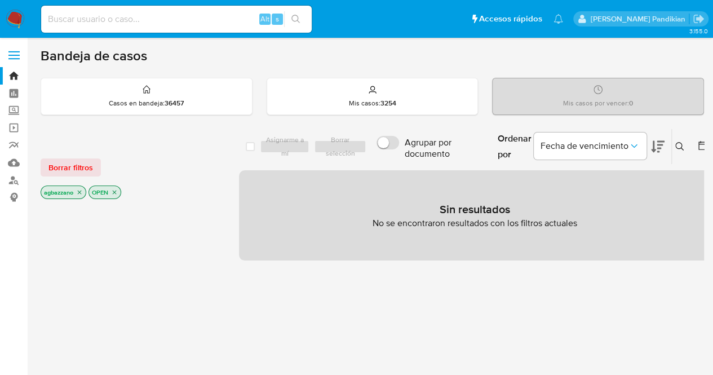
click at [205, 14] on input at bounding box center [176, 19] width 270 height 15
paste input "2600012292"
type input "2600012292"
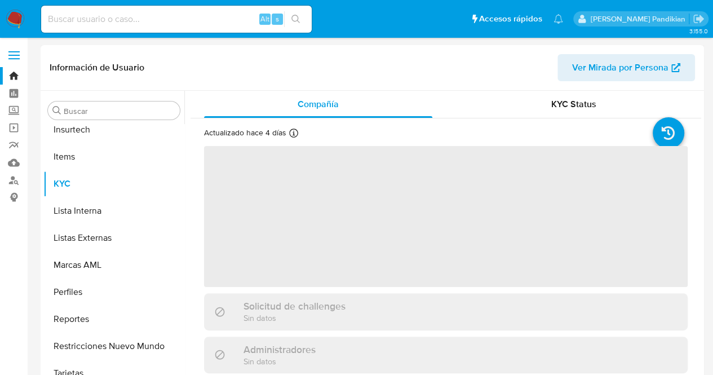
scroll to position [503, 0]
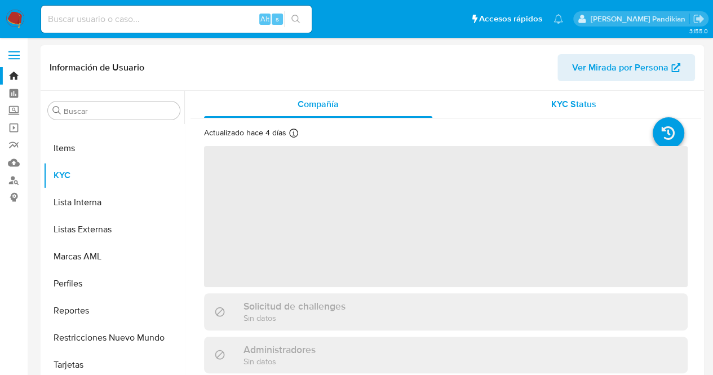
click at [546, 111] on div "KYC Status" at bounding box center [573, 104] width 228 height 27
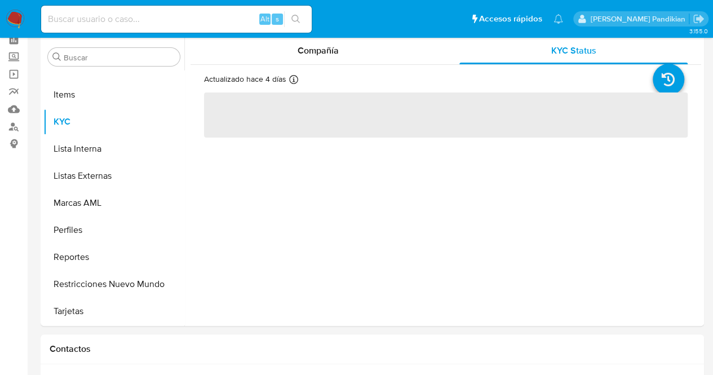
select select "10"
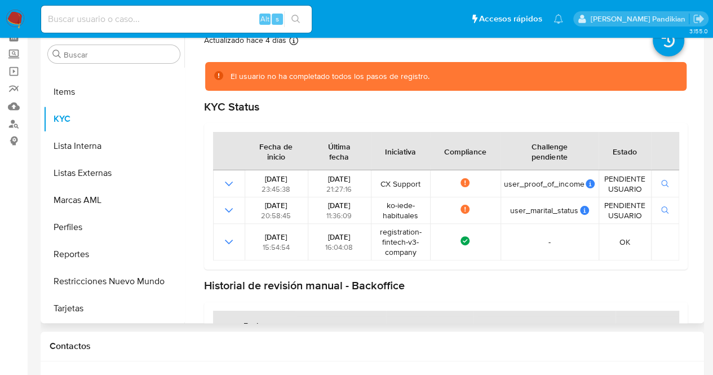
scroll to position [41, 0]
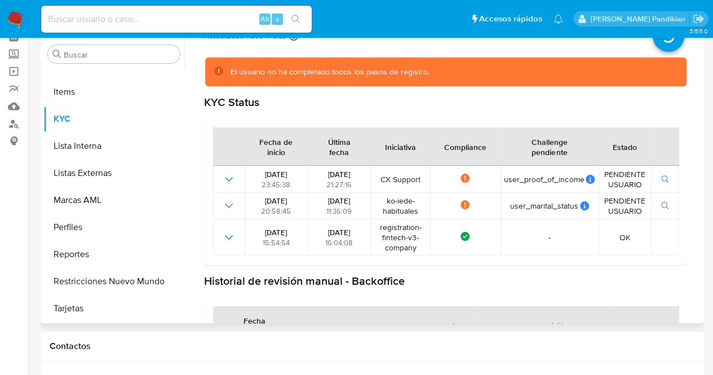
click at [552, 94] on div "El usuario no ha completado todos los pasos de registro. KYC Status Fecha de in…" at bounding box center [445, 227] width 483 height 358
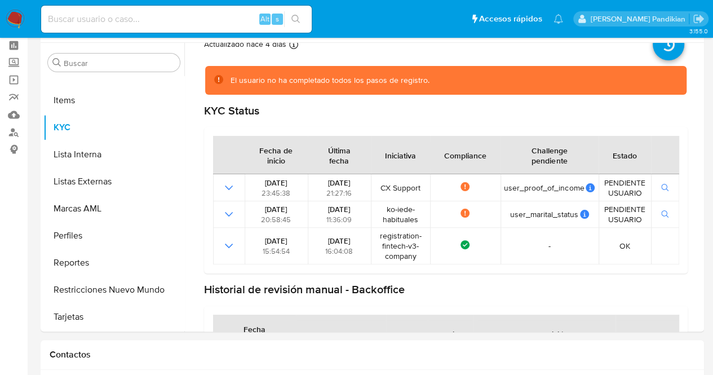
scroll to position [0, 0]
